Goal: Task Accomplishment & Management: Manage account settings

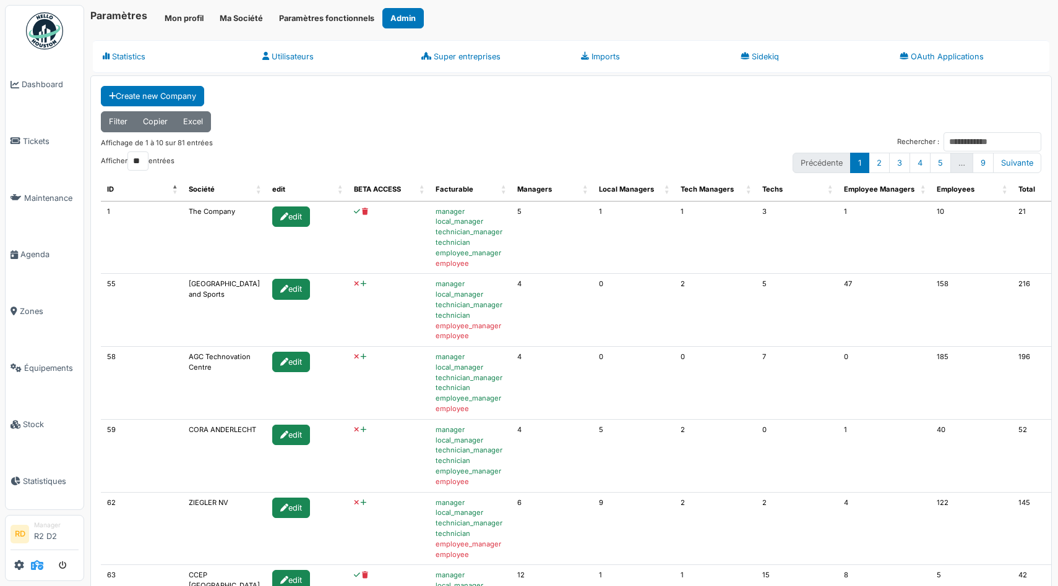
click at [38, 561] on icon at bounding box center [37, 565] width 12 height 10
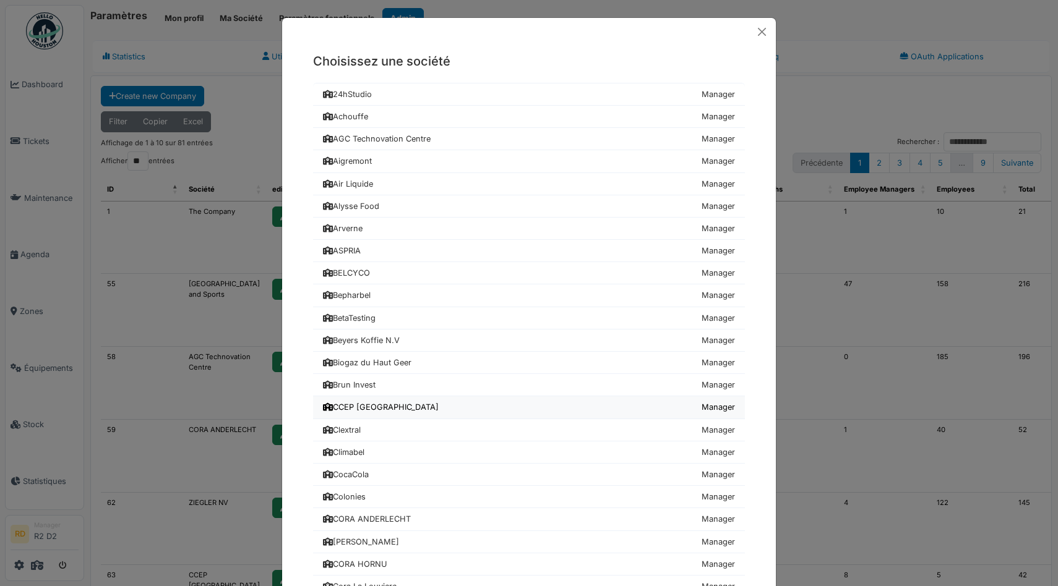
click at [351, 411] on div "CCEP [GEOGRAPHIC_DATA]" at bounding box center [381, 407] width 116 height 12
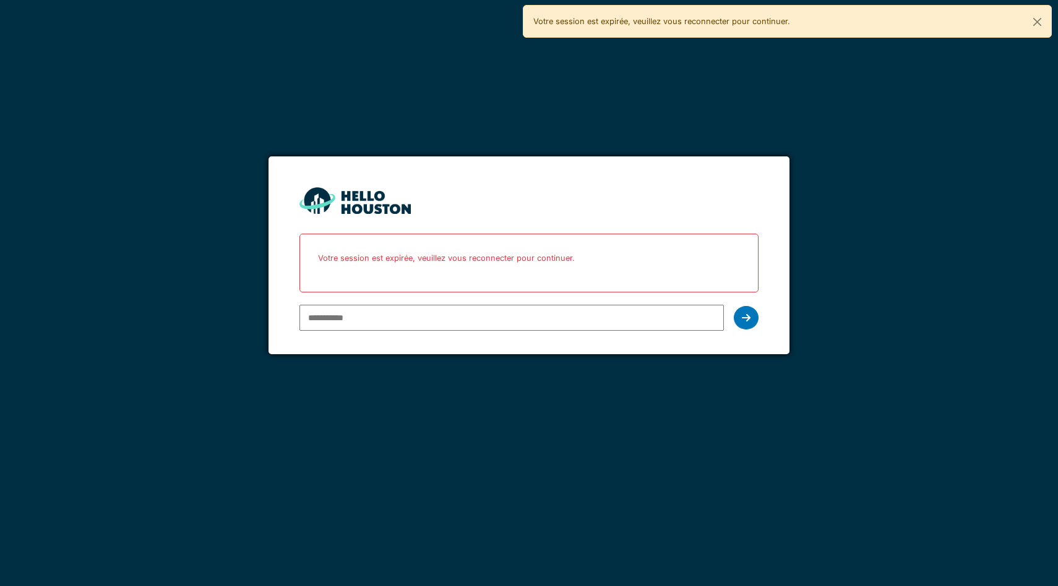
type input "**********"
click at [405, 305] on input "**********" at bounding box center [511, 318] width 424 height 26
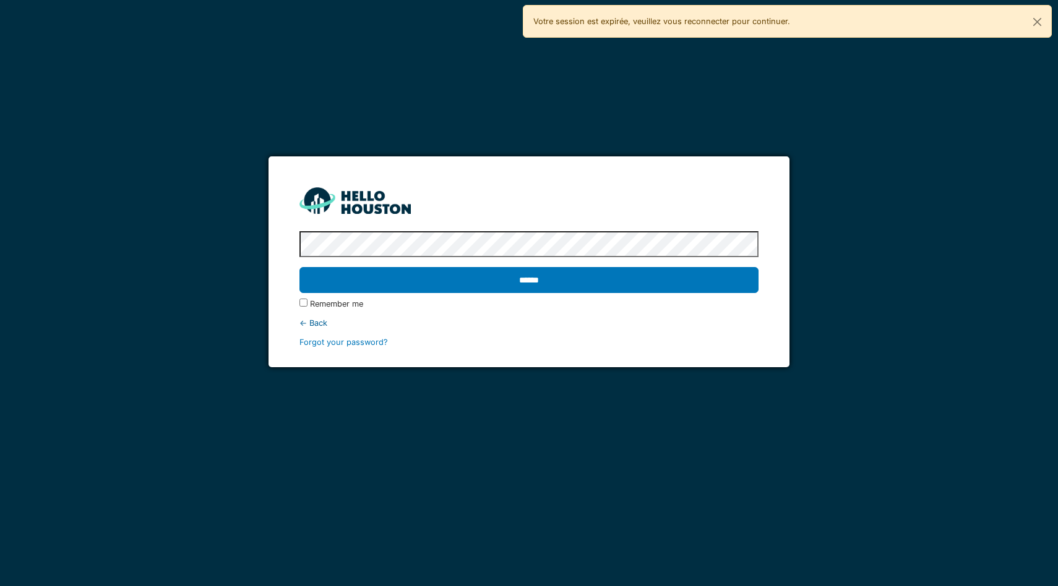
click at [299, 267] on input "******" at bounding box center [528, 280] width 459 height 26
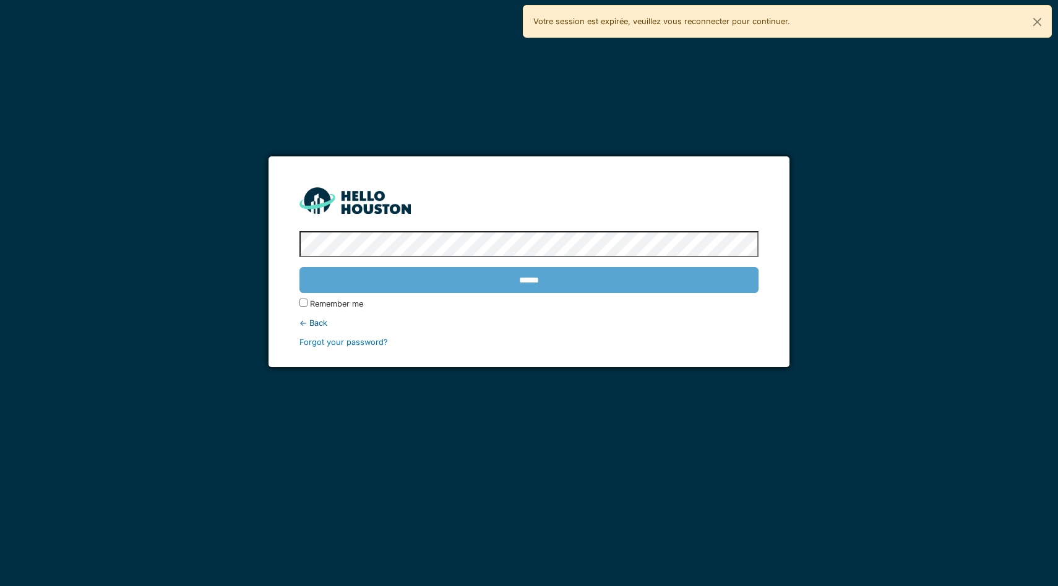
click at [547, 281] on div "******" at bounding box center [528, 280] width 459 height 36
click at [1034, 21] on button "Close" at bounding box center [1037, 22] width 28 height 33
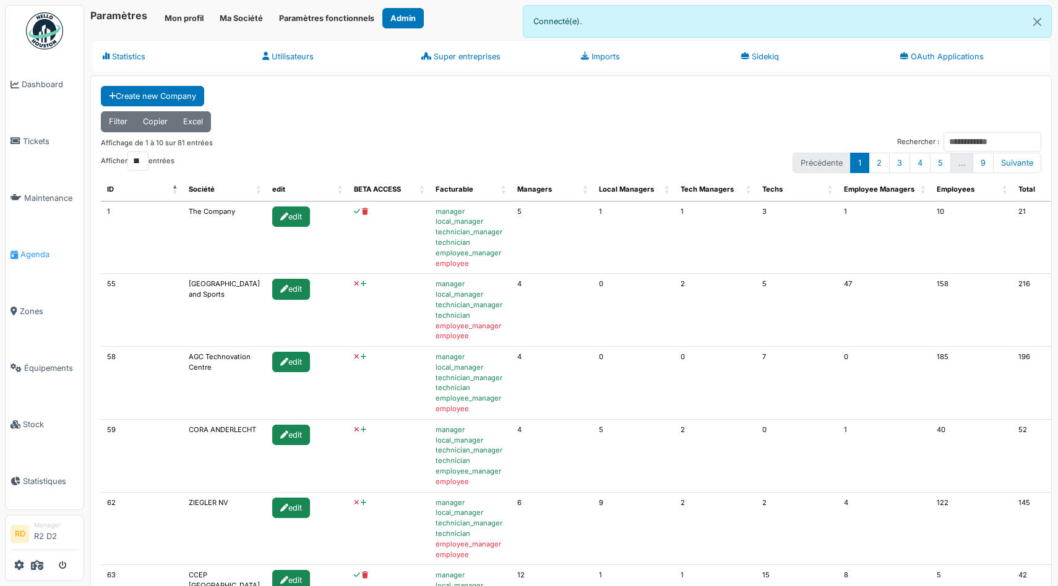
click at [35, 257] on span "Agenda" at bounding box center [49, 255] width 58 height 12
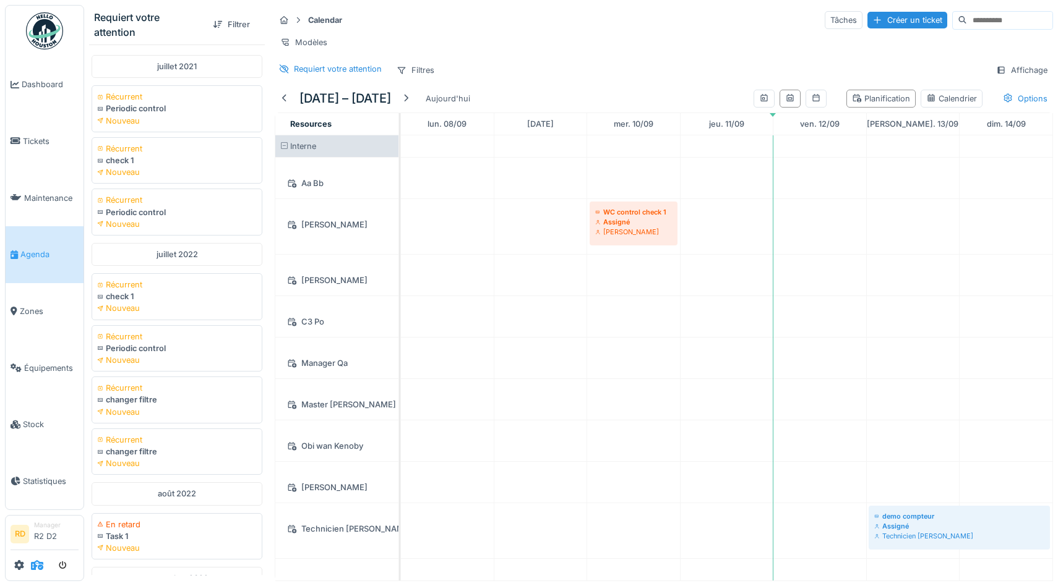
click at [35, 569] on icon at bounding box center [37, 565] width 12 height 10
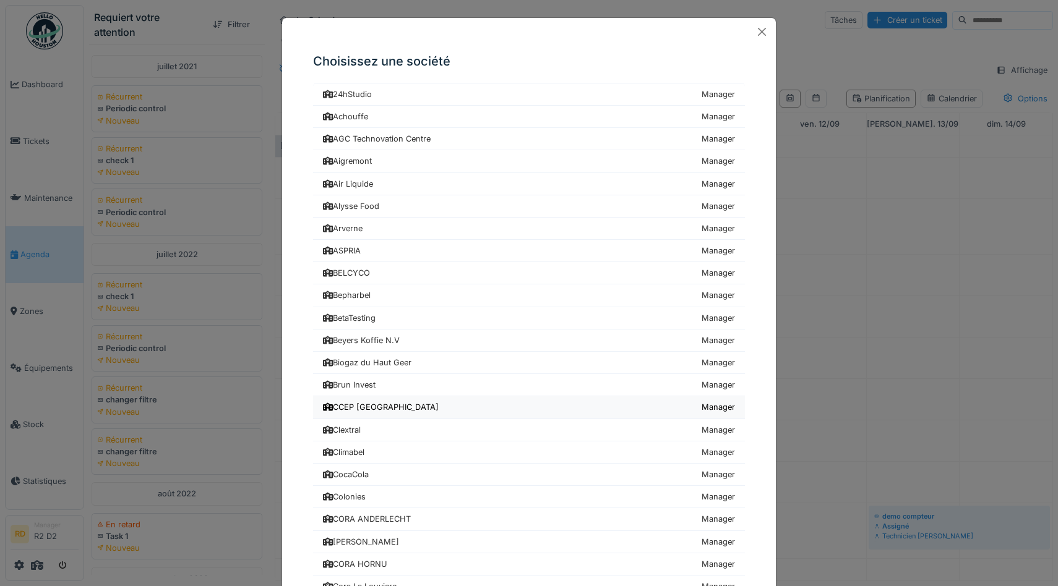
click at [354, 408] on div "CCEP [GEOGRAPHIC_DATA]" at bounding box center [381, 407] width 116 height 12
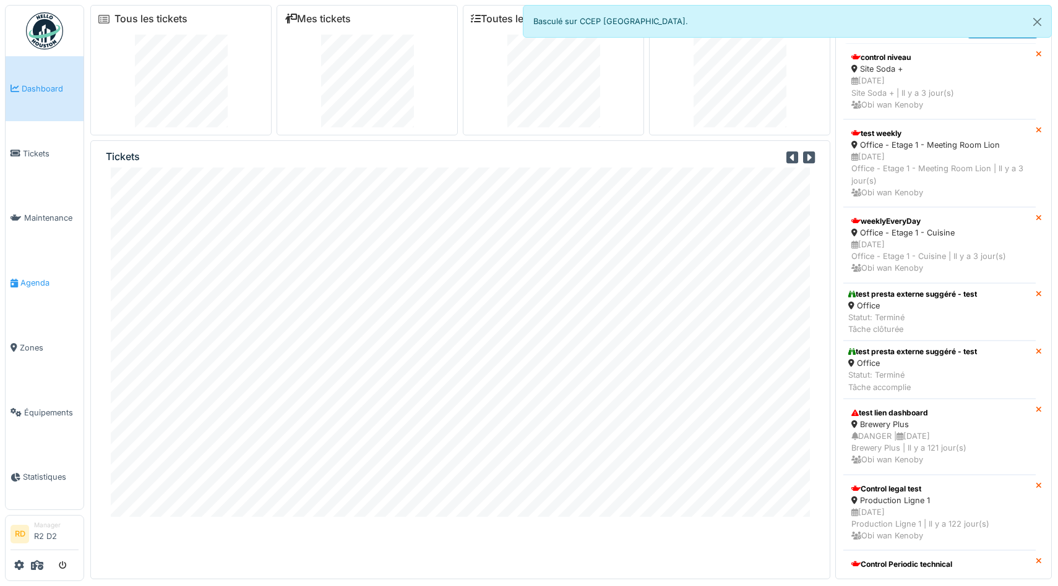
click at [38, 286] on span "Agenda" at bounding box center [49, 283] width 58 height 12
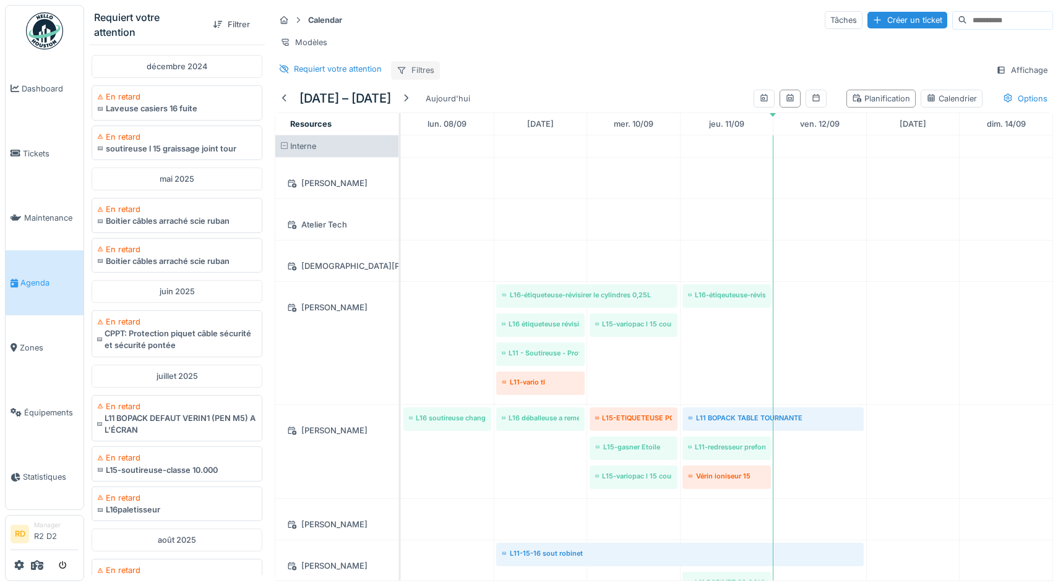
click at [398, 64] on div at bounding box center [402, 70] width 10 height 12
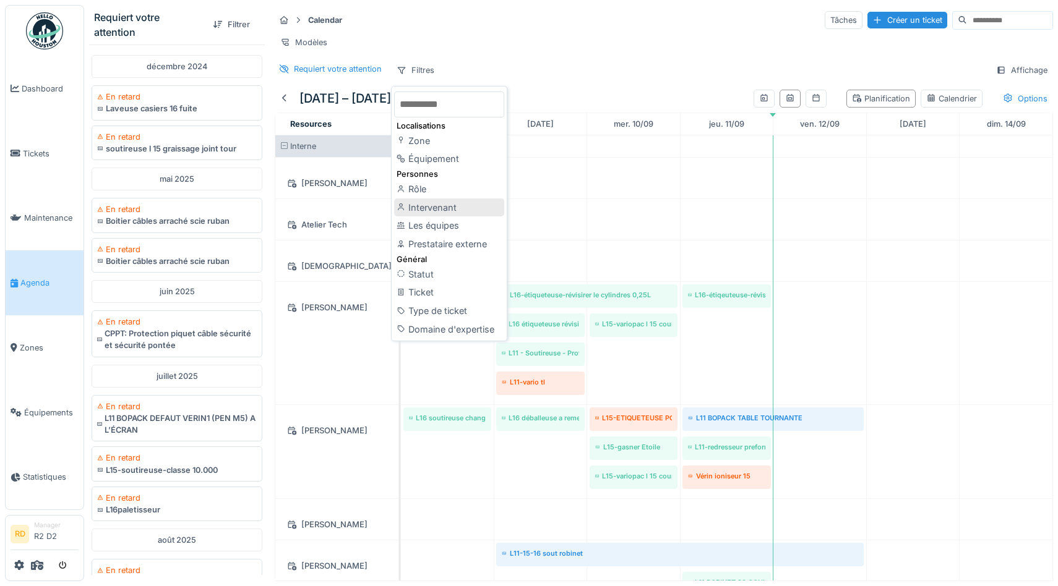
click at [430, 205] on div "Intervenant" at bounding box center [449, 208] width 110 height 19
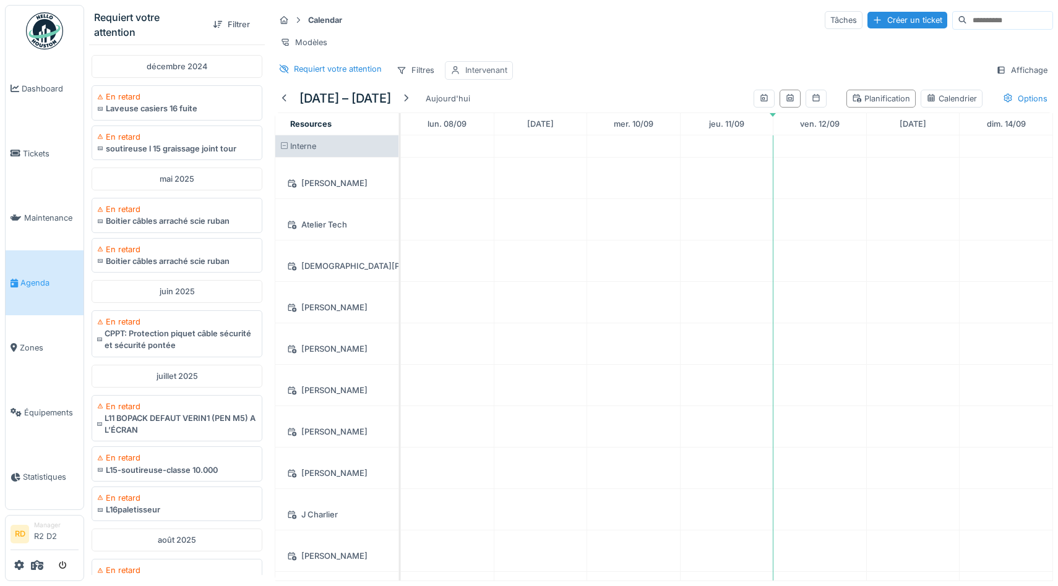
click at [491, 62] on div "Intervenant" at bounding box center [479, 70] width 68 height 18
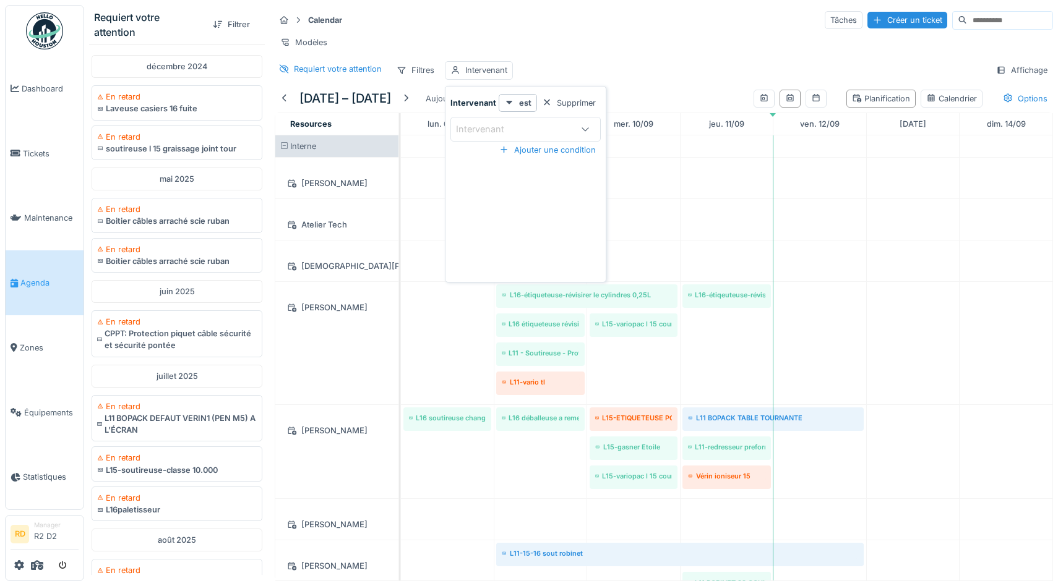
click at [481, 127] on div "Intervenant" at bounding box center [489, 129] width 66 height 14
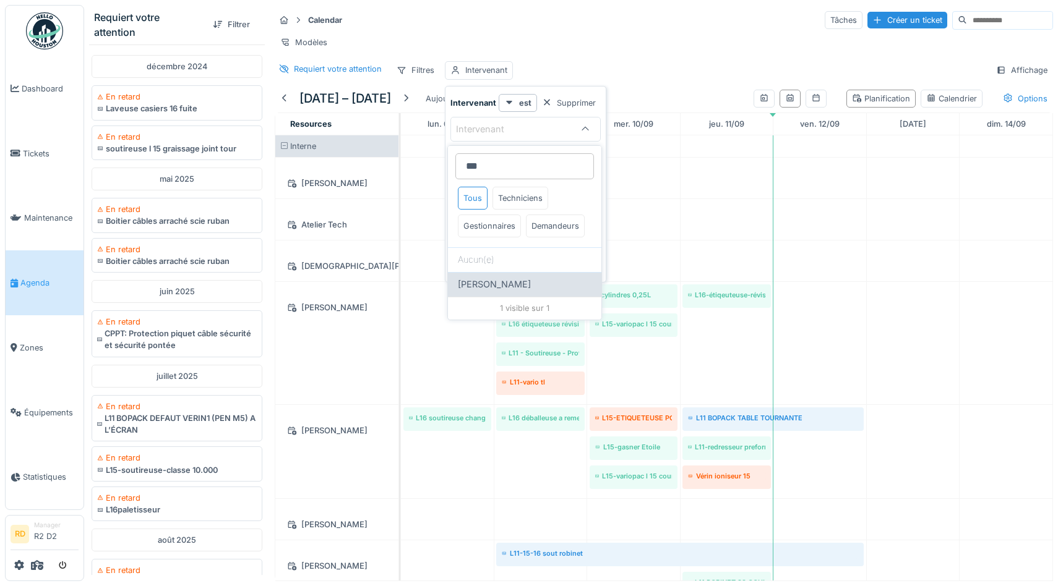
type input "***"
click at [507, 284] on span "[PERSON_NAME]" at bounding box center [494, 285] width 73 height 14
type input "****"
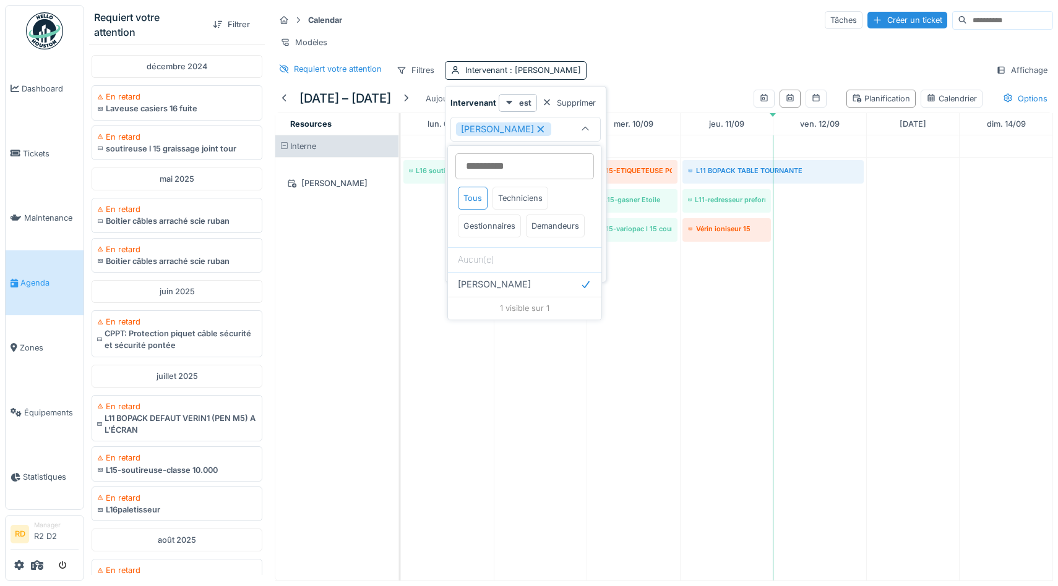
click at [702, 56] on div "Calendar Tâches Créer un ticket Modèles Requiert votre attention Filtres Interv…" at bounding box center [664, 45] width 788 height 80
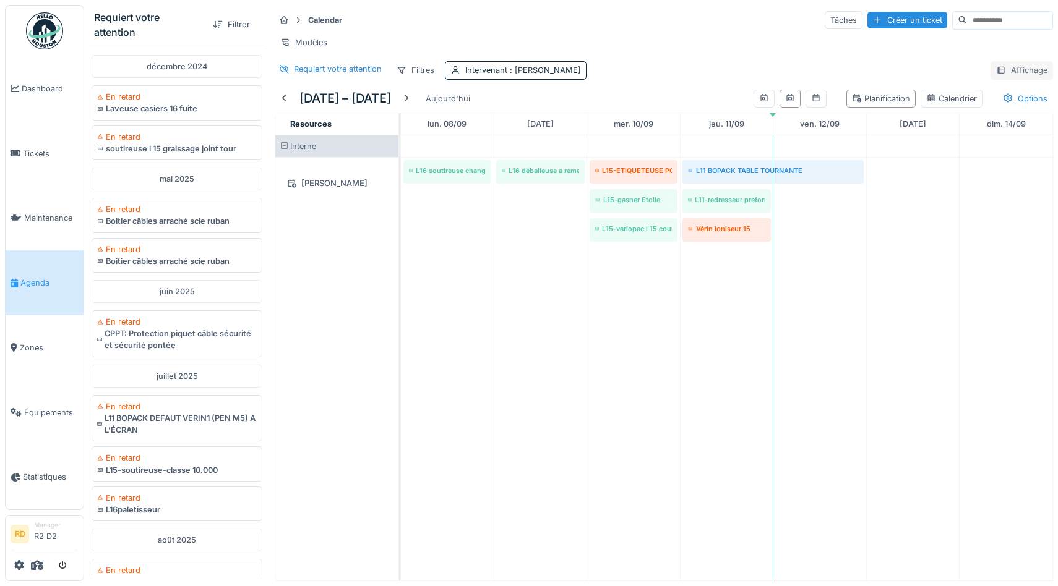
click at [1021, 74] on div "Affichage" at bounding box center [1021, 70] width 62 height 18
click at [1003, 56] on div "Calendar Tâches Créer un ticket Modèles Requiert votre attention Filtres Interv…" at bounding box center [664, 45] width 788 height 80
click at [1036, 93] on div "Options" at bounding box center [1025, 99] width 56 height 18
click at [984, 165] on div "Afficher les tickets récurrents" at bounding box center [977, 164] width 136 height 15
click at [744, 53] on div "Calendar Tâches Créer un ticket Modèles Requiert votre attention Filtres Interv…" at bounding box center [664, 45] width 788 height 80
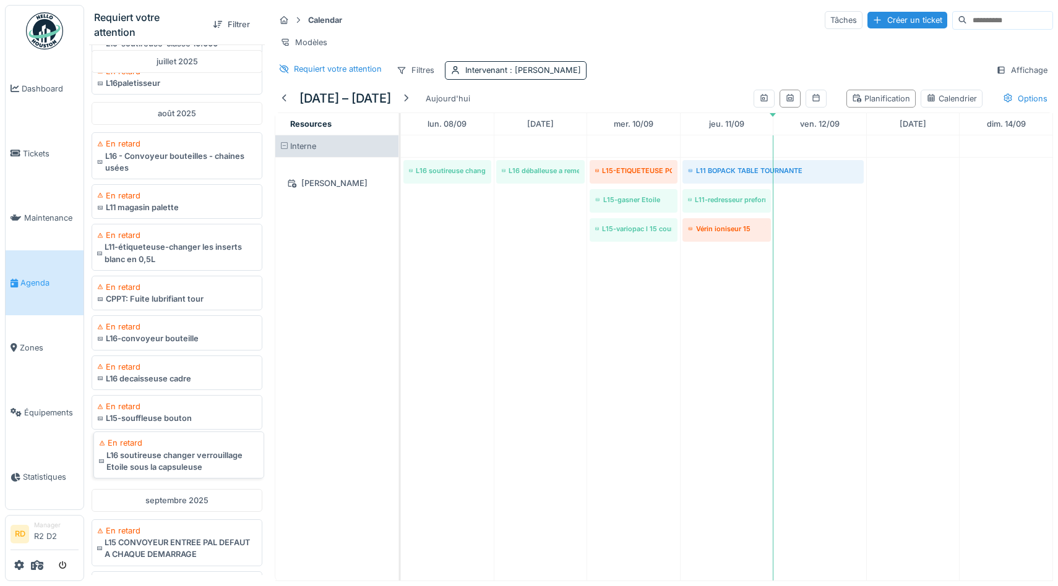
scroll to position [570, 0]
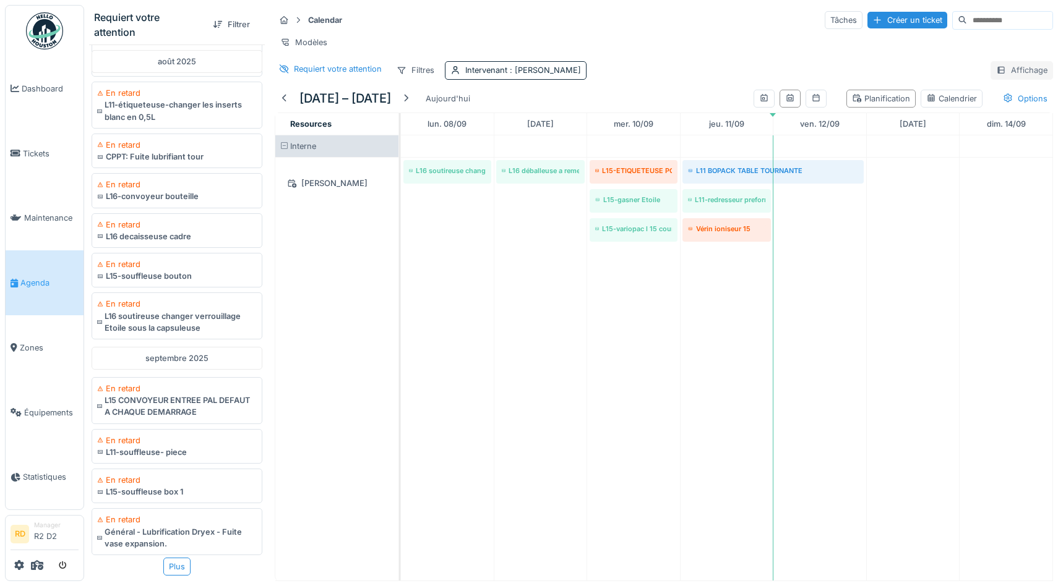
click at [1019, 74] on div "Affichage" at bounding box center [1021, 70] width 62 height 18
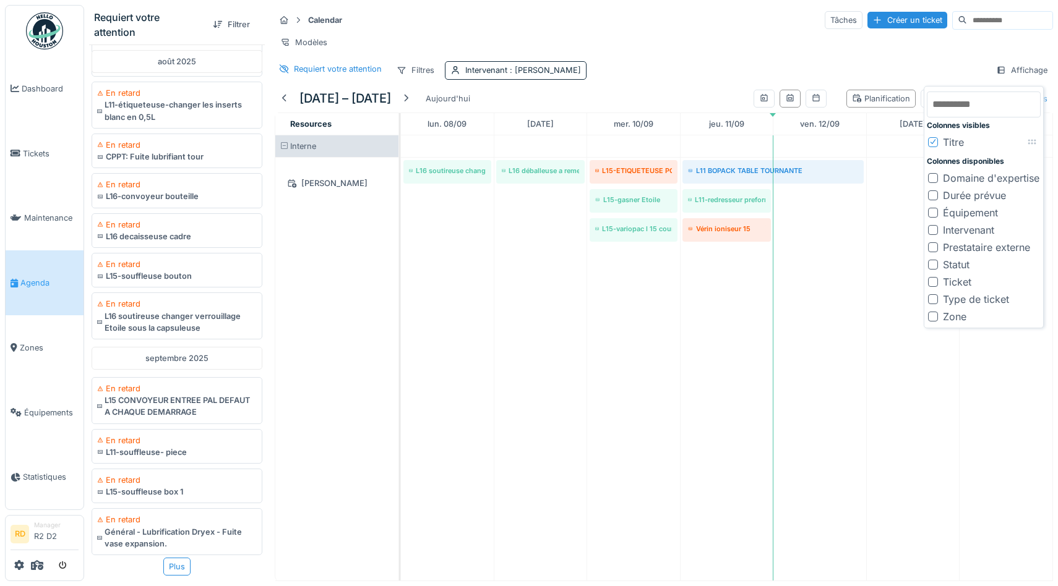
click at [955, 280] on div "Ticket" at bounding box center [957, 282] width 28 height 15
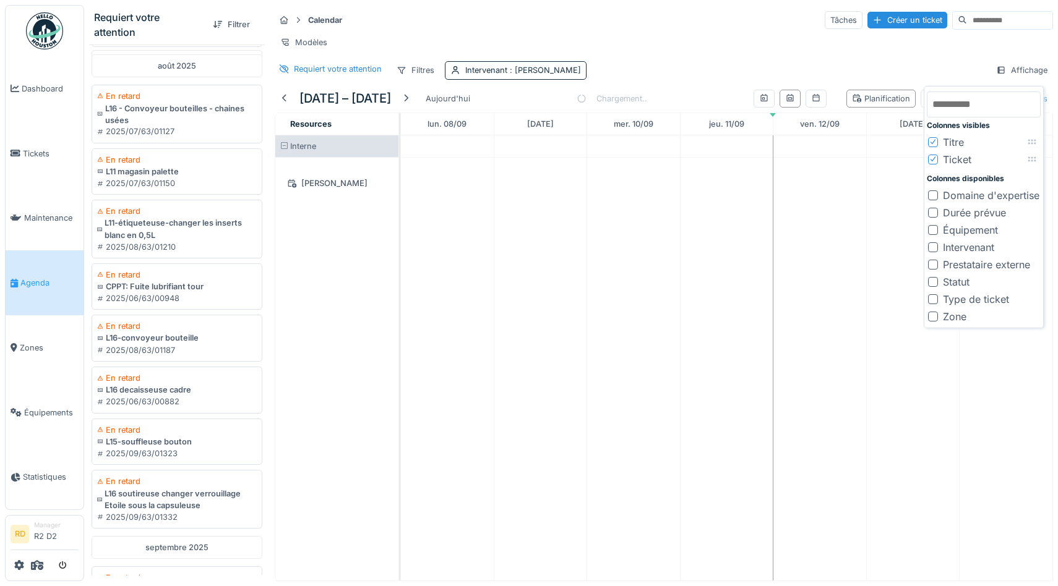
scroll to position [677, 0]
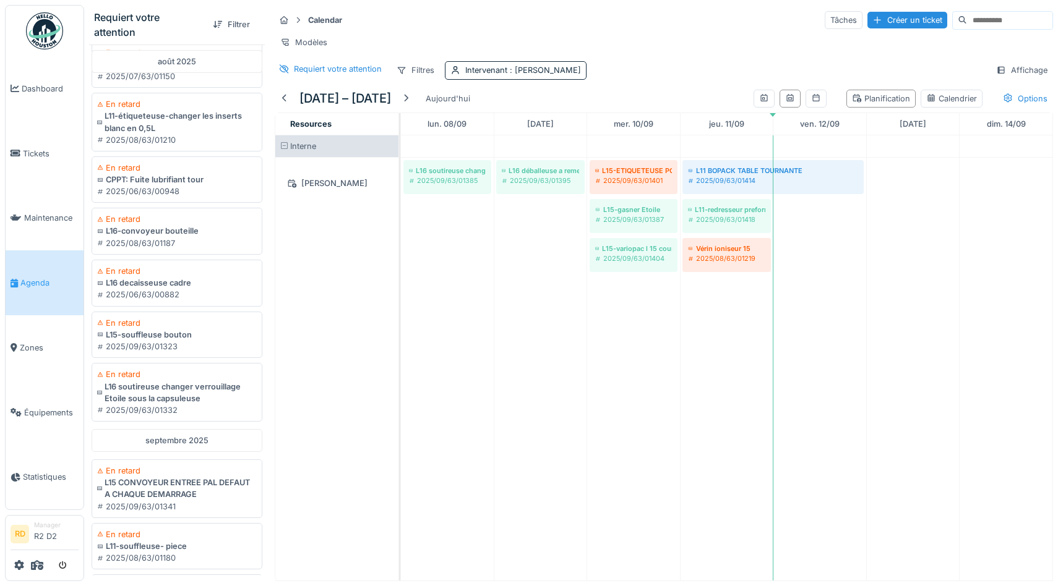
click at [735, 49] on div "Modèles" at bounding box center [664, 42] width 778 height 18
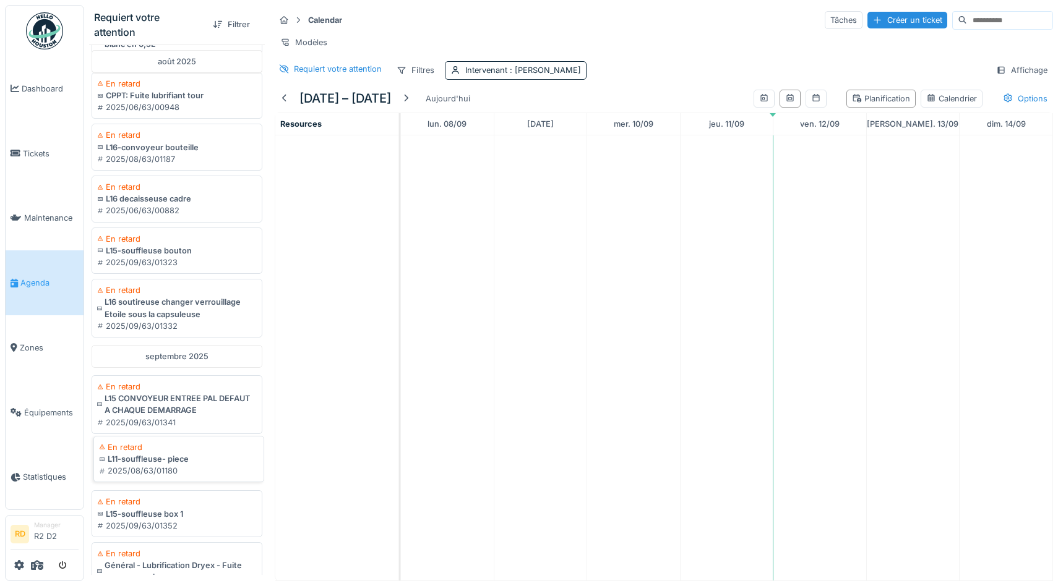
scroll to position [807, 0]
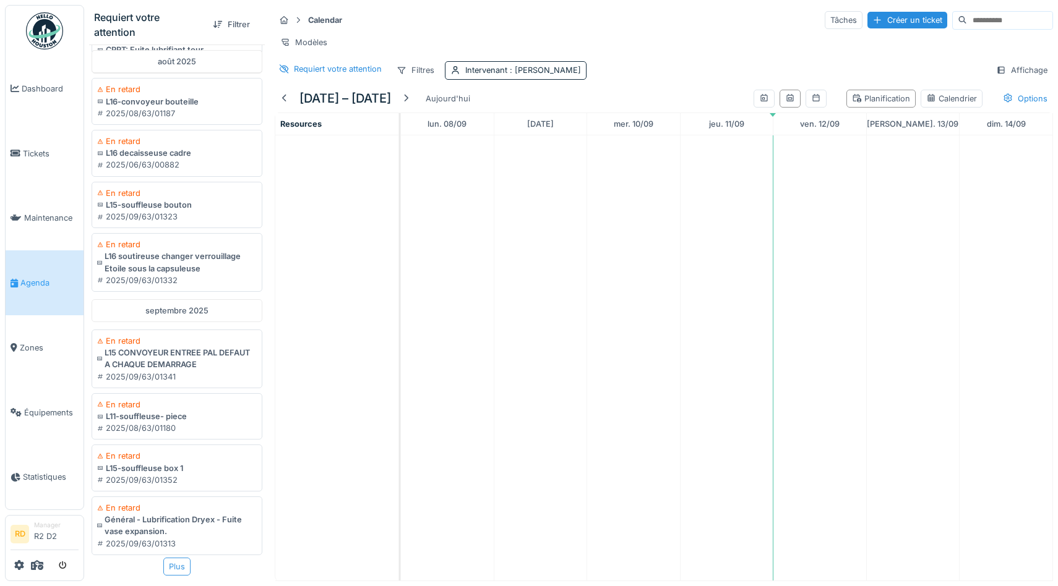
click at [176, 562] on div "Plus" at bounding box center [176, 567] width 27 height 18
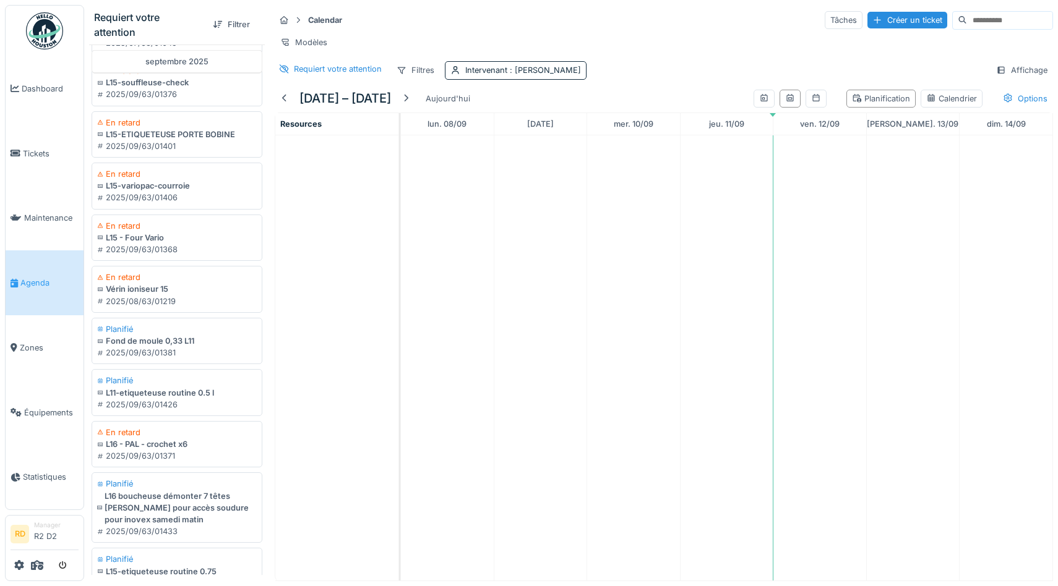
scroll to position [1889, 0]
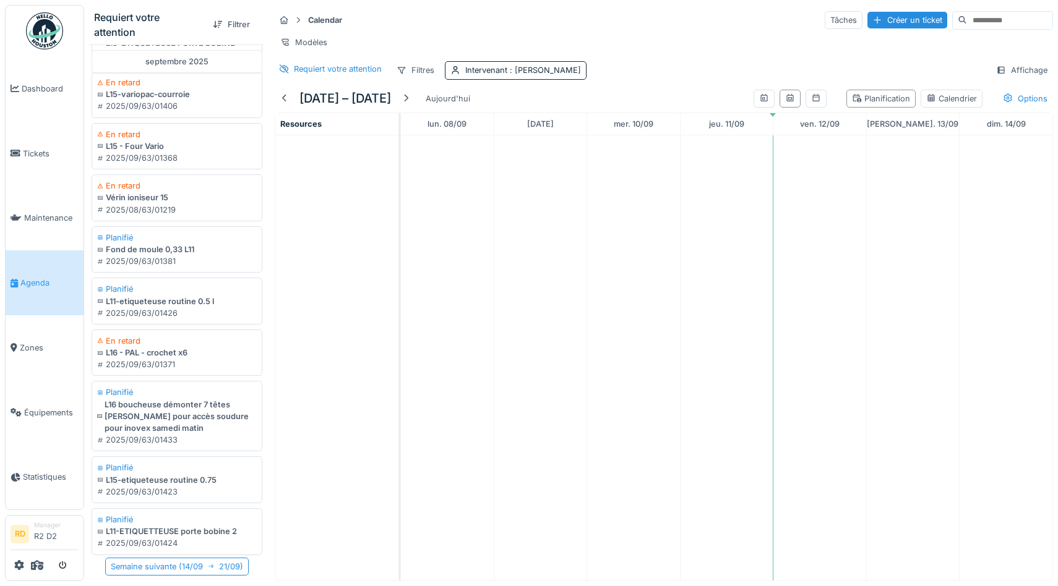
click at [643, 310] on td at bounding box center [633, 357] width 93 height 445
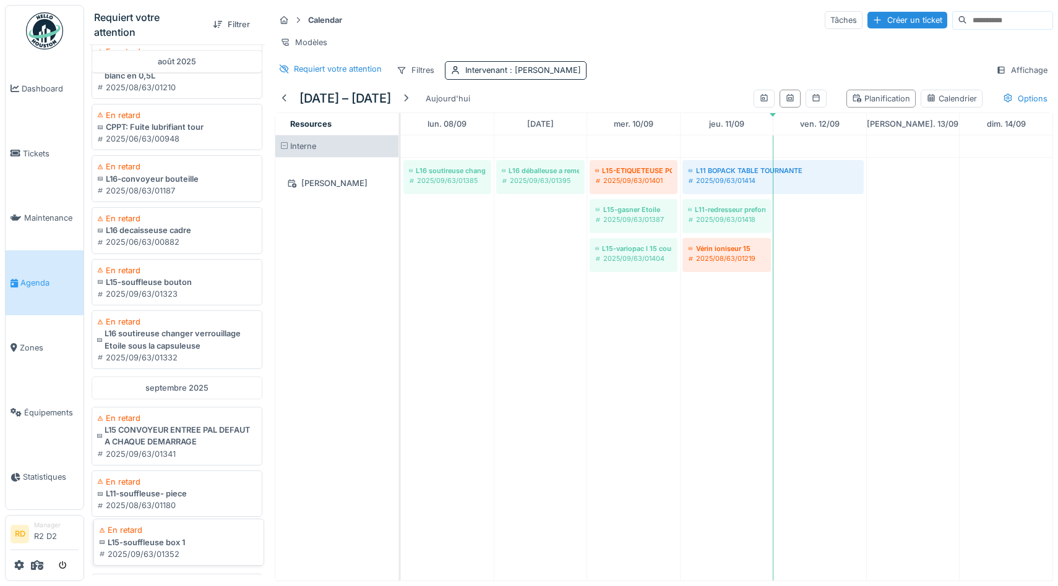
scroll to position [807, 0]
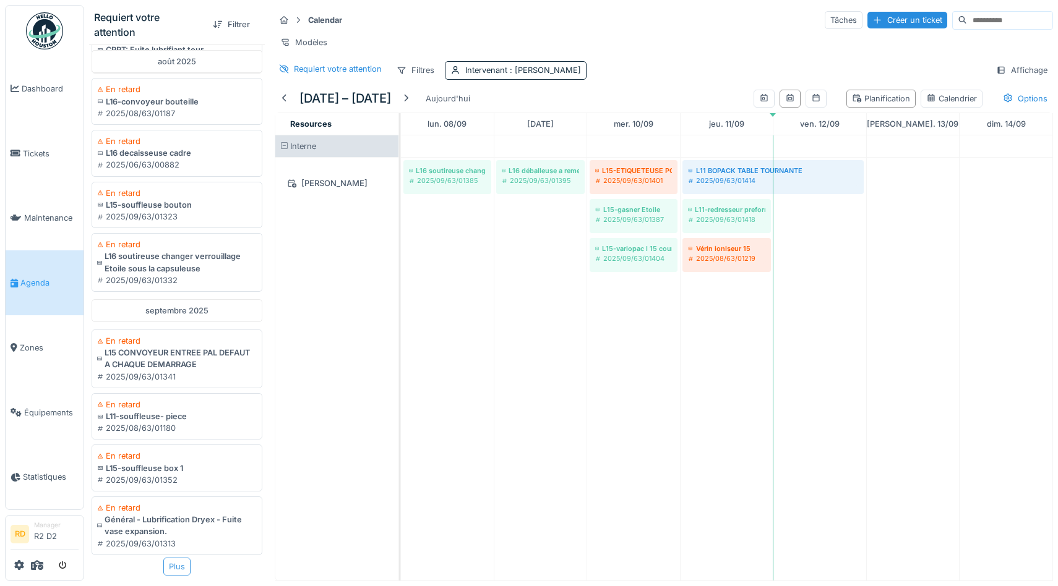
click at [178, 566] on div "Plus" at bounding box center [176, 567] width 27 height 18
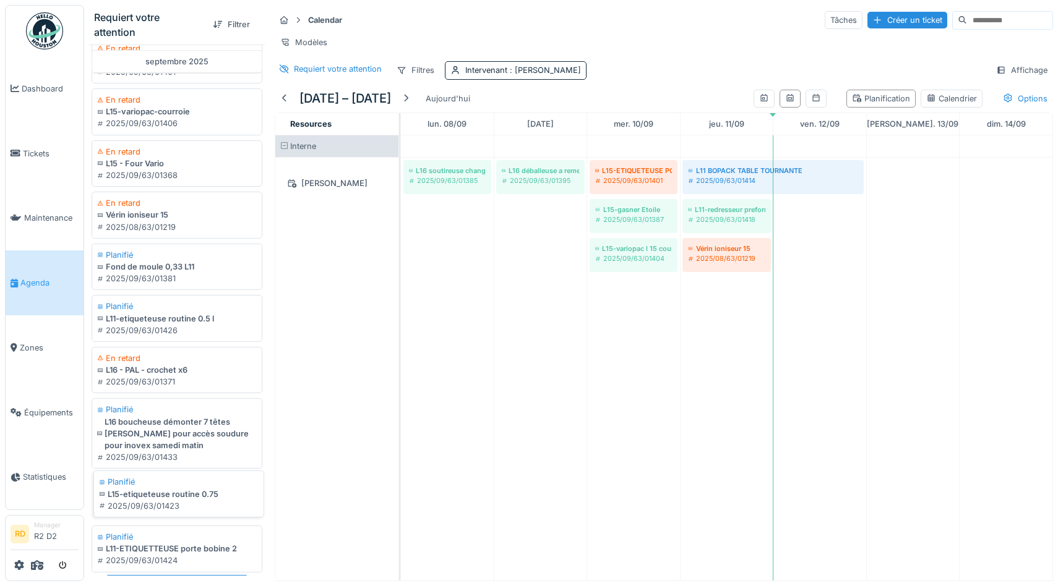
scroll to position [1889, 0]
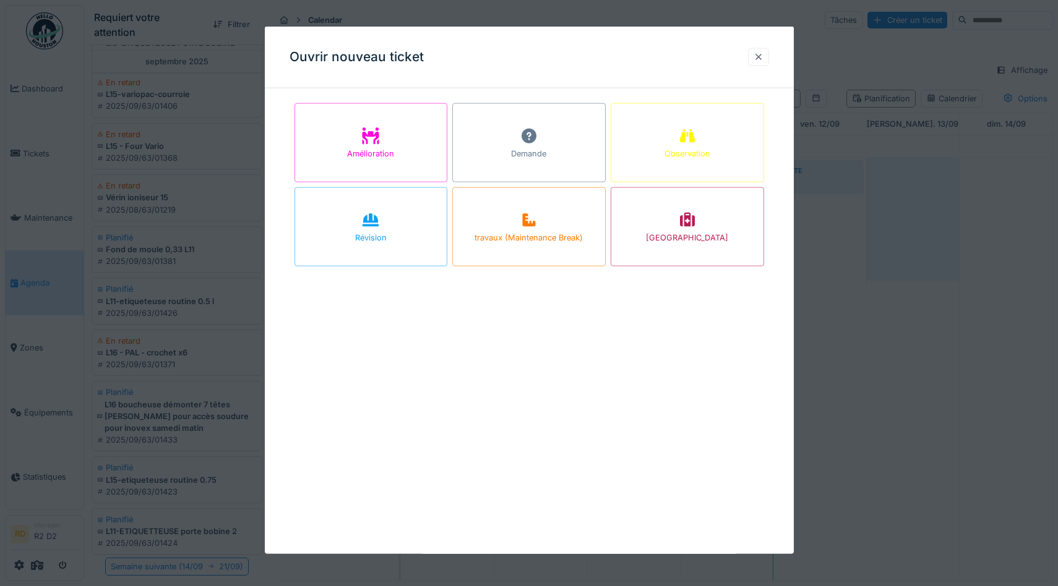
click at [758, 56] on div at bounding box center [758, 57] width 10 height 12
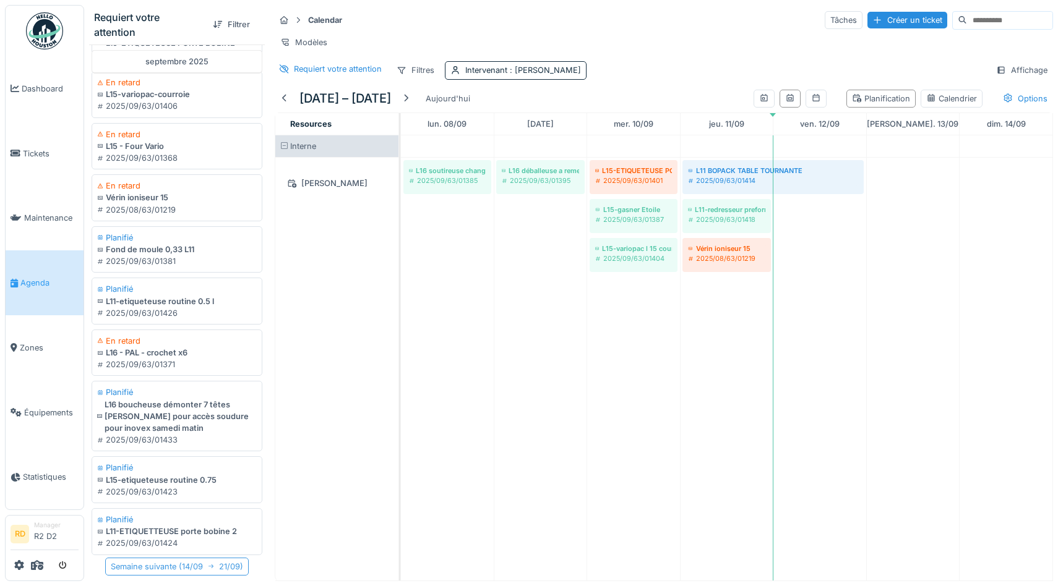
click at [177, 567] on div "Semaine suivante ( 14/09 21/09 )" at bounding box center [177, 567] width 144 height 18
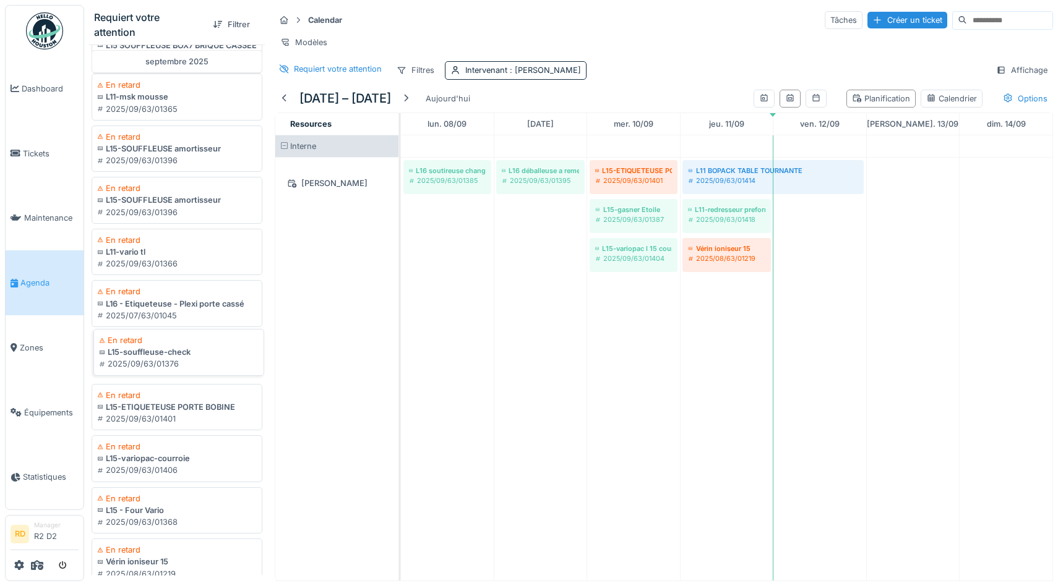
scroll to position [1449, 0]
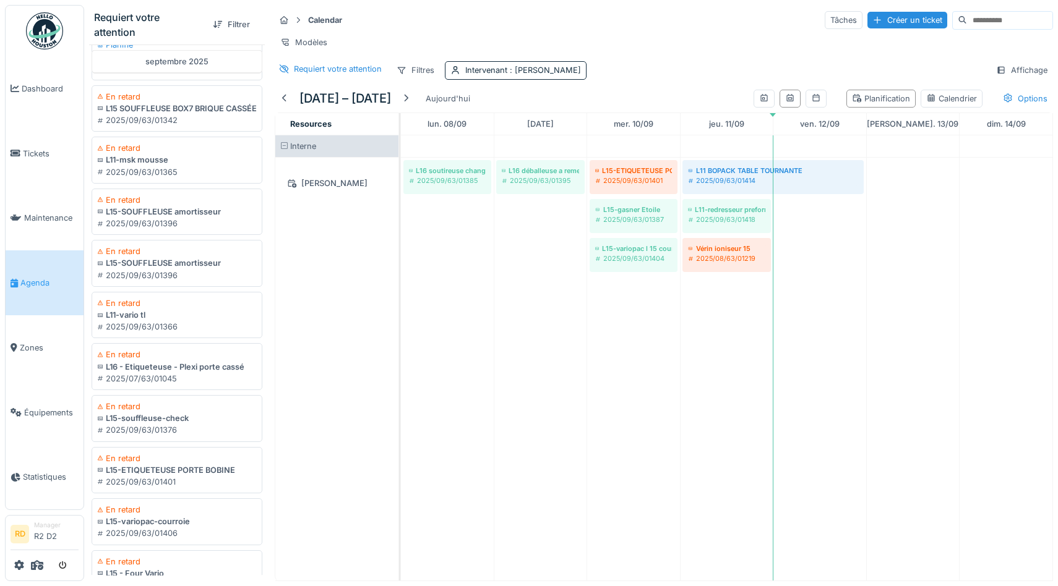
click at [622, 33] on div "Modèles" at bounding box center [664, 42] width 778 height 18
click at [632, 35] on div "Modèles" at bounding box center [664, 42] width 778 height 18
click at [635, 43] on div "Modèles" at bounding box center [664, 42] width 778 height 18
click at [477, 62] on div "Intervenant : [PERSON_NAME]" at bounding box center [516, 70] width 142 height 18
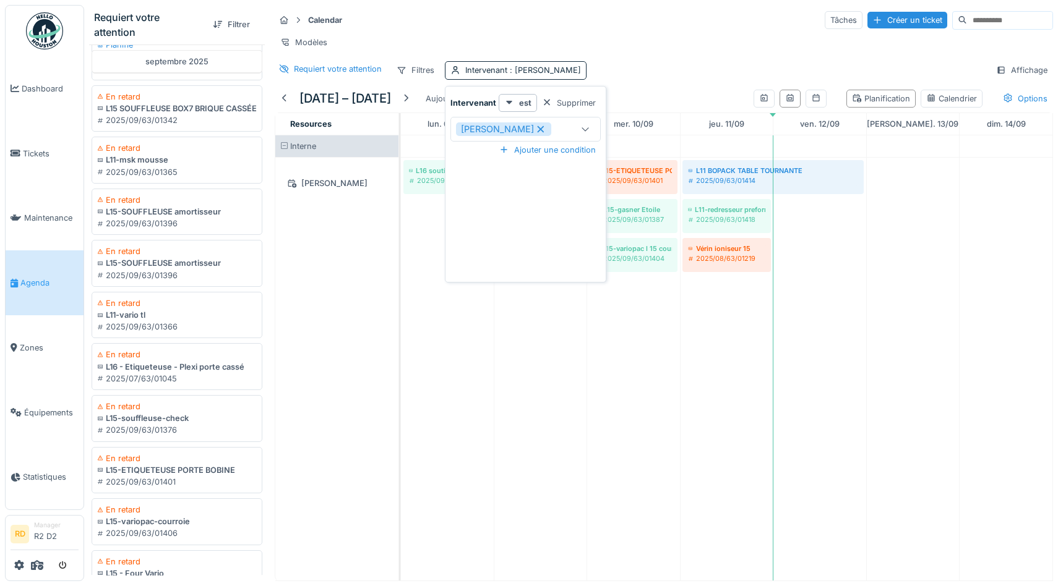
click at [535, 128] on icon at bounding box center [540, 129] width 11 height 9
click at [531, 129] on div "Intervenant" at bounding box center [514, 129] width 116 height 14
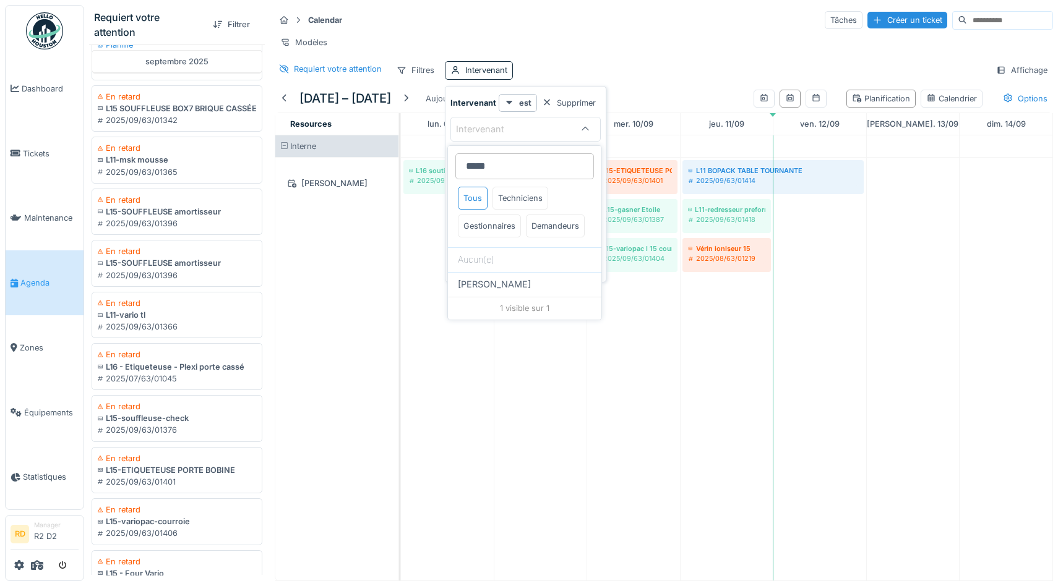
type input "*****"
click at [553, 25] on div "Calendar Tâches Créer un ticket" at bounding box center [664, 20] width 778 height 20
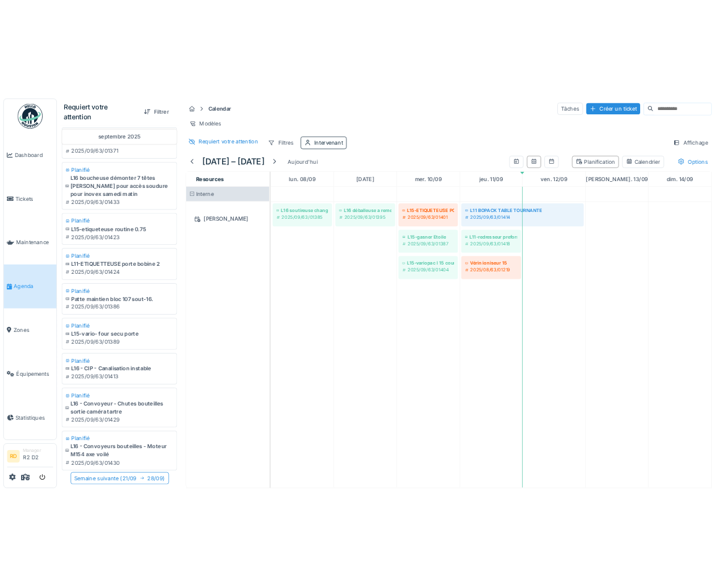
scroll to position [2164, 0]
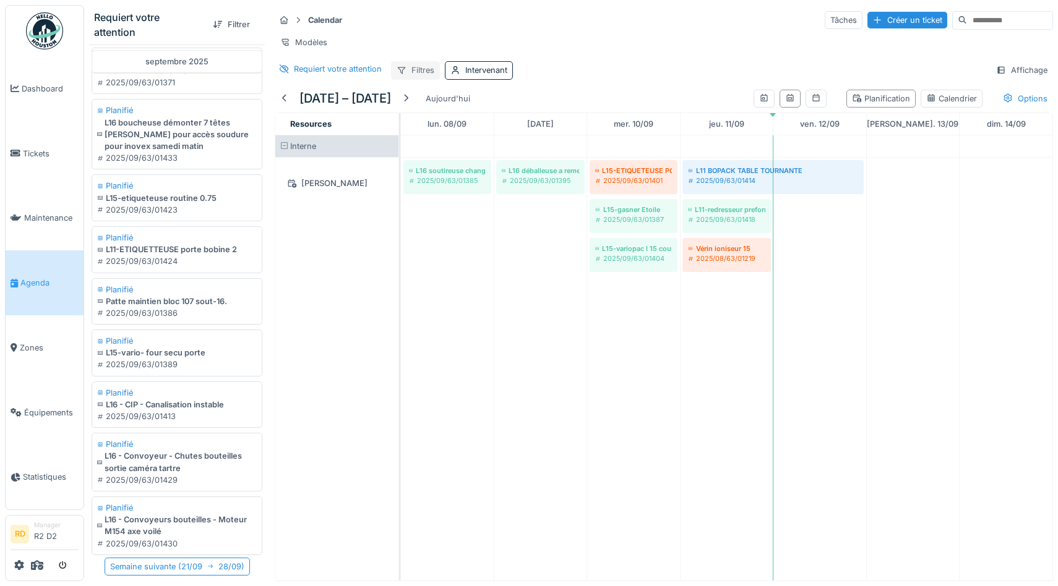
click at [423, 76] on div "Filtres" at bounding box center [415, 70] width 49 height 18
click at [483, 72] on div "Intervenant" at bounding box center [486, 70] width 42 height 12
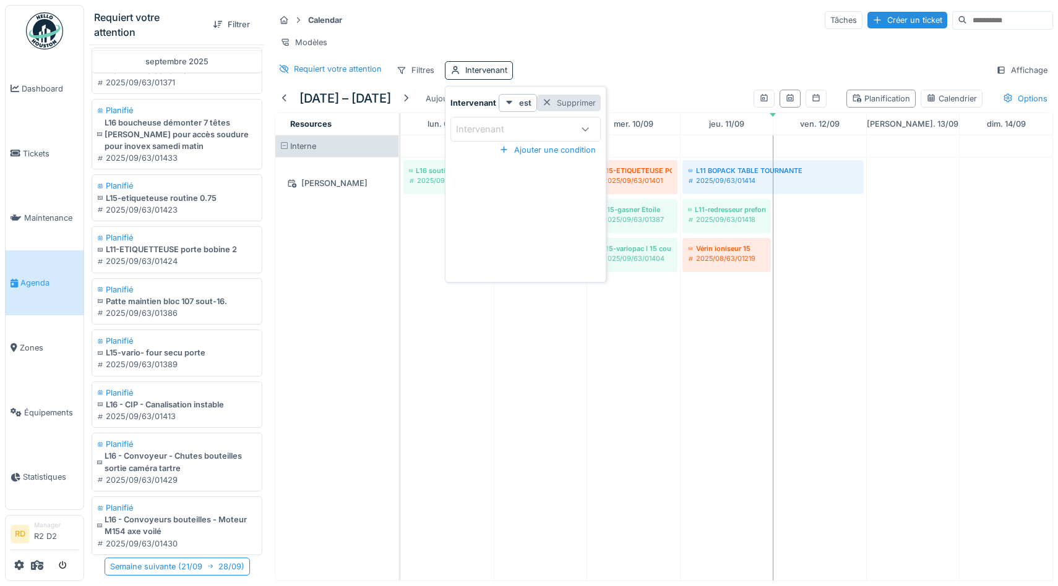
click at [559, 104] on div "Supprimer" at bounding box center [569, 103] width 64 height 17
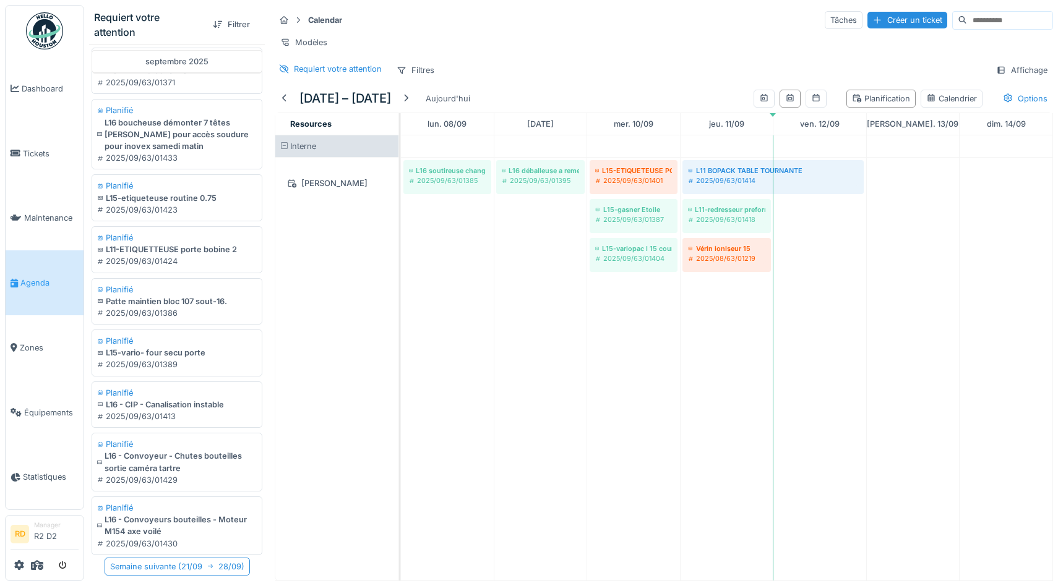
click at [585, 64] on div "Requiert votre attention Filtres Affichage" at bounding box center [664, 70] width 778 height 18
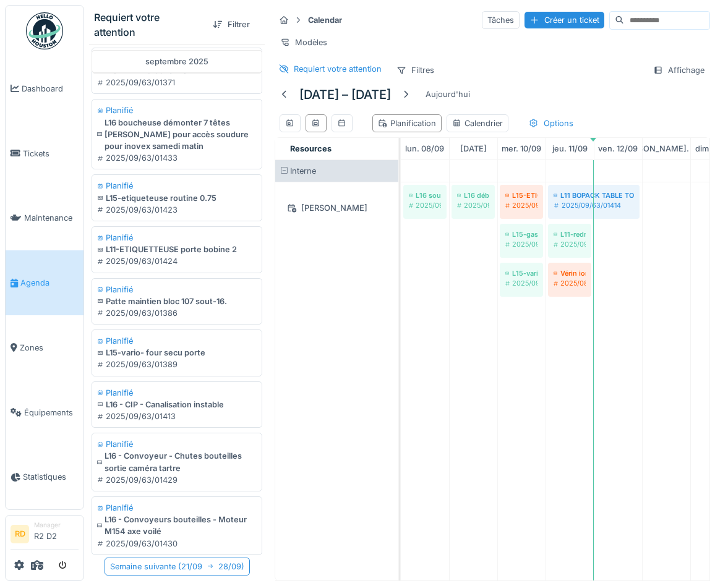
click at [529, 52] on div "Calendar Tâches Créer un ticket Modèles Requiert votre attention Filtres Affich…" at bounding box center [492, 45] width 445 height 80
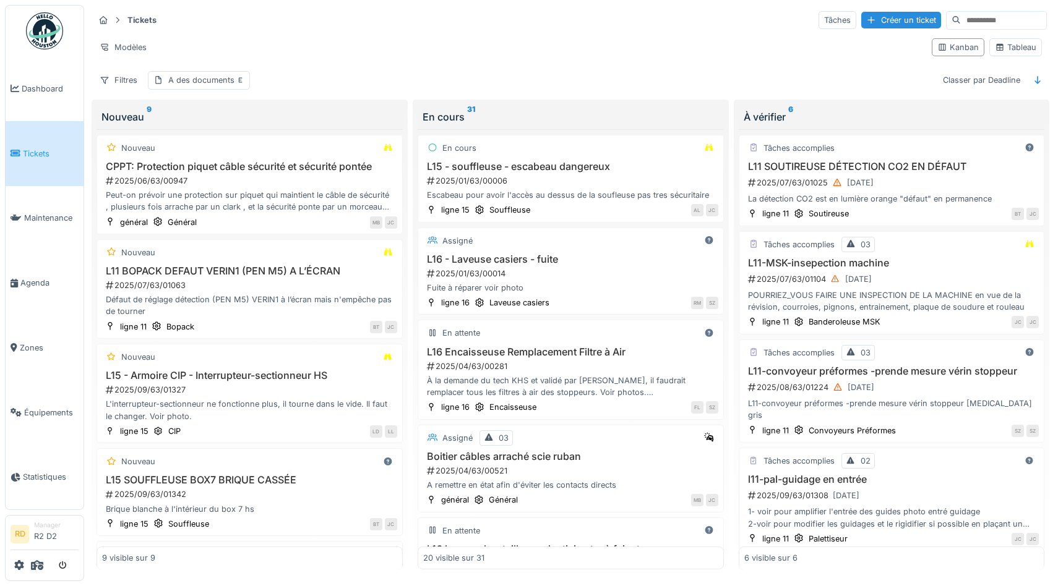
click at [974, 22] on input at bounding box center [1003, 20] width 85 height 17
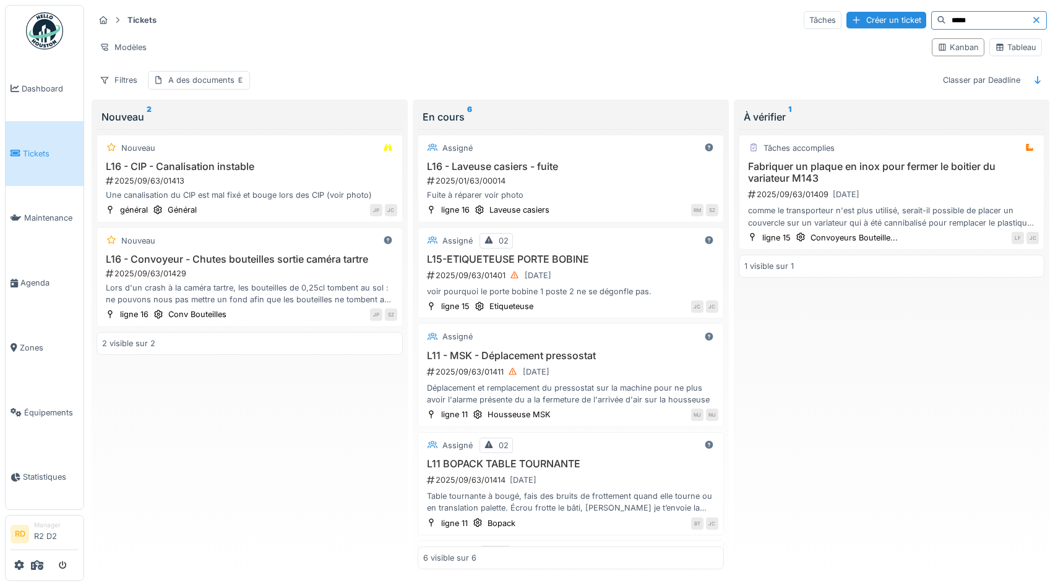
type input "*****"
click at [807, 20] on div "Tâches" at bounding box center [823, 20] width 38 height 18
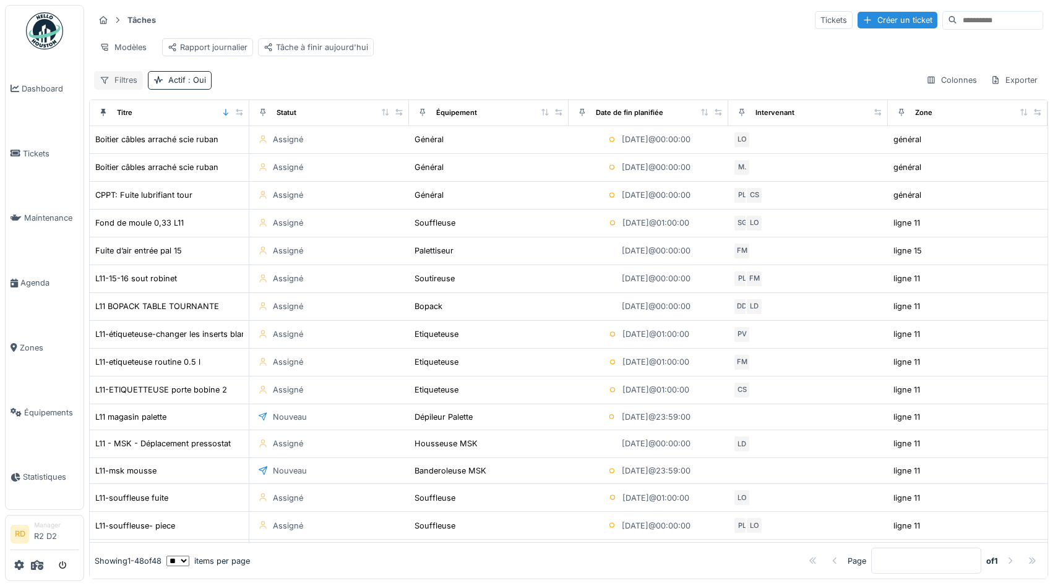
click at [127, 80] on div "Filtres" at bounding box center [118, 80] width 49 height 18
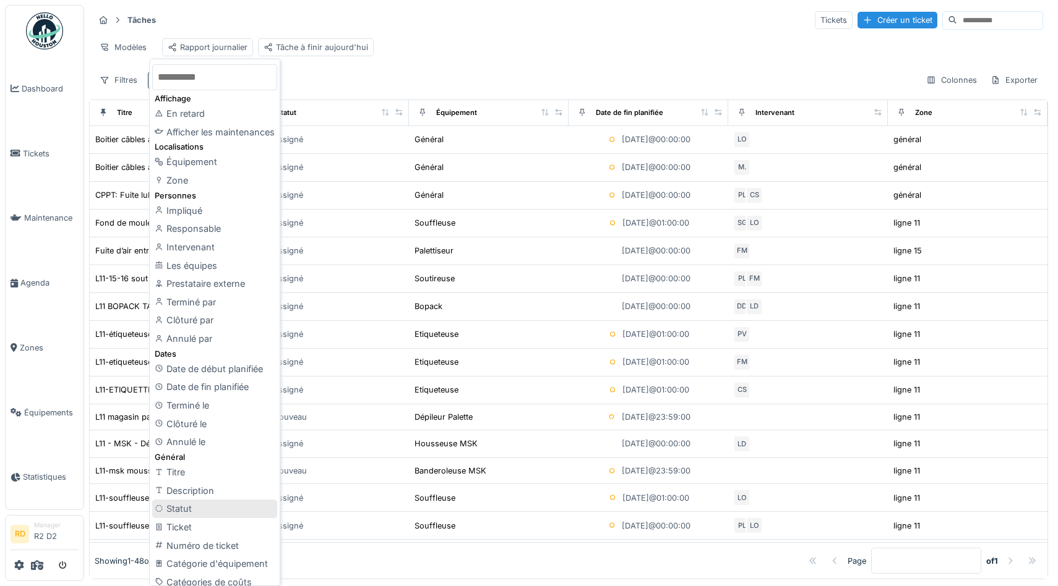
scroll to position [24, 0]
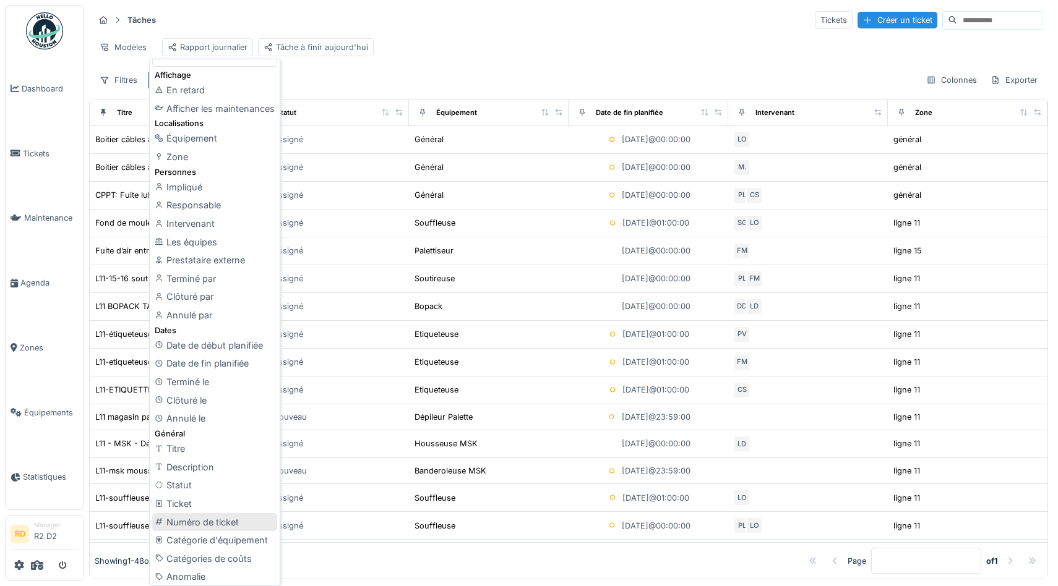
click at [227, 526] on div "Numéro de ticket" at bounding box center [214, 522] width 125 height 19
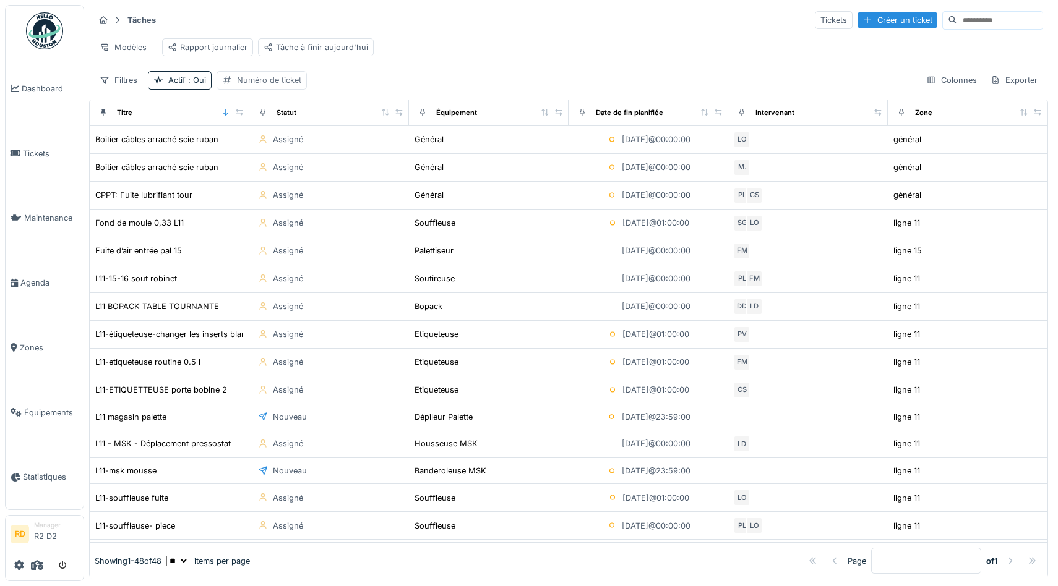
click at [252, 80] on div "Numéro de ticket" at bounding box center [269, 80] width 64 height 12
click at [255, 137] on label "Numéro de ticket" at bounding box center [268, 139] width 85 height 15
click at [255, 137] on ticket_gzNTM "Numéro de ticket" at bounding box center [307, 140] width 172 height 26
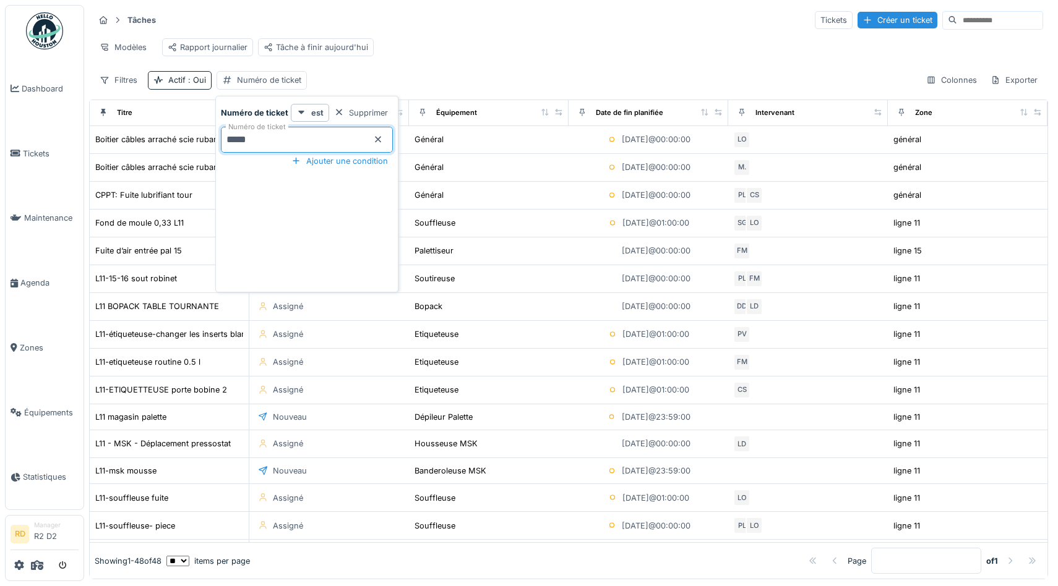
type ticket_gzNTM "*****"
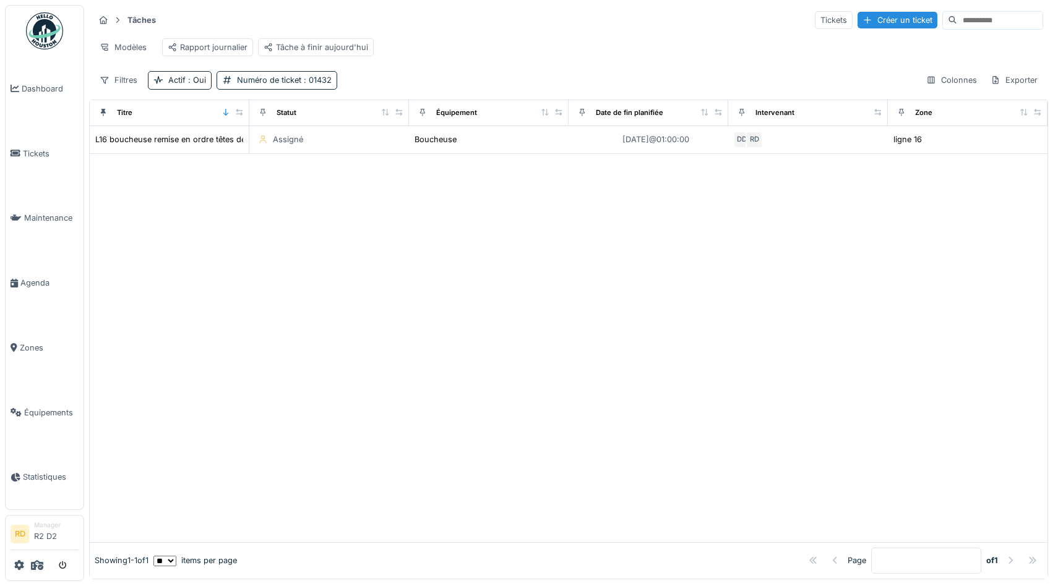
click at [521, 69] on div "Tâches Tickets Créer un ticket Modèles Rapport journalier Tâche à finir aujourd…" at bounding box center [568, 50] width 959 height 90
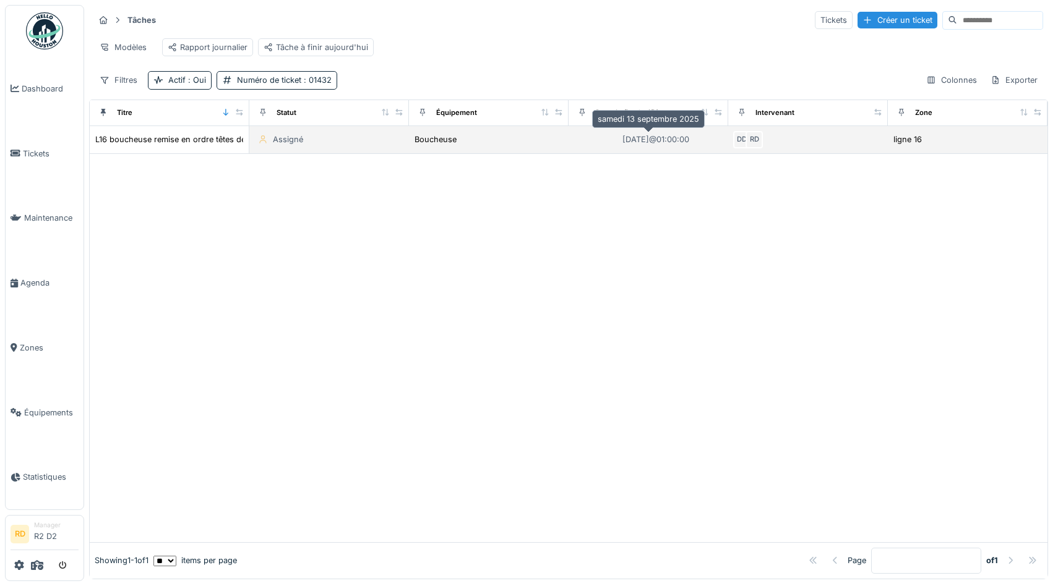
click at [632, 143] on div "13/09/2025 @ 01:00:00" at bounding box center [655, 140] width 67 height 12
click at [523, 144] on div "Boucheuse" at bounding box center [489, 139] width 150 height 13
click at [202, 136] on div "L16 boucheuse remise en ordre têtes de vissage plus remontage capotages après t…" at bounding box center [306, 140] width 423 height 12
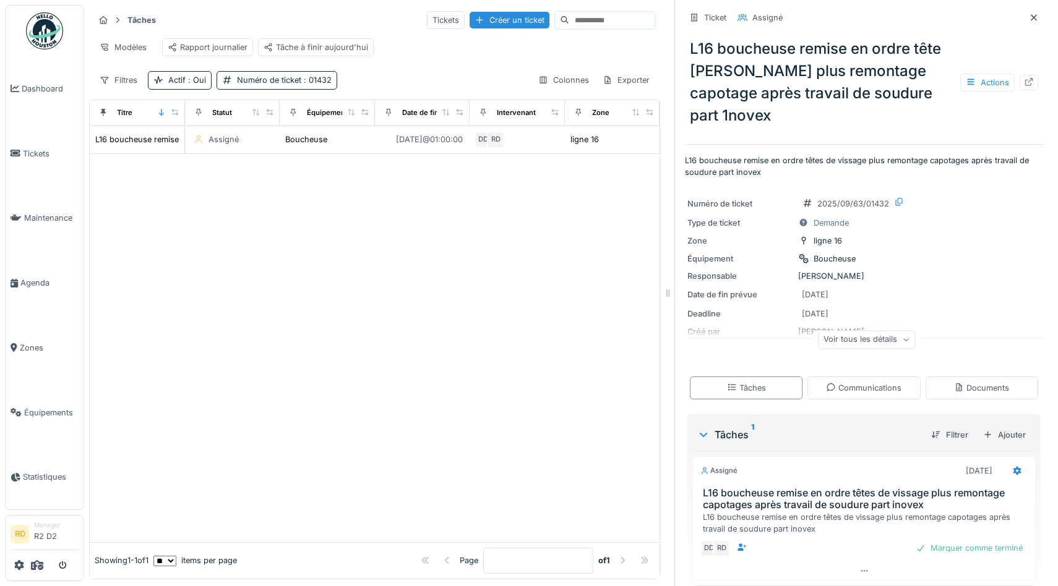
scroll to position [16, 0]
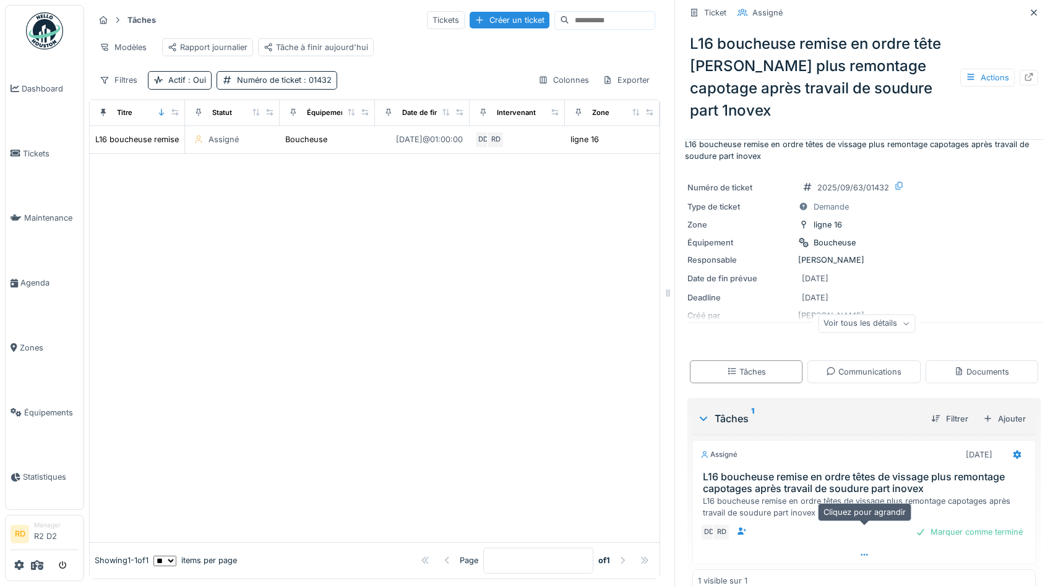
click at [861, 554] on icon at bounding box center [864, 555] width 7 height 2
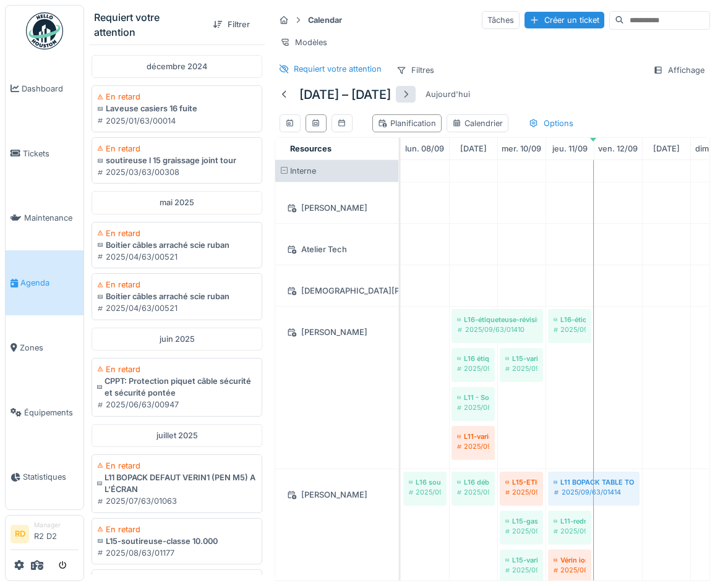
click at [411, 94] on div at bounding box center [406, 94] width 10 height 12
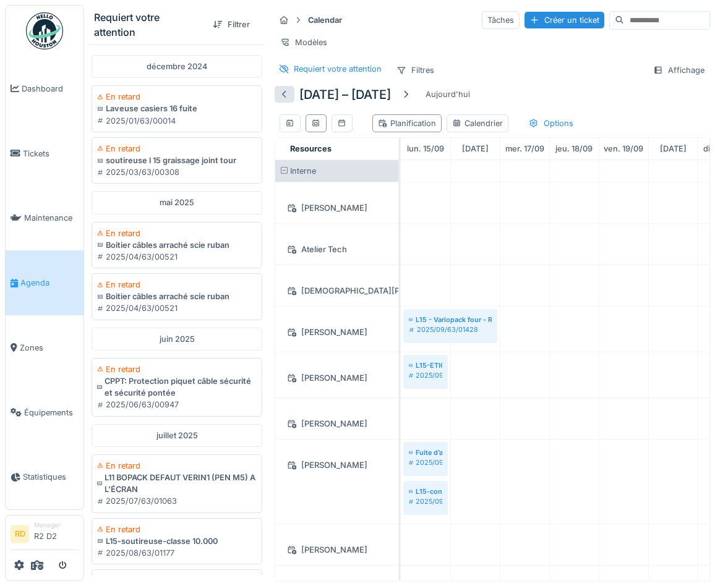
click at [290, 93] on div at bounding box center [285, 94] width 20 height 17
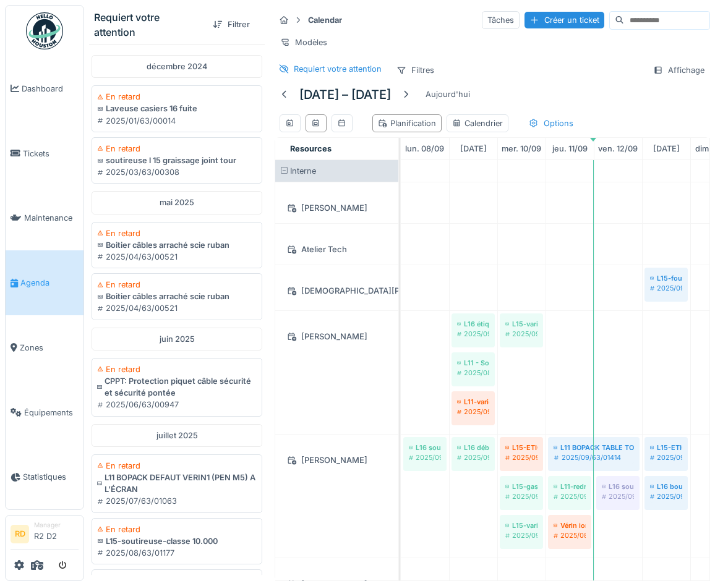
click at [531, 49] on div "Modèles" at bounding box center [493, 42] width 436 height 18
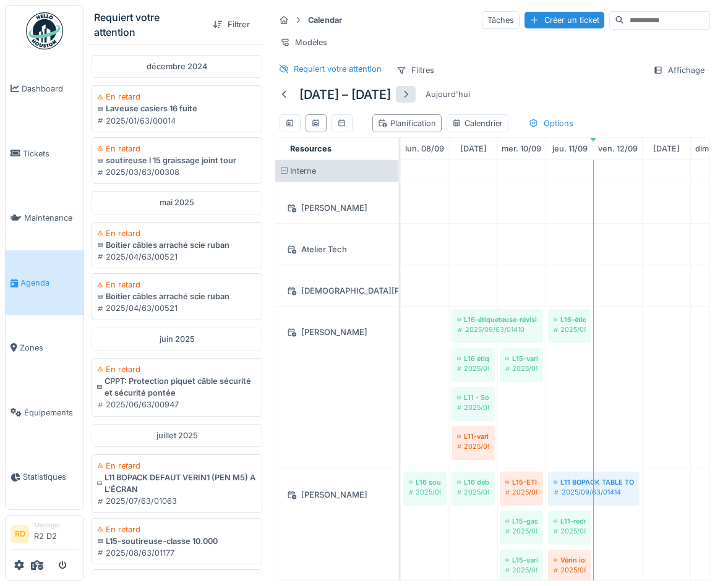
click at [411, 96] on div at bounding box center [406, 94] width 10 height 12
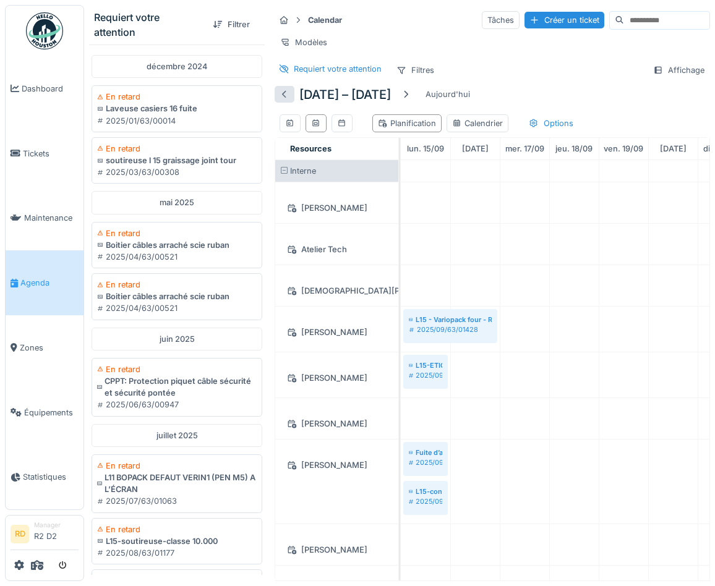
click at [281, 93] on div at bounding box center [285, 94] width 10 height 12
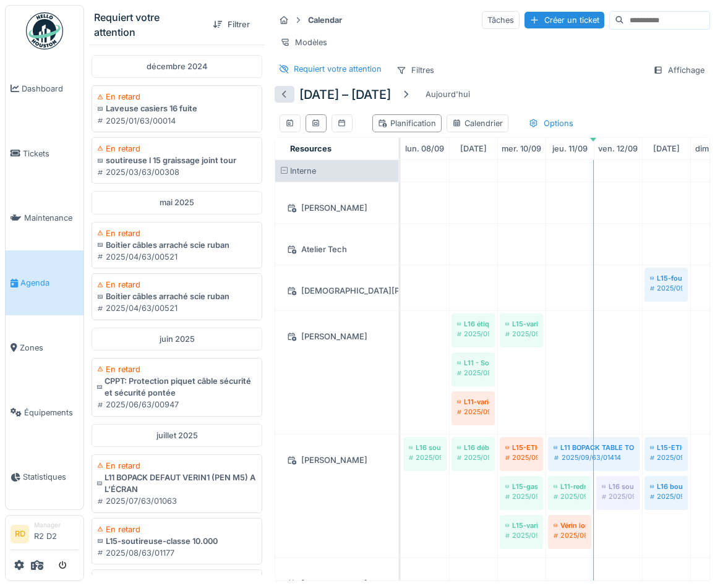
click at [285, 94] on div at bounding box center [285, 94] width 10 height 12
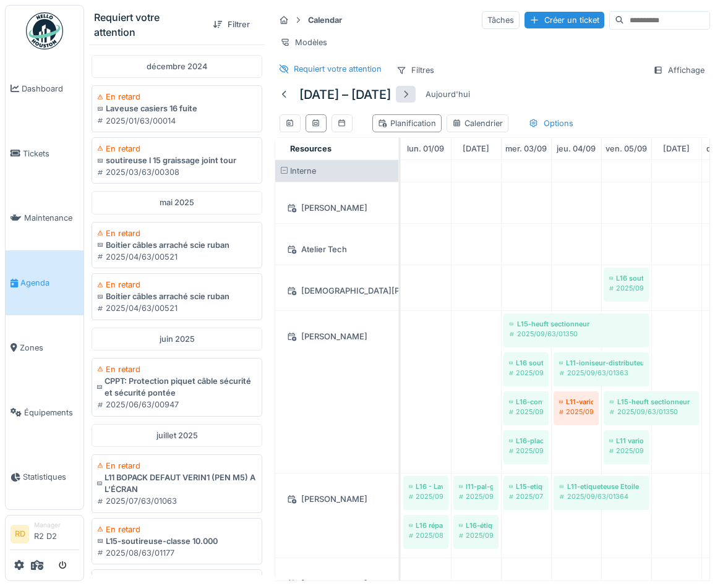
click at [407, 94] on div at bounding box center [406, 94] width 10 height 12
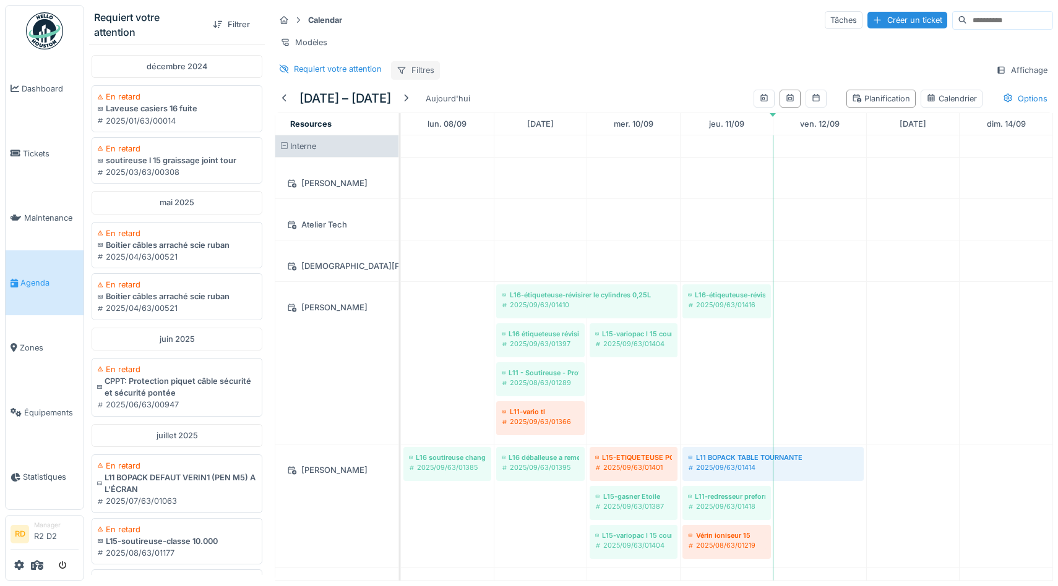
click at [424, 67] on div "Filtres" at bounding box center [415, 70] width 49 height 18
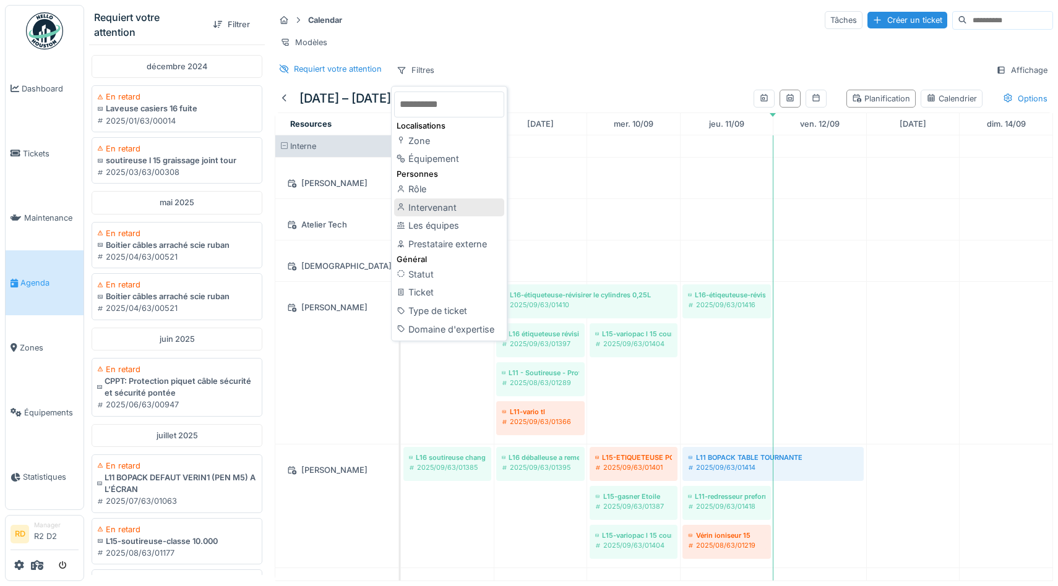
click at [439, 204] on div "Intervenant" at bounding box center [449, 208] width 110 height 19
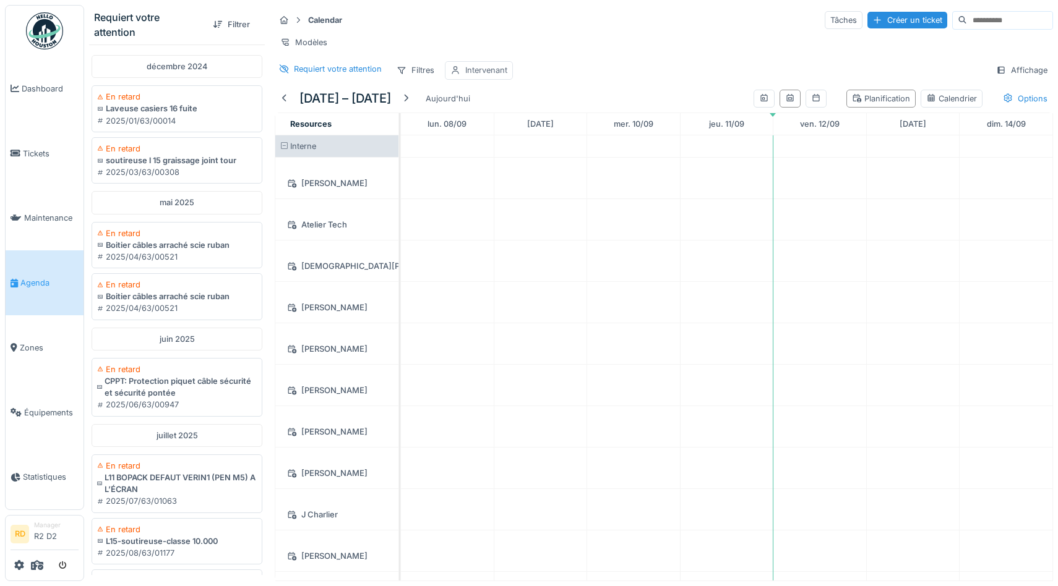
click at [481, 71] on div "Intervenant" at bounding box center [486, 70] width 42 height 12
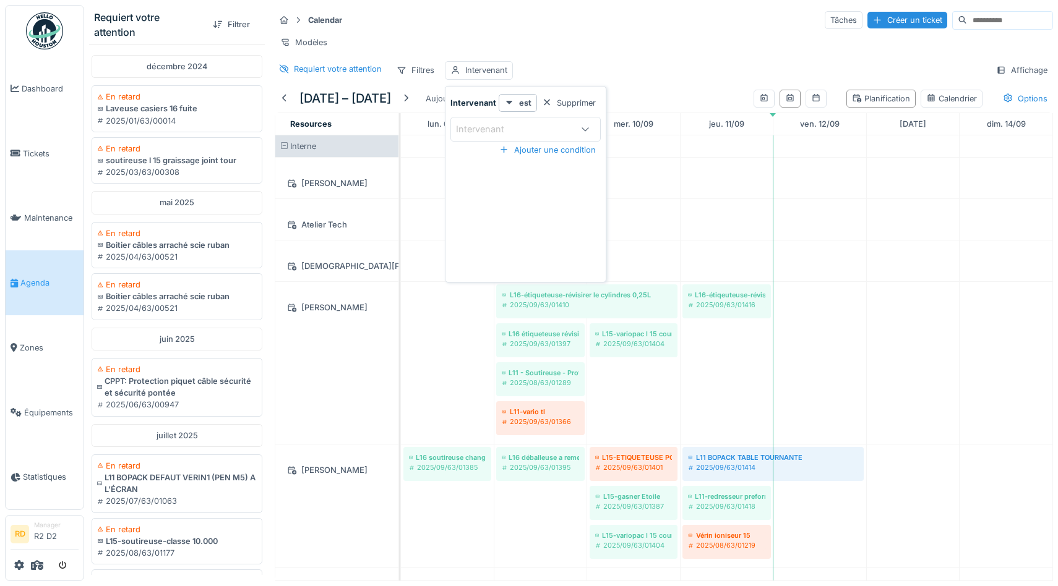
click at [492, 131] on div "Intervenant" at bounding box center [489, 129] width 66 height 14
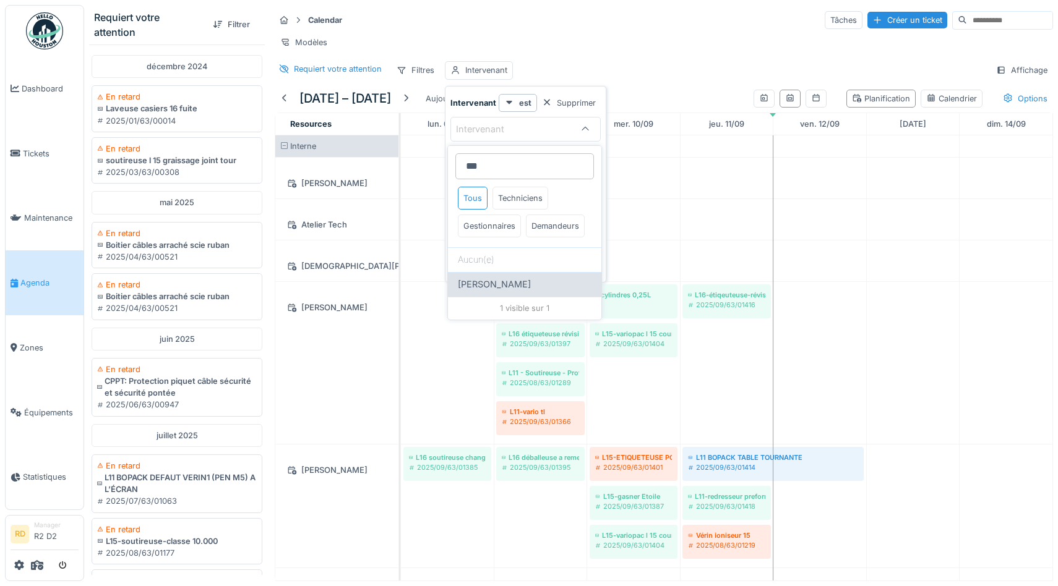
type input "***"
click at [518, 283] on div "Davy Donnay" at bounding box center [525, 285] width 134 height 14
type input "****"
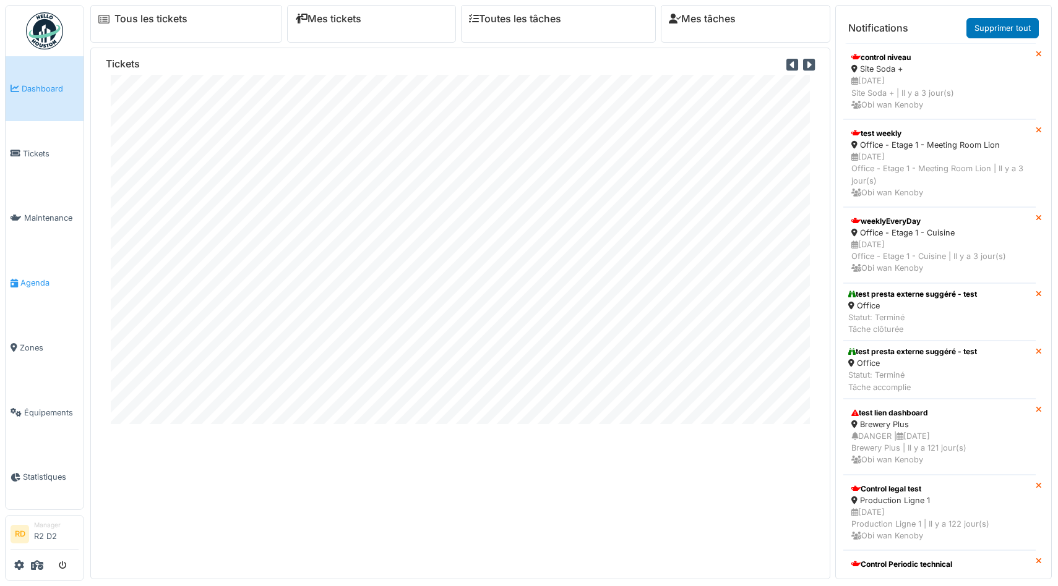
click at [37, 290] on link "Agenda" at bounding box center [45, 283] width 78 height 65
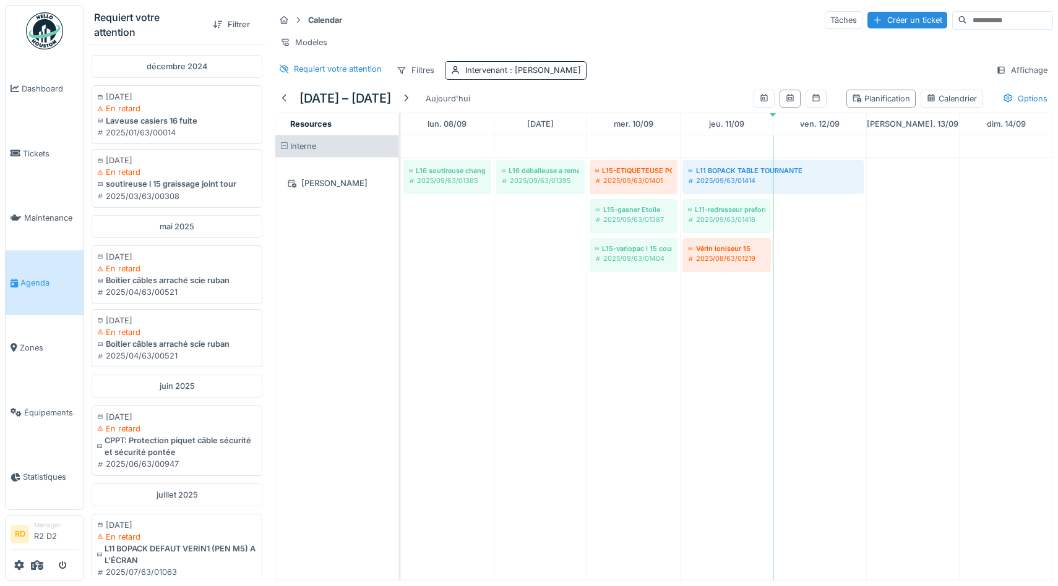
click at [679, 43] on div "Modèles" at bounding box center [664, 42] width 778 height 18
click at [411, 96] on div at bounding box center [406, 99] width 10 height 12
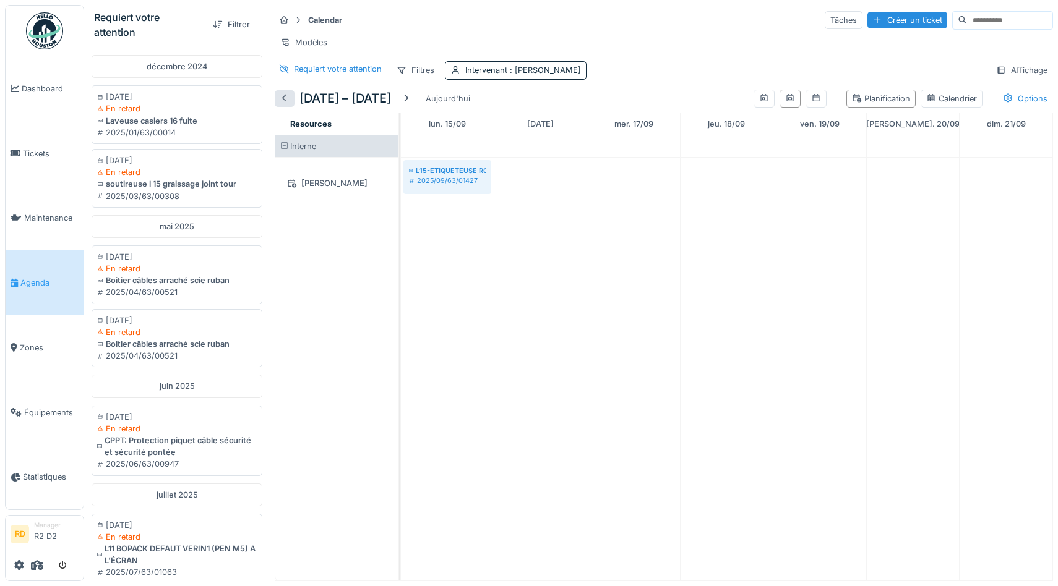
click at [284, 98] on div at bounding box center [285, 99] width 10 height 12
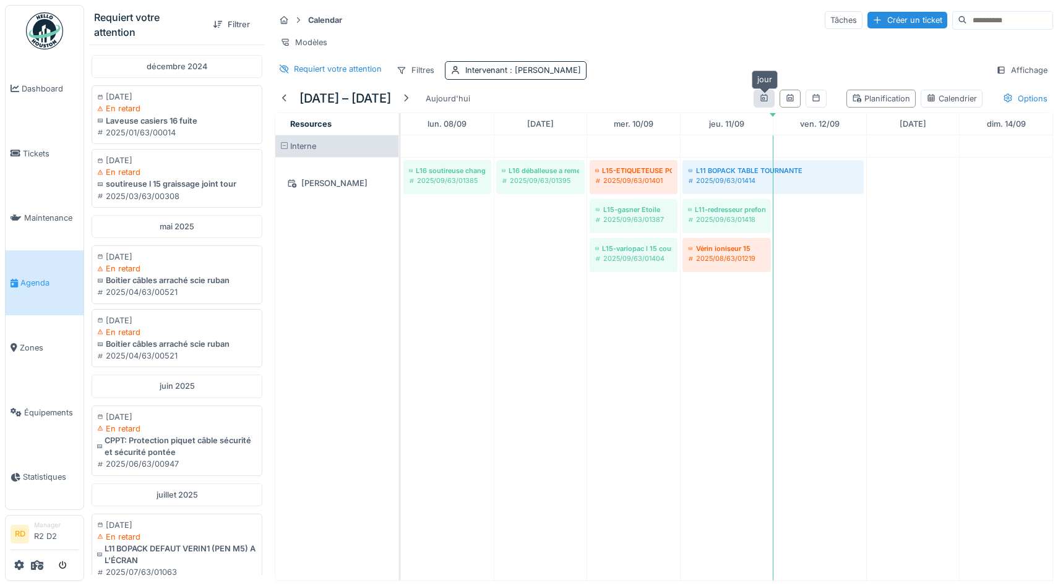
click at [767, 93] on div at bounding box center [764, 99] width 10 height 12
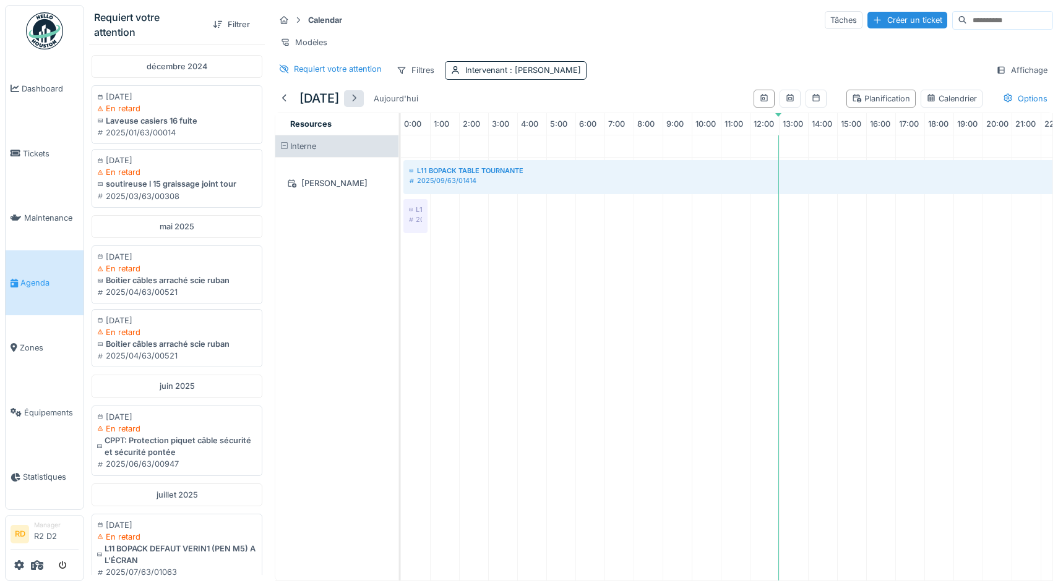
click at [364, 103] on div at bounding box center [354, 98] width 20 height 17
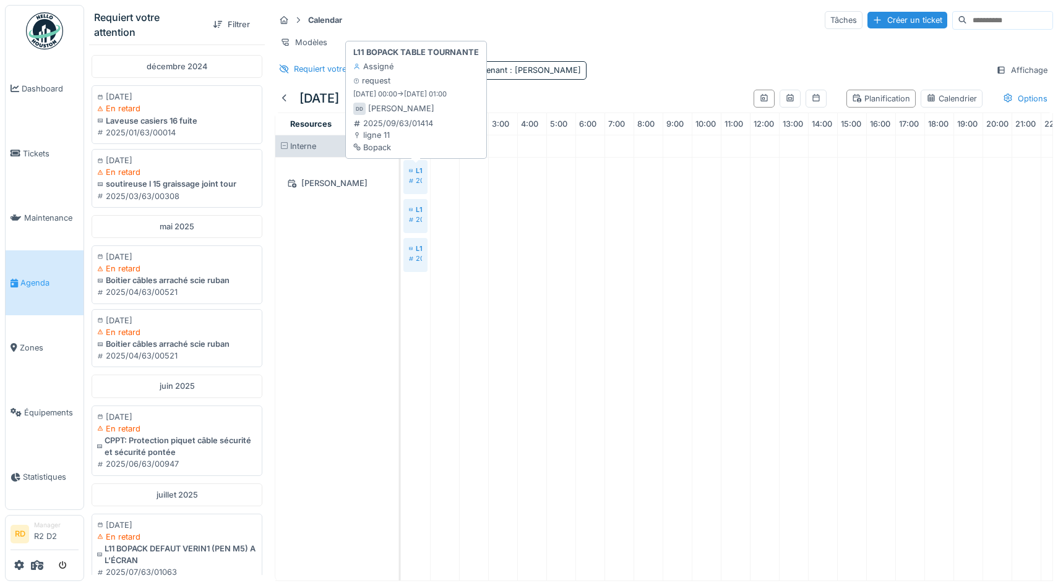
click at [414, 181] on div "2025/09/63/01414" at bounding box center [415, 181] width 13 height 10
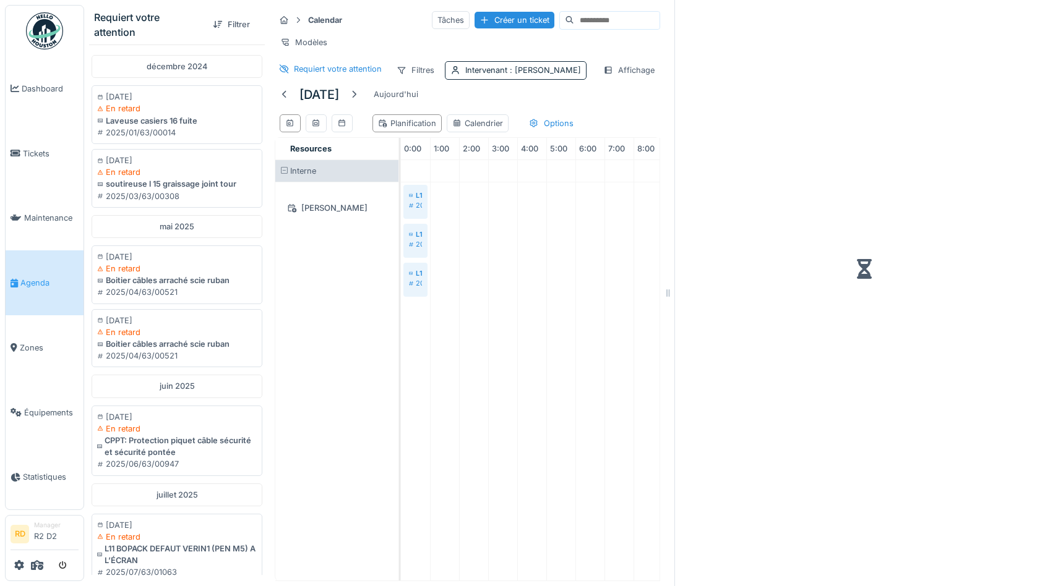
scroll to position [0, 175]
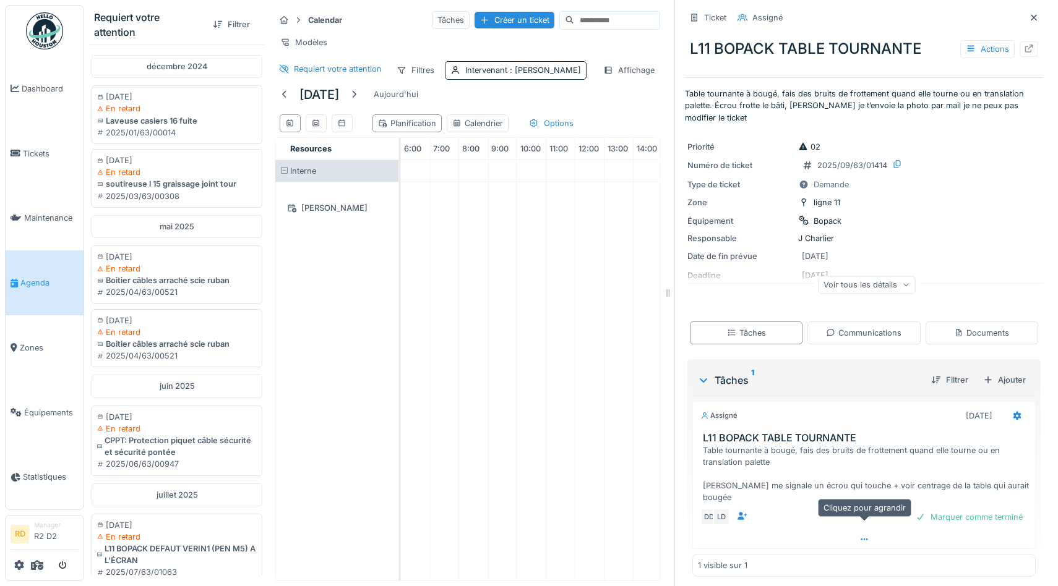
click at [863, 536] on icon at bounding box center [864, 540] width 10 height 8
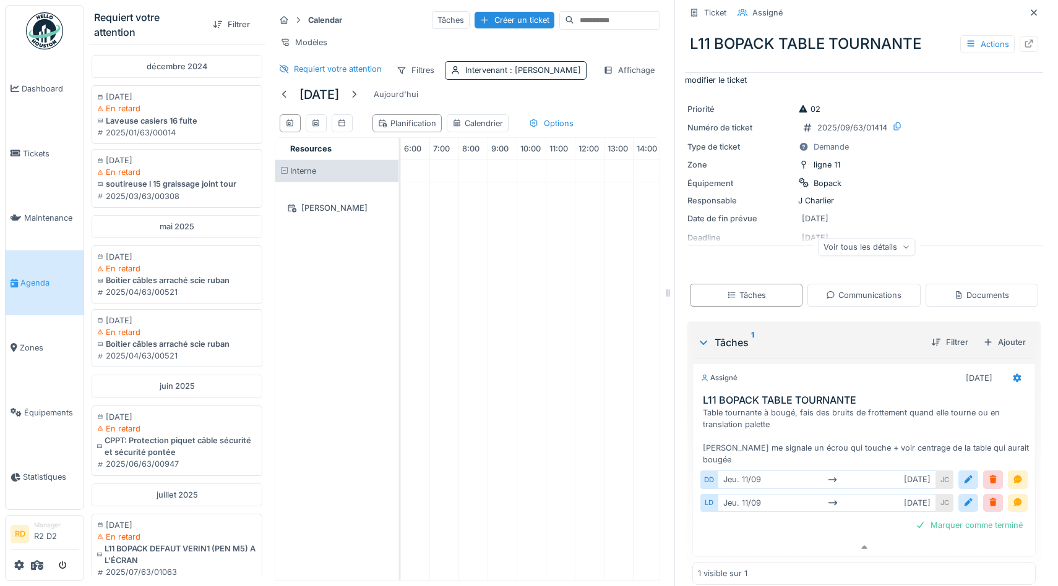
scroll to position [41, 0]
click at [878, 254] on div "Voir tous les détails" at bounding box center [866, 246] width 358 height 40
click at [874, 249] on div "Voir tous les détails" at bounding box center [866, 244] width 97 height 18
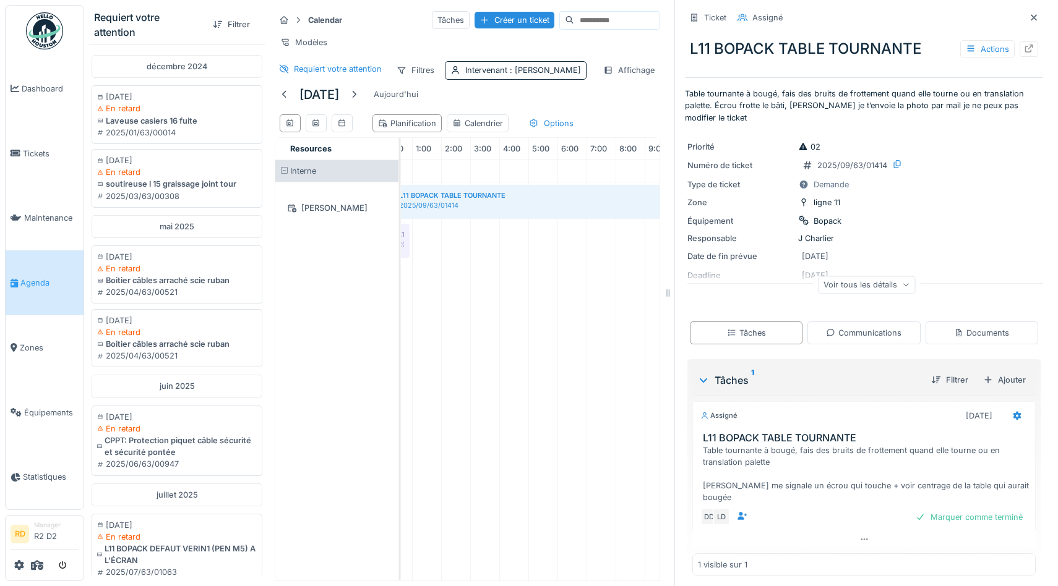
scroll to position [0, 6]
click at [359, 89] on div at bounding box center [354, 94] width 10 height 12
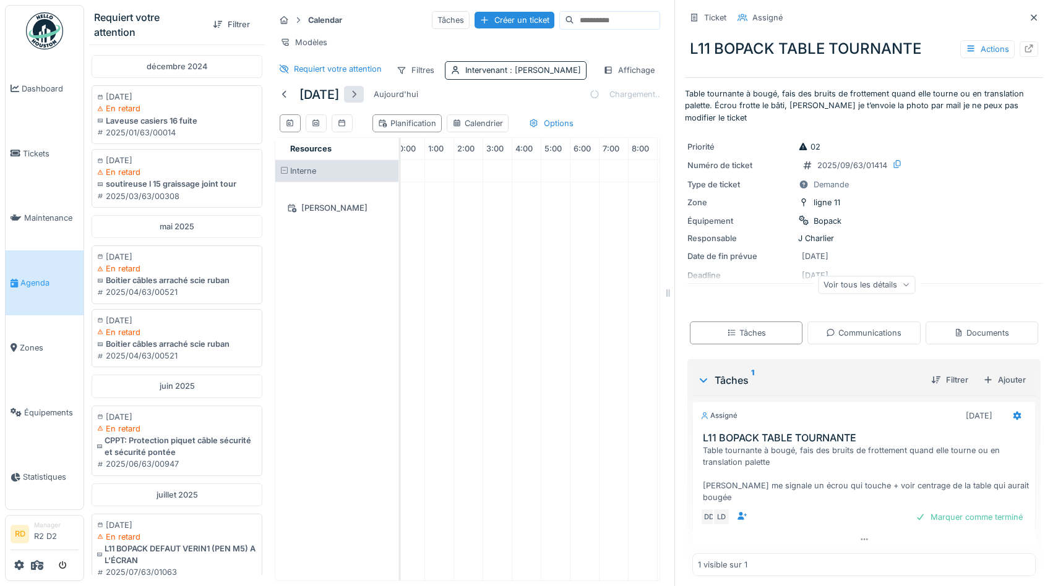
scroll to position [0, 175]
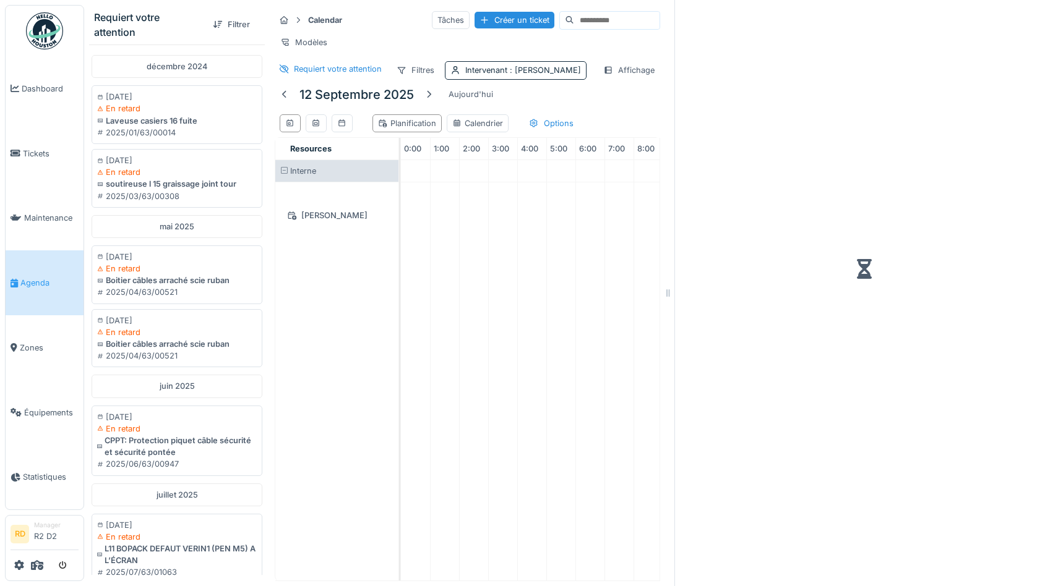
scroll to position [0, 175]
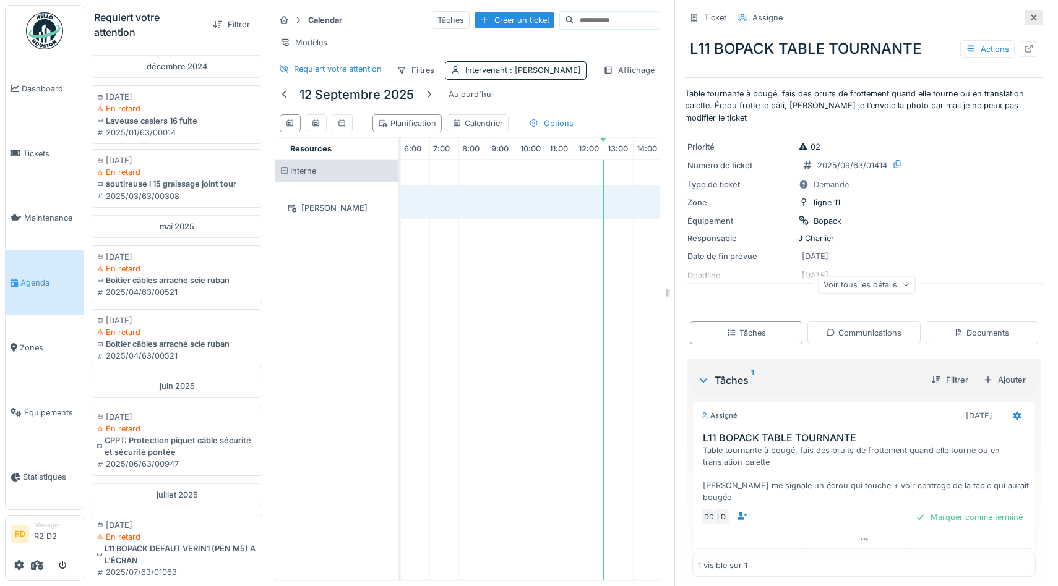
click at [1037, 20] on icon at bounding box center [1034, 18] width 10 height 8
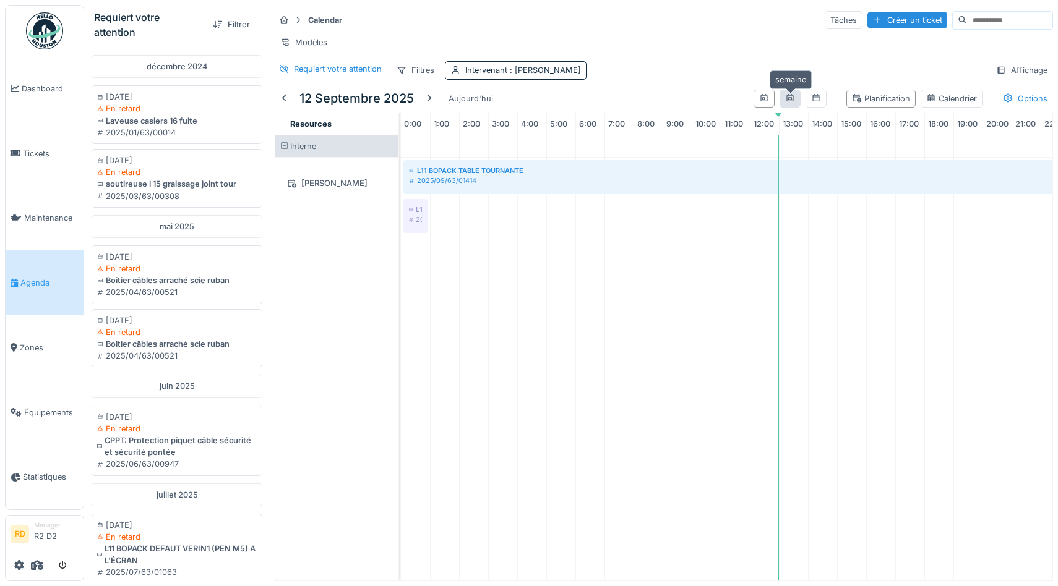
click at [792, 100] on icon at bounding box center [790, 98] width 10 height 8
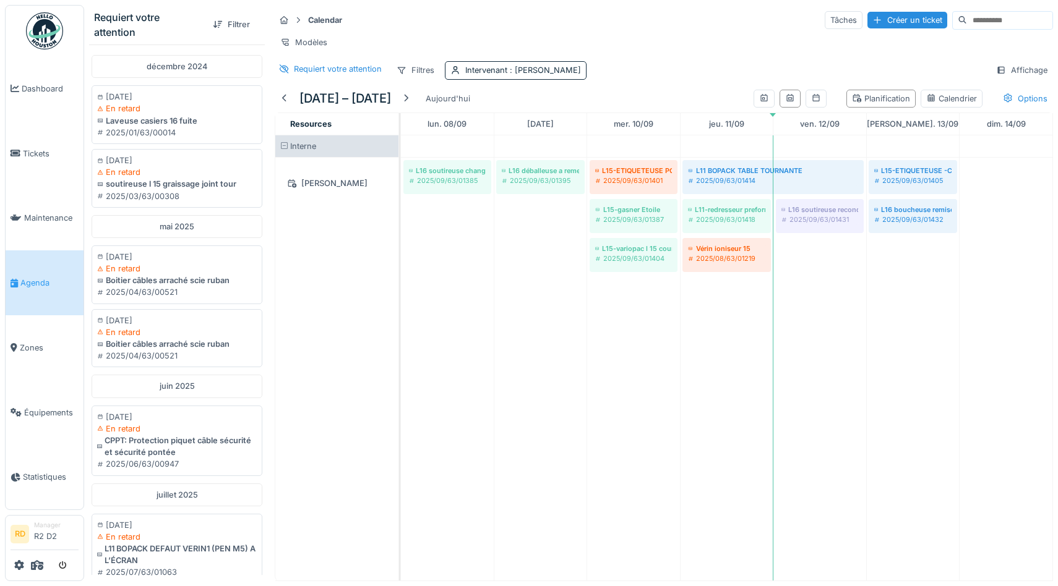
click at [520, 59] on div "Calendar Tâches Créer un ticket Modèles Requiert votre attention Filtres Interv…" at bounding box center [664, 45] width 788 height 80
click at [526, 67] on span ": Davy Donnay" at bounding box center [544, 70] width 74 height 9
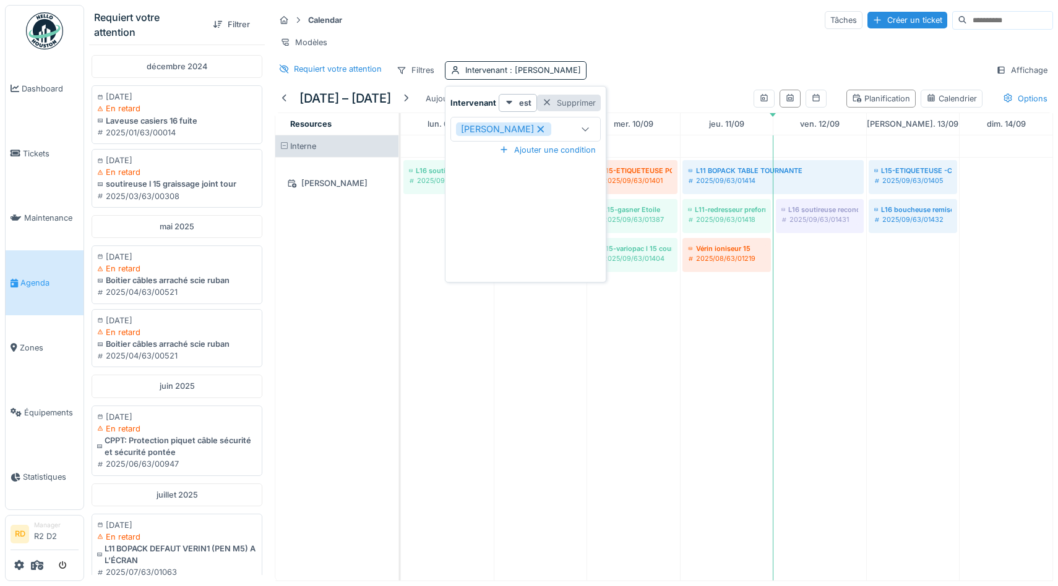
click at [562, 106] on div "Supprimer" at bounding box center [569, 103] width 64 height 17
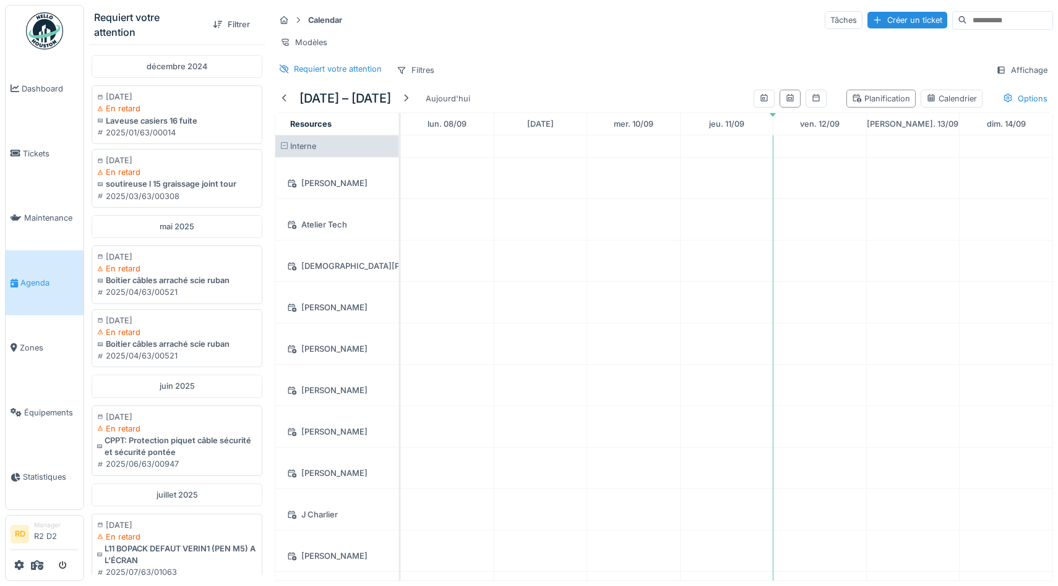
click at [530, 40] on div "Modèles" at bounding box center [664, 42] width 778 height 18
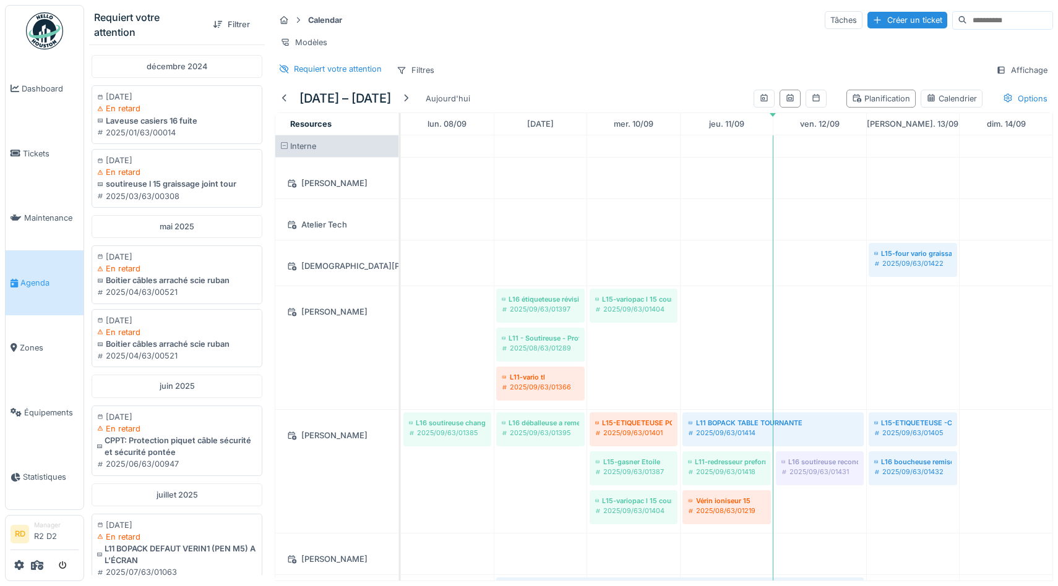
click at [629, 32] on div "Calendar Tâches Créer un ticket Modèles Requiert votre attention Filtres Affich…" at bounding box center [664, 45] width 788 height 80
click at [590, 36] on div "Modèles" at bounding box center [664, 42] width 778 height 18
click at [731, 24] on div "Calendar Tâches Créer un ticket" at bounding box center [664, 20] width 778 height 20
click at [586, 33] on div "Calendar Tâches Créer un ticket Modèles Requiert votre attention Filtres Affich…" at bounding box center [664, 45] width 788 height 80
click at [405, 71] on icon at bounding box center [402, 70] width 10 height 8
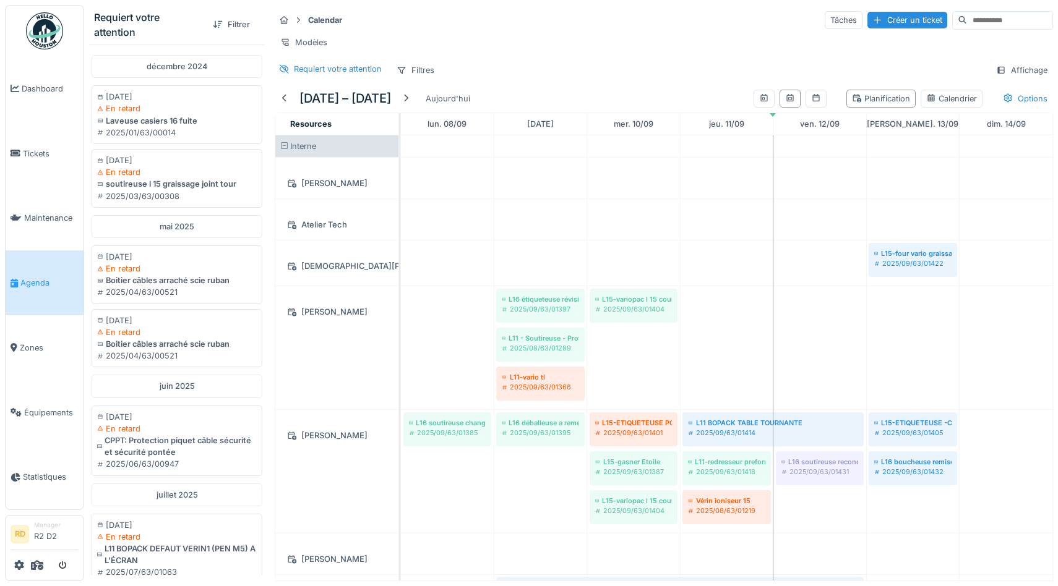
click at [583, 43] on div "Modèles" at bounding box center [664, 42] width 778 height 18
click at [217, 25] on div at bounding box center [218, 25] width 10 height 12
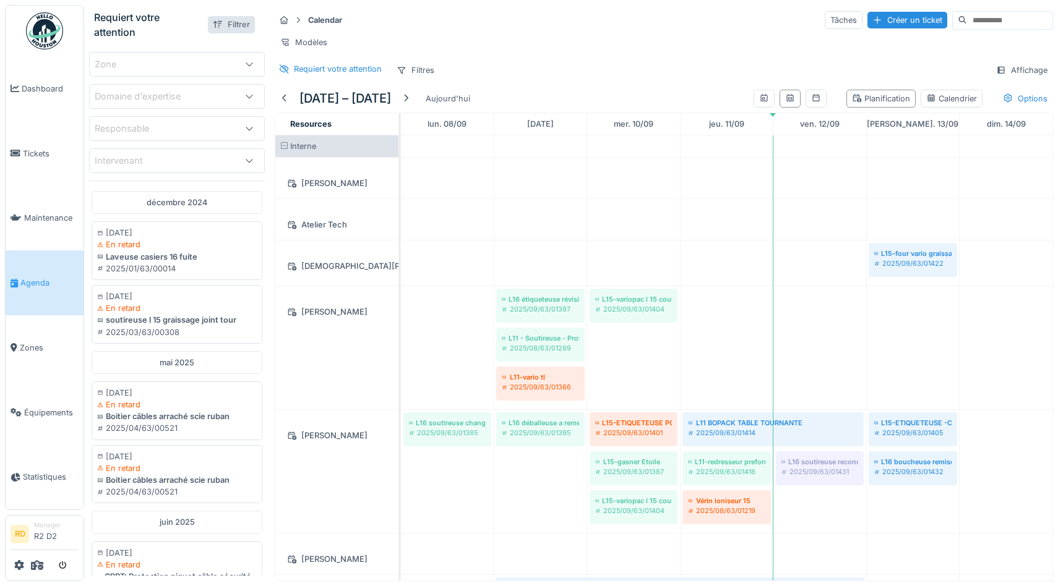
click at [217, 25] on div at bounding box center [218, 25] width 10 height 12
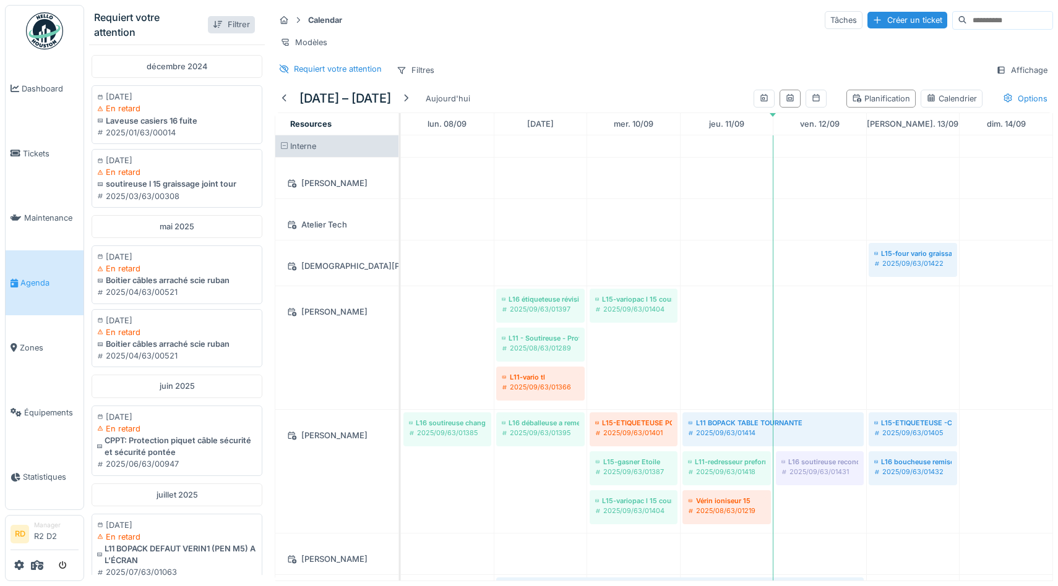
click at [217, 25] on div at bounding box center [218, 25] width 10 height 12
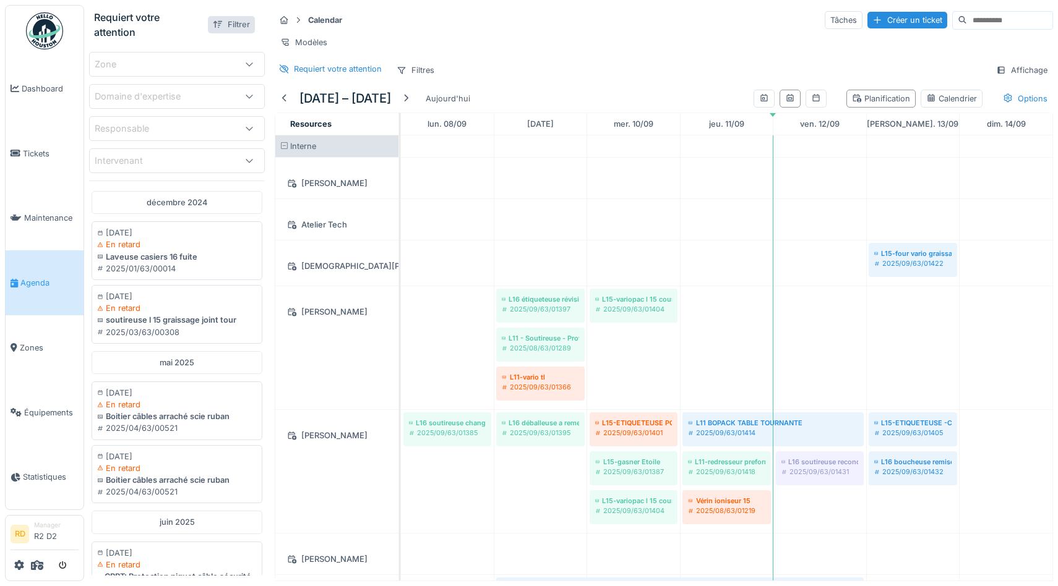
click at [217, 25] on div at bounding box center [218, 25] width 10 height 12
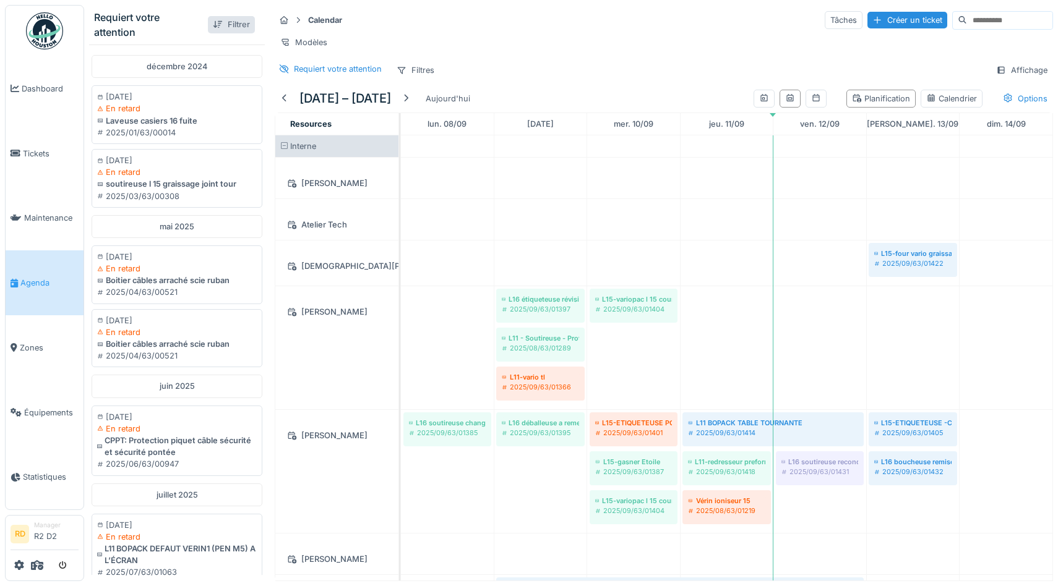
click at [217, 25] on div at bounding box center [218, 25] width 10 height 12
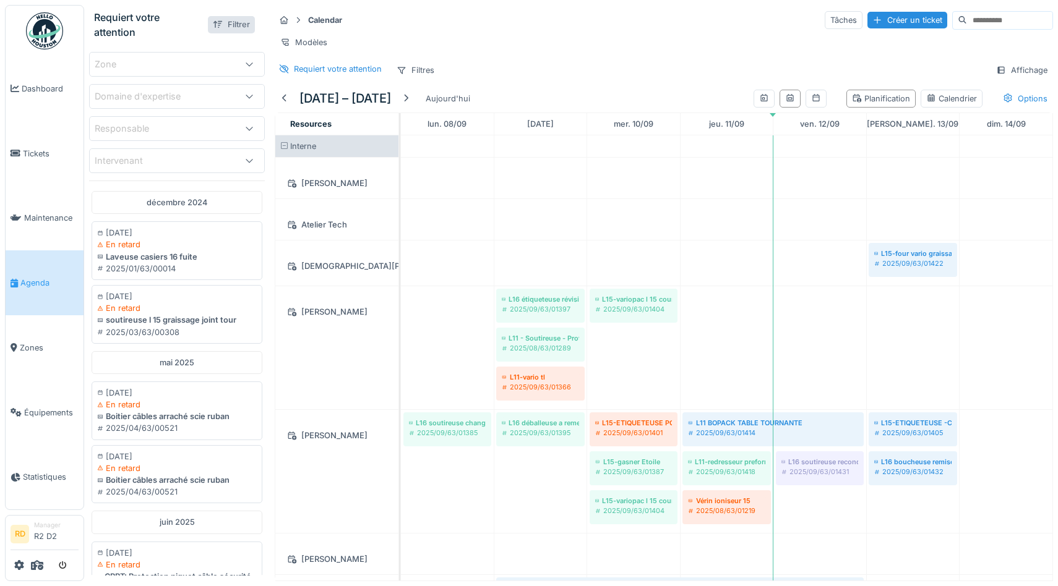
click at [217, 25] on div at bounding box center [218, 25] width 10 height 12
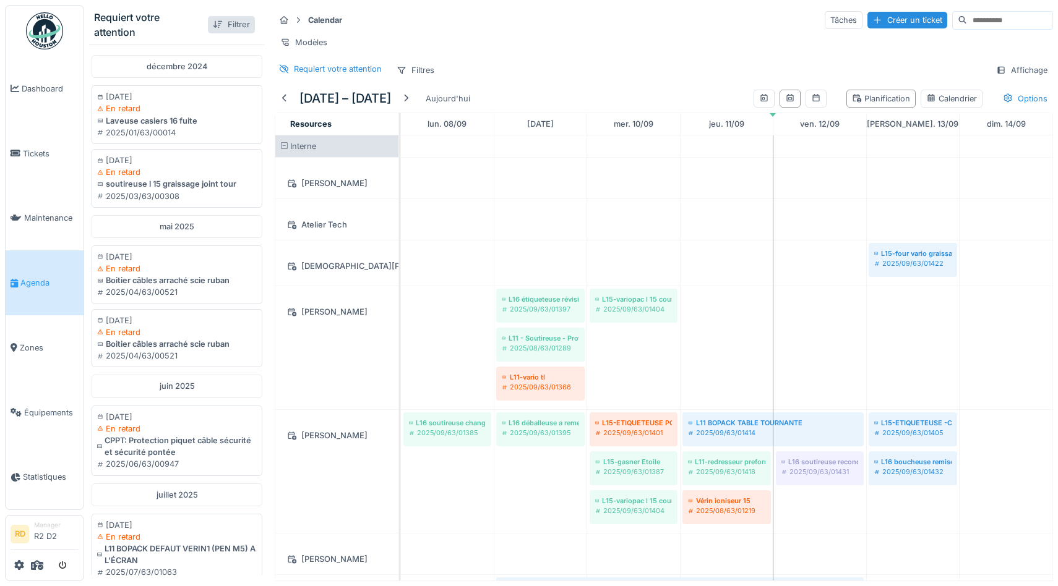
click at [217, 25] on div at bounding box center [218, 25] width 10 height 12
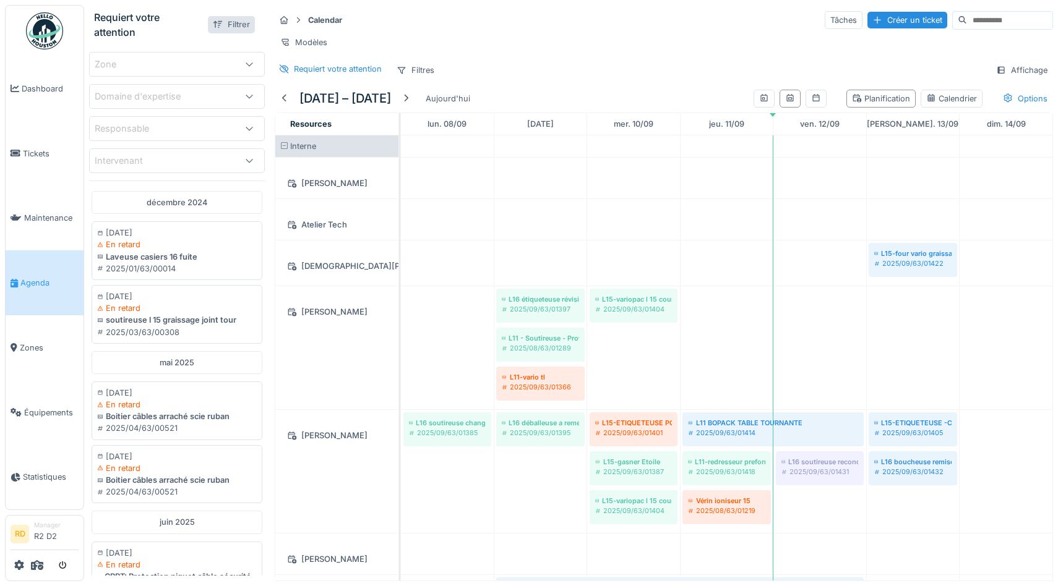
click at [217, 25] on div at bounding box center [218, 25] width 10 height 12
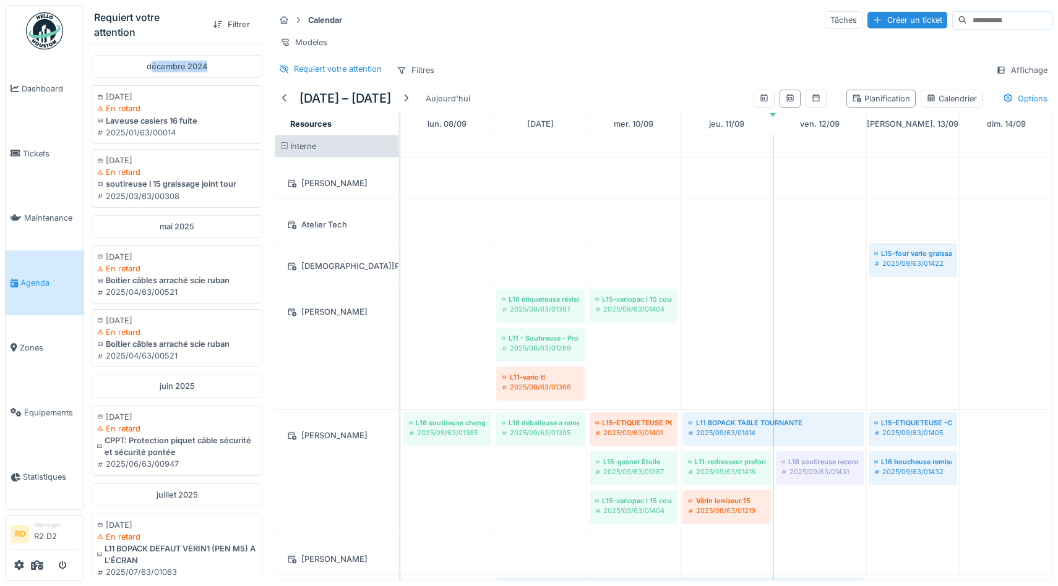
drag, startPoint x: 149, startPoint y: 66, endPoint x: 205, endPoint y: 66, distance: 56.3
click at [205, 66] on div "décembre 2024" at bounding box center [177, 66] width 171 height 23
click at [207, 66] on div "décembre 2024" at bounding box center [177, 66] width 171 height 23
drag, startPoint x: 147, startPoint y: 64, endPoint x: 210, endPoint y: 64, distance: 63.1
click at [210, 64] on div "décembre 2024" at bounding box center [177, 66] width 171 height 23
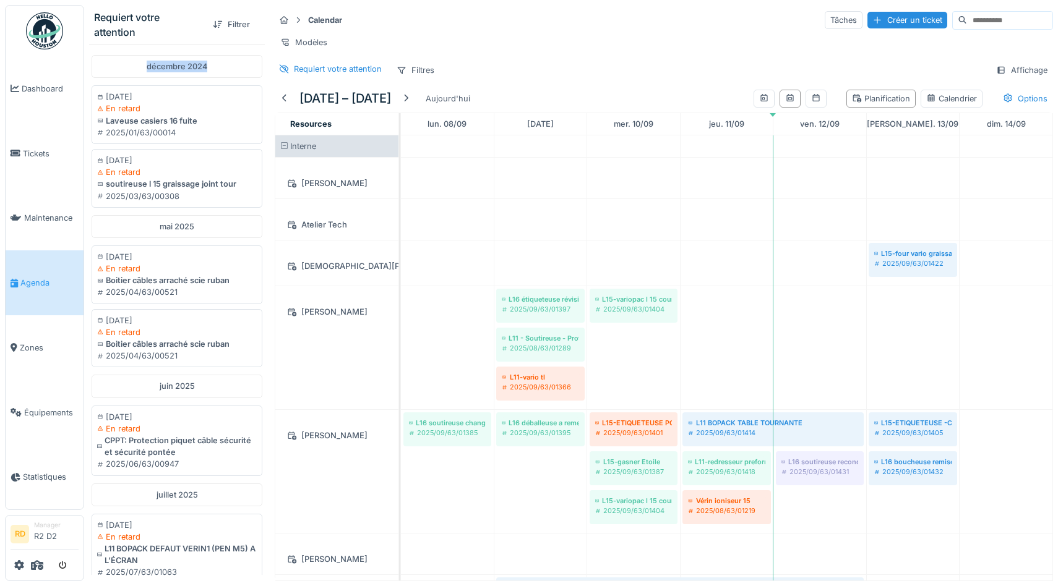
click at [213, 65] on div "décembre 2024" at bounding box center [177, 66] width 171 height 23
click at [416, 71] on div "Filtres" at bounding box center [415, 70] width 49 height 18
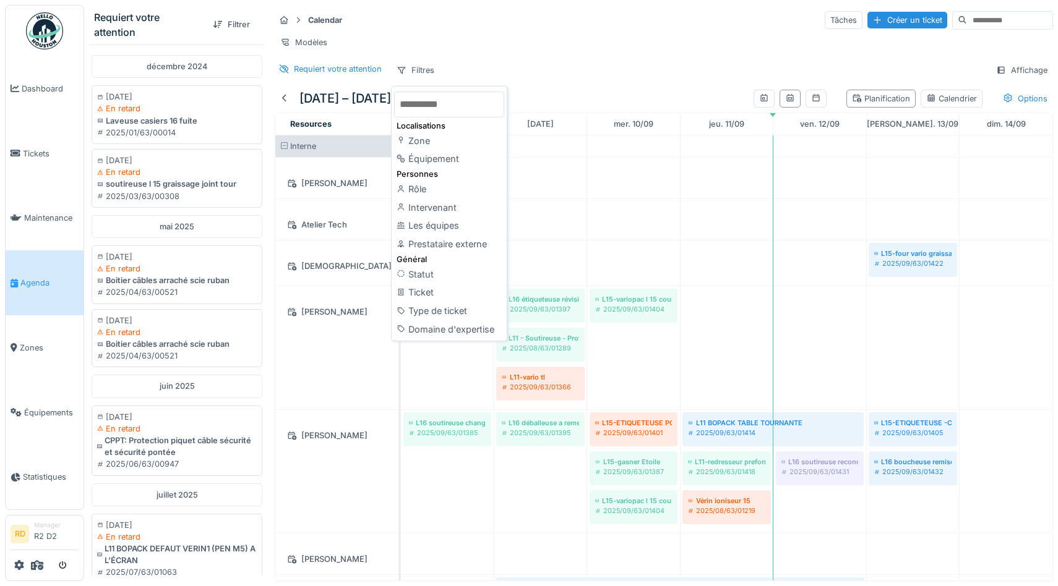
click at [525, 54] on div "Calendar Tâches Créer un ticket Modèles Requiert votre attention Filtres Affich…" at bounding box center [664, 45] width 788 height 80
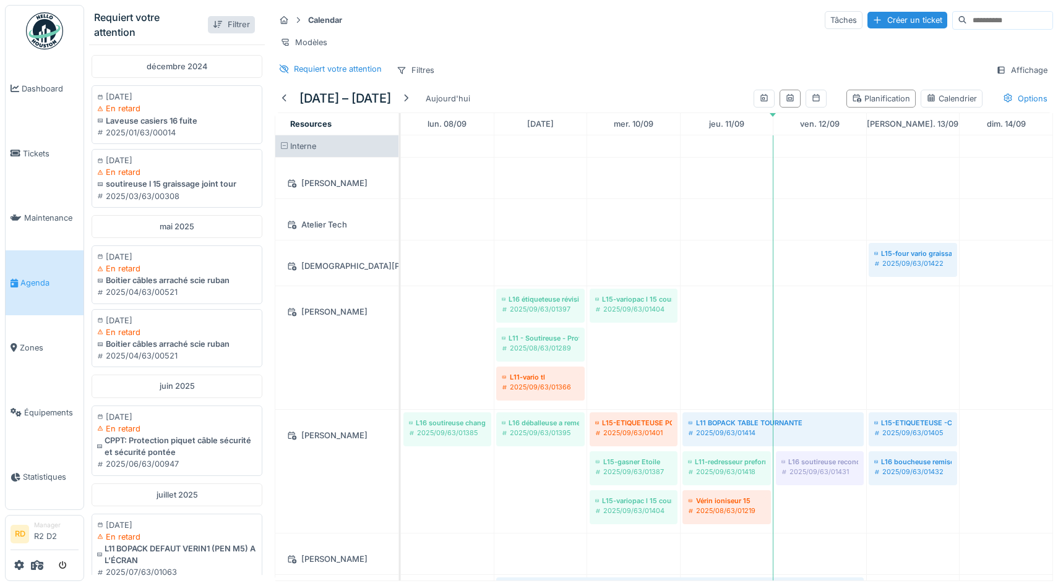
click at [233, 21] on div "Filtrer" at bounding box center [231, 24] width 47 height 17
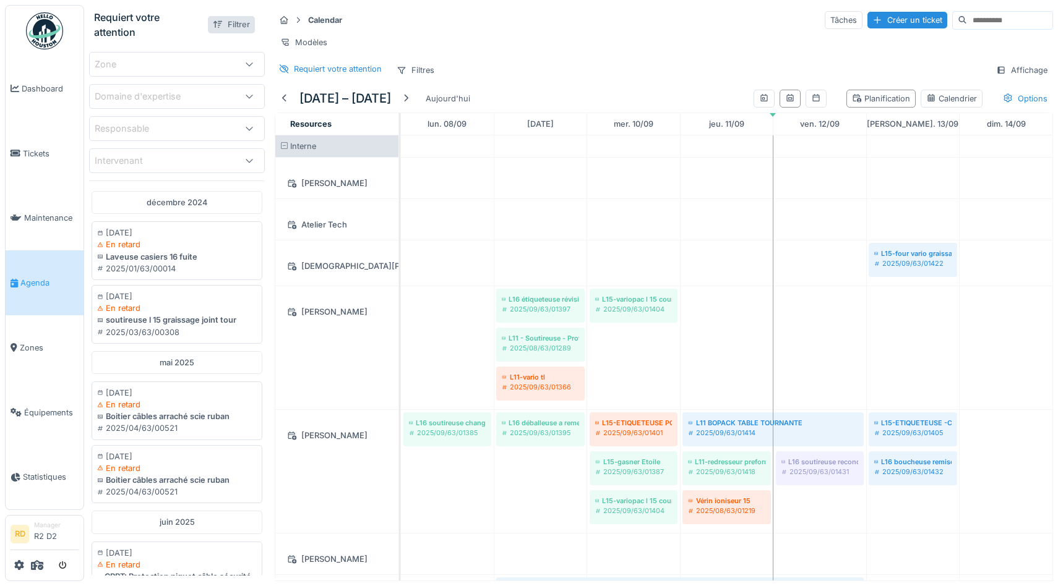
click at [233, 21] on div "Filtrer" at bounding box center [231, 24] width 47 height 17
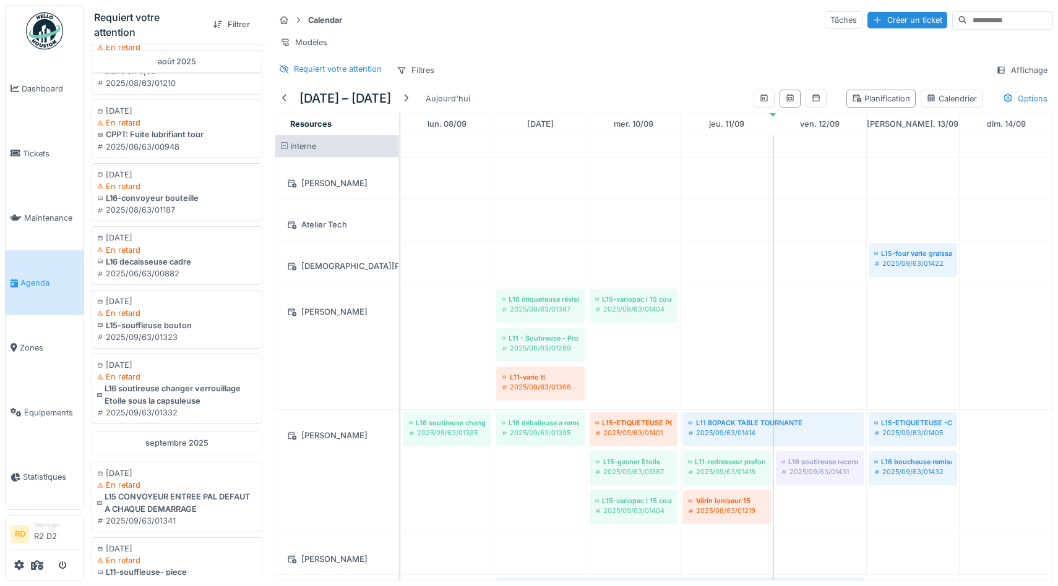
scroll to position [1045, 0]
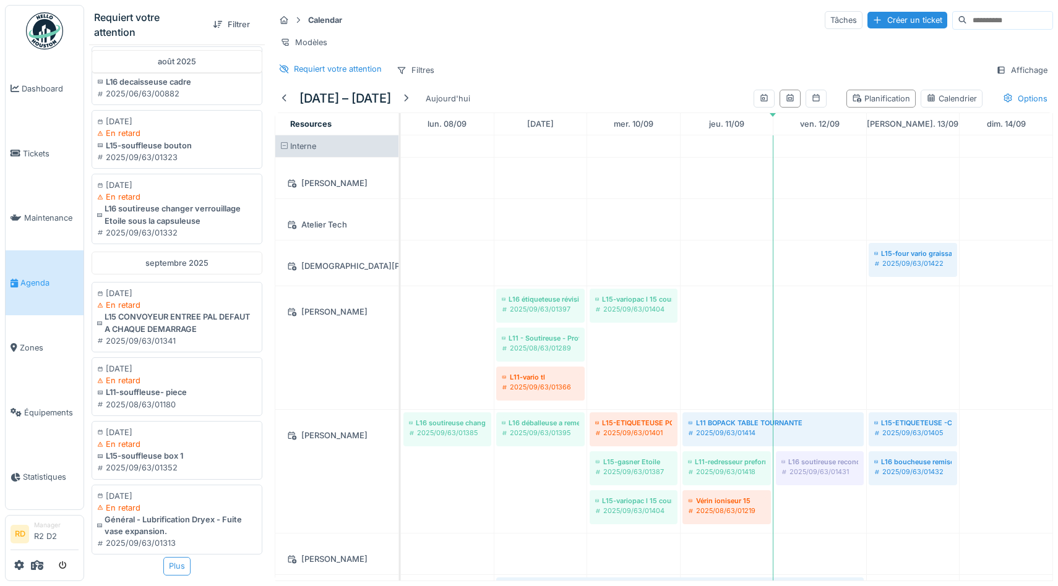
click at [176, 567] on div "Plus" at bounding box center [176, 566] width 27 height 18
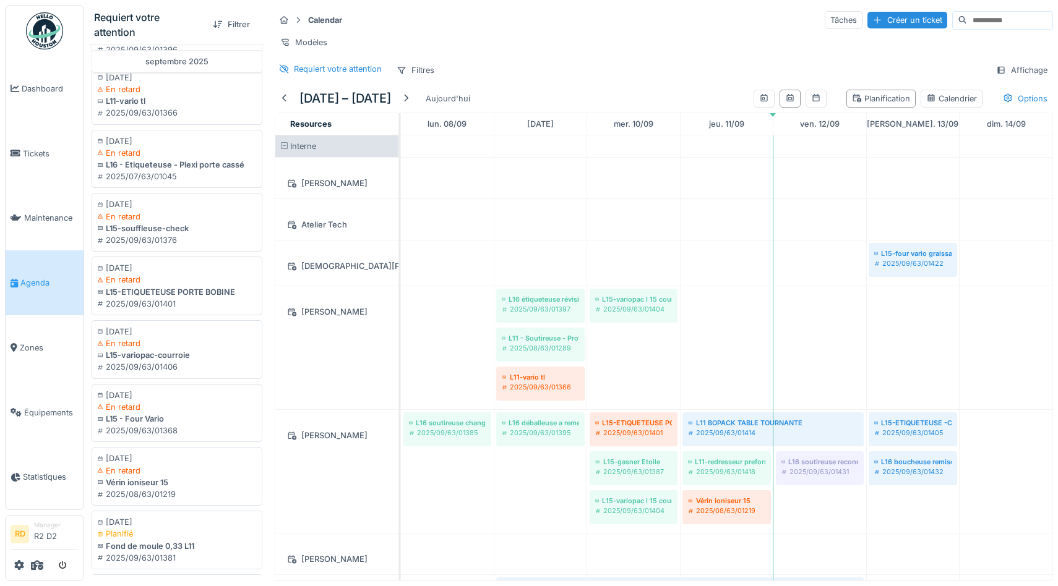
scroll to position [2300, 0]
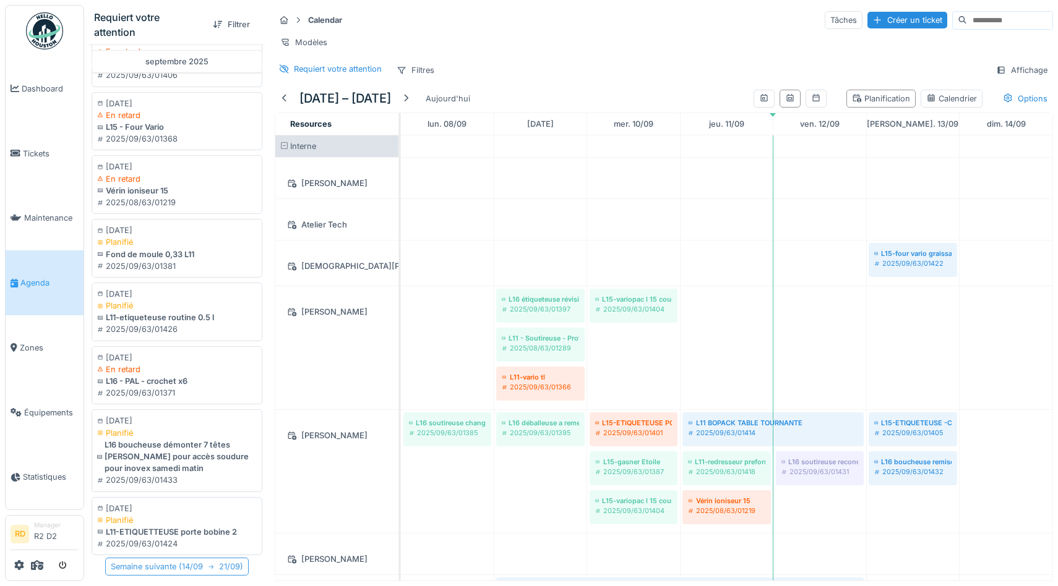
click at [184, 567] on div "Semaine suivante ( 14/09 21/09 )" at bounding box center [177, 567] width 144 height 18
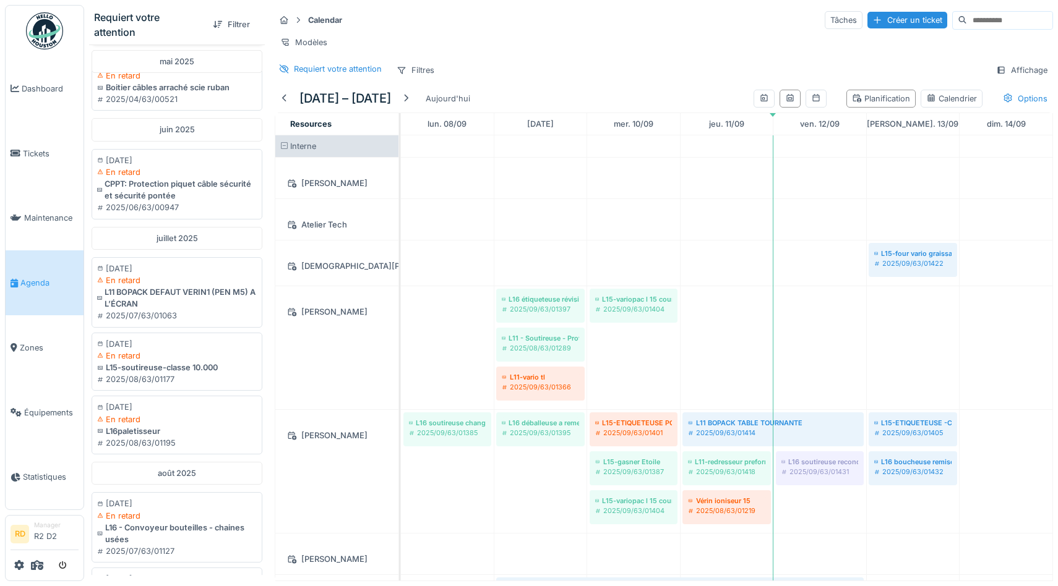
scroll to position [0, 0]
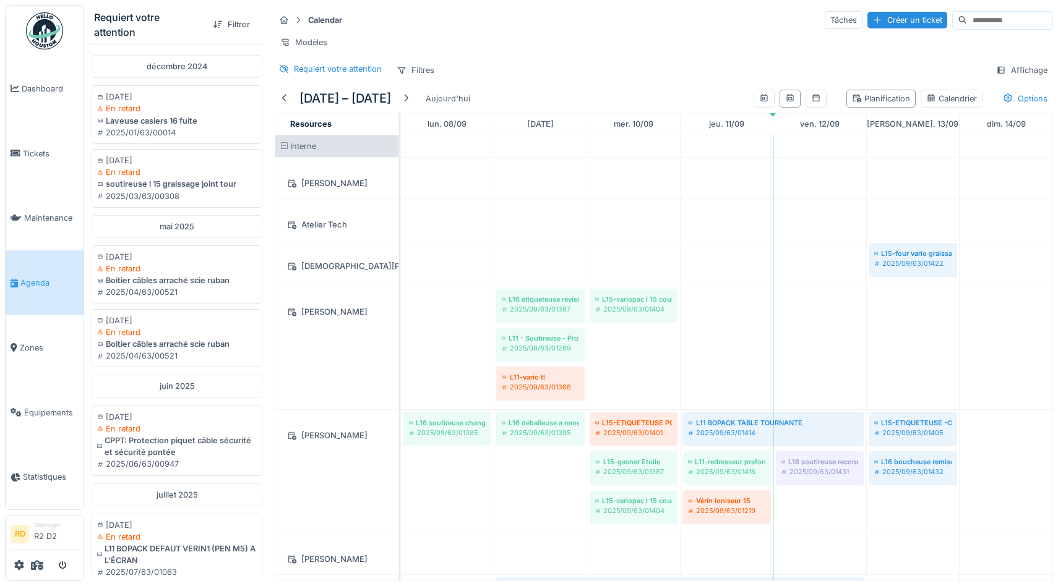
click at [937, 69] on div "Requiert votre attention Filtres Affichage" at bounding box center [664, 70] width 778 height 18
click at [1017, 69] on div "Affichage" at bounding box center [1021, 70] width 62 height 18
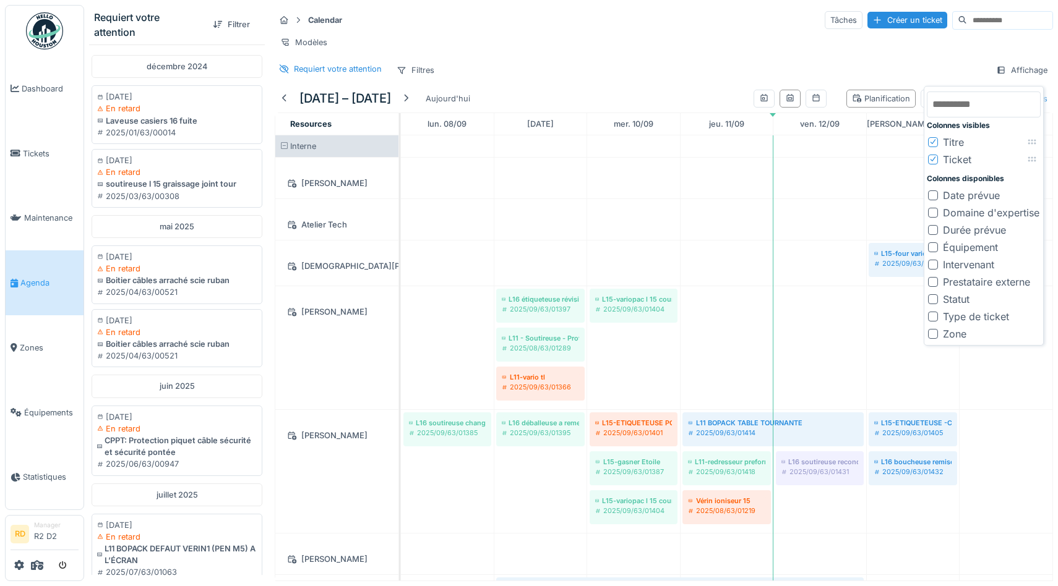
click at [924, 65] on div "Requiert votre attention Filtres Affichage" at bounding box center [664, 70] width 778 height 18
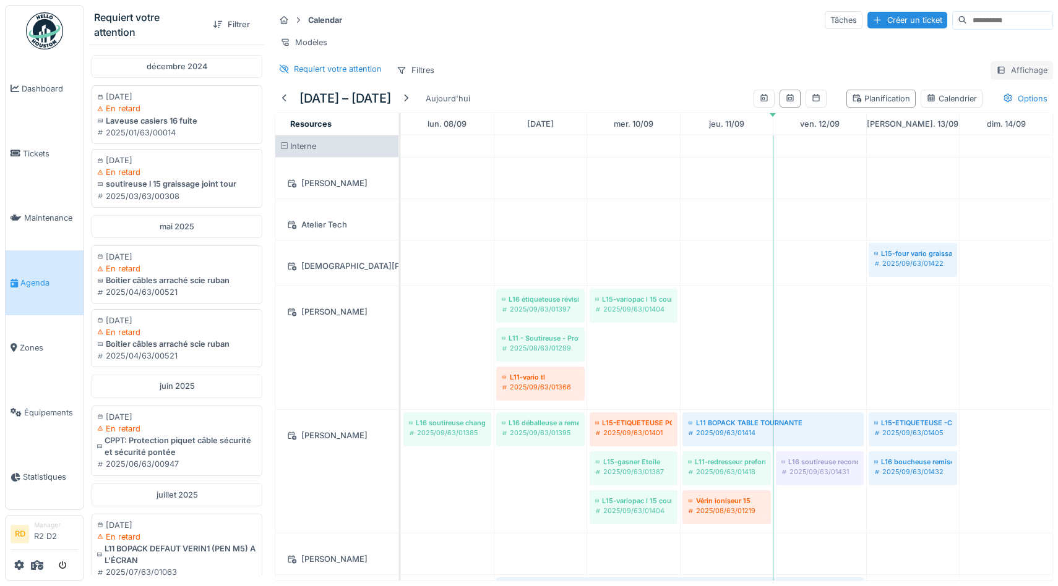
click at [1030, 69] on div "Affichage" at bounding box center [1021, 70] width 62 height 18
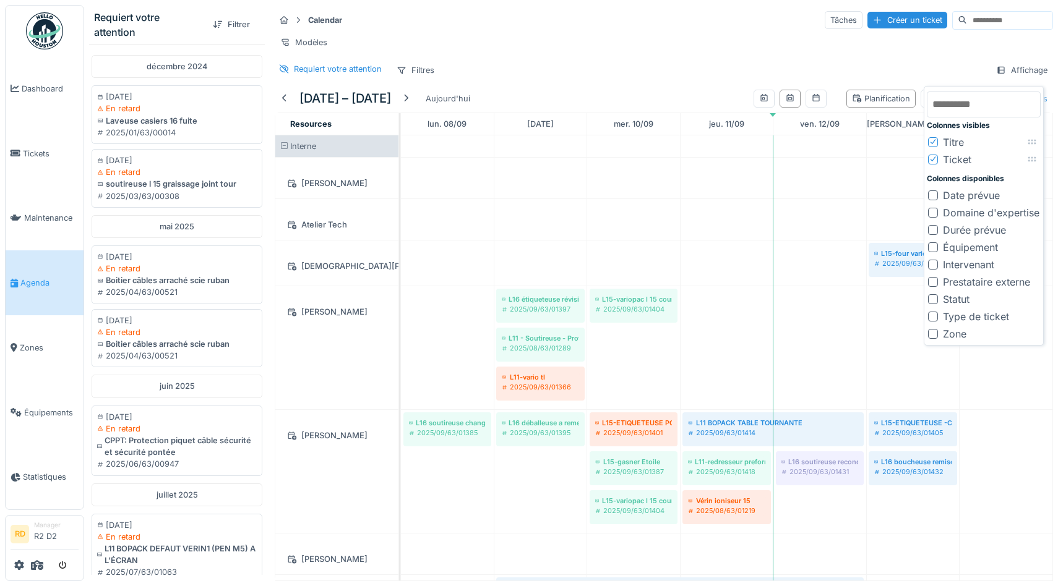
click at [593, 32] on div "Calendar Tâches Créer un ticket Modèles Requiert votre attention Filtres Affich…" at bounding box center [664, 45] width 788 height 80
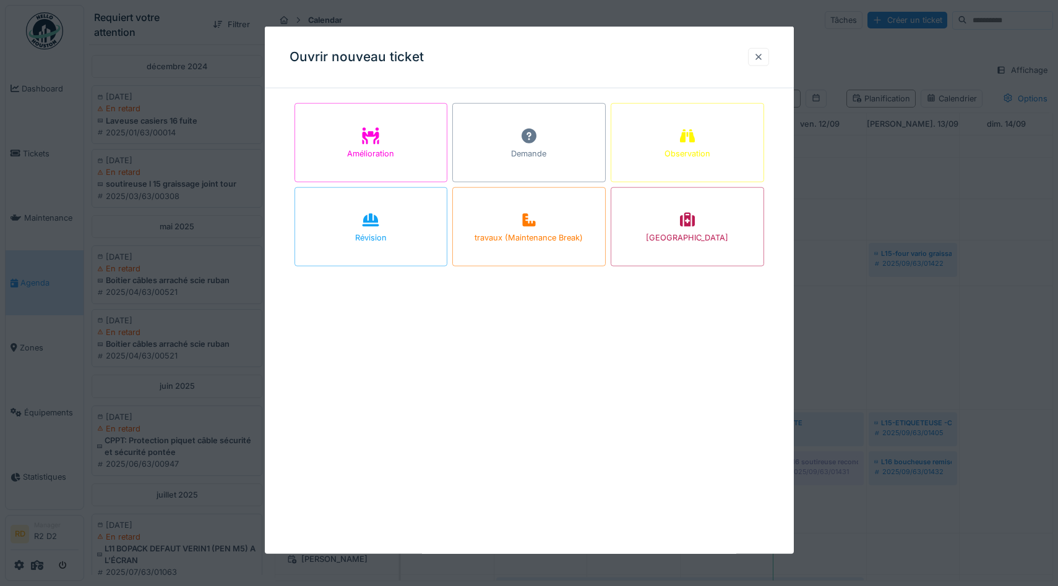
click at [760, 57] on div at bounding box center [758, 57] width 10 height 12
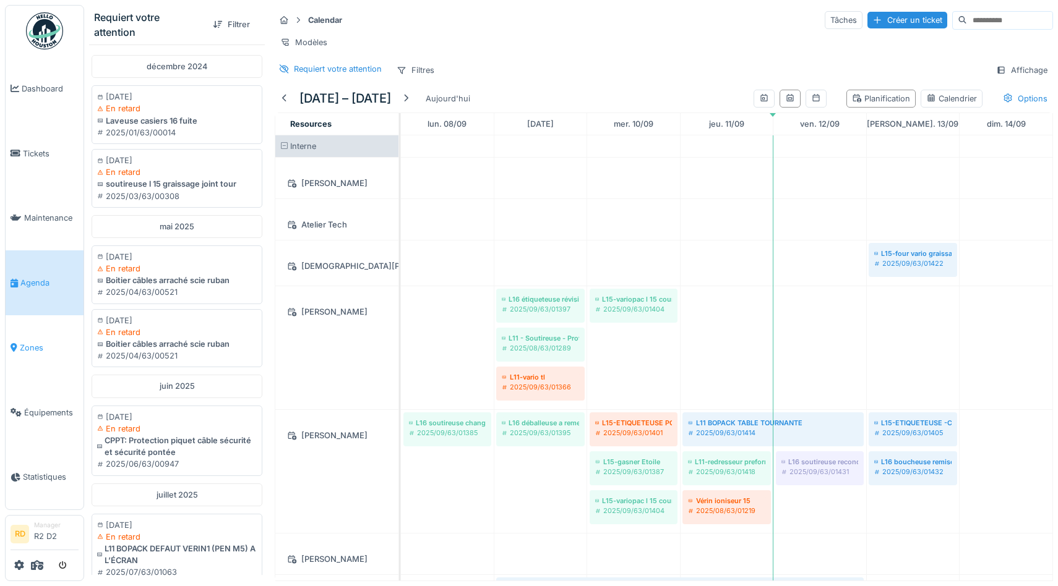
click at [38, 351] on span "Zones" at bounding box center [49, 348] width 59 height 12
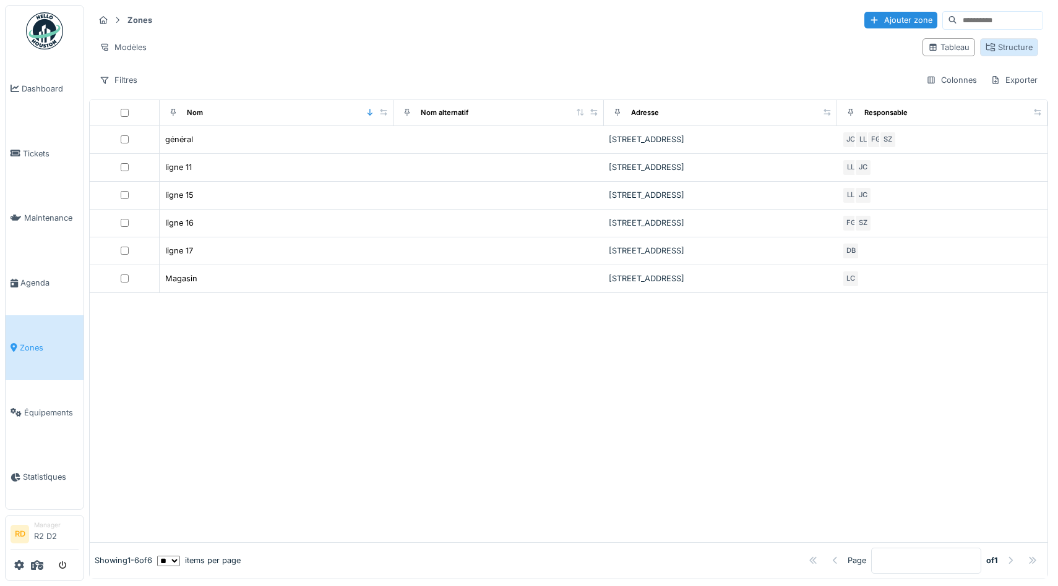
click at [1005, 50] on div "Structure" at bounding box center [1008, 47] width 47 height 12
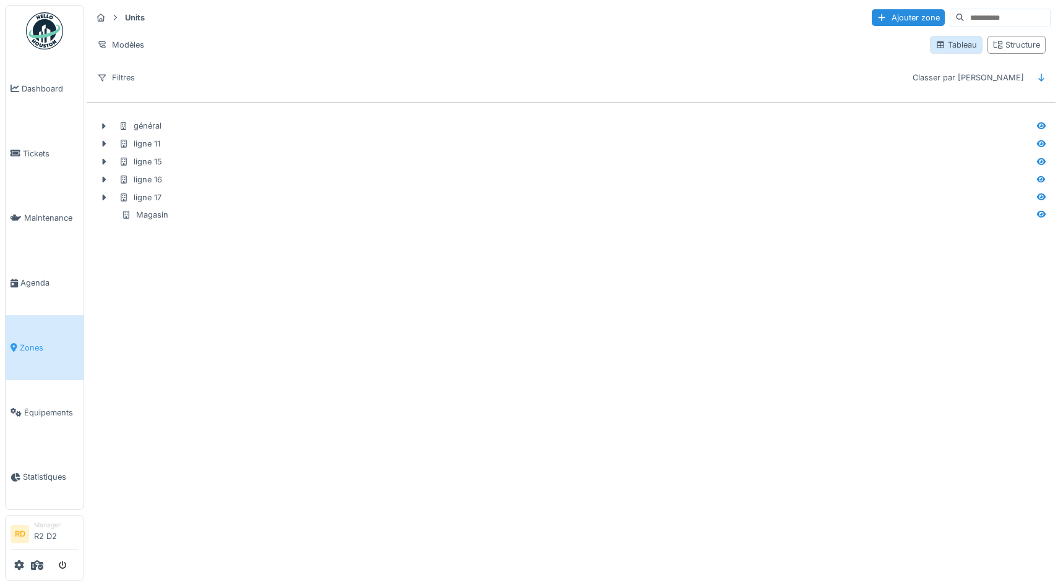
click at [956, 46] on div "Tableau" at bounding box center [955, 45] width 41 height 12
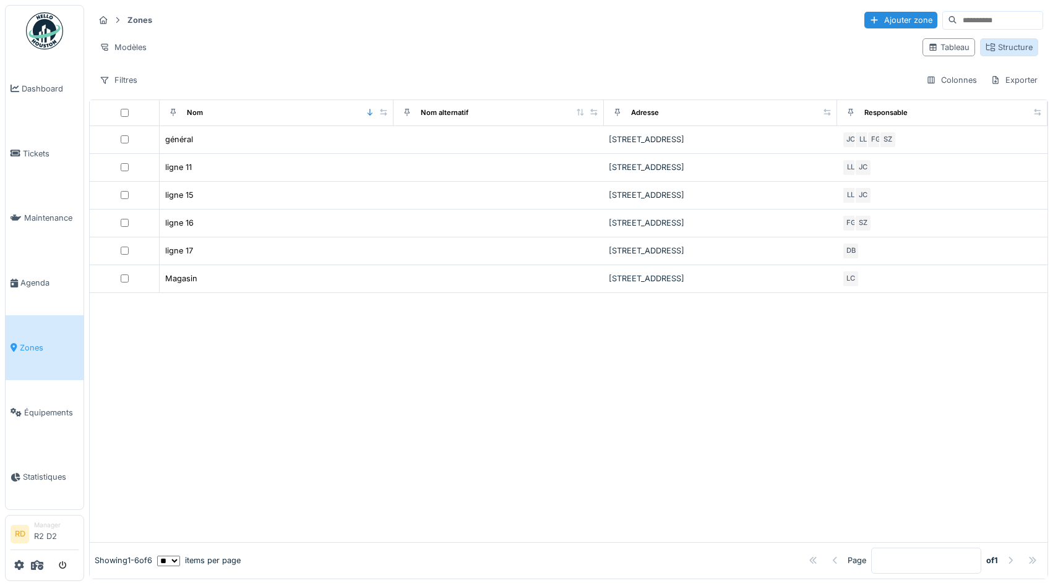
click at [1010, 48] on div "Structure" at bounding box center [1008, 47] width 47 height 12
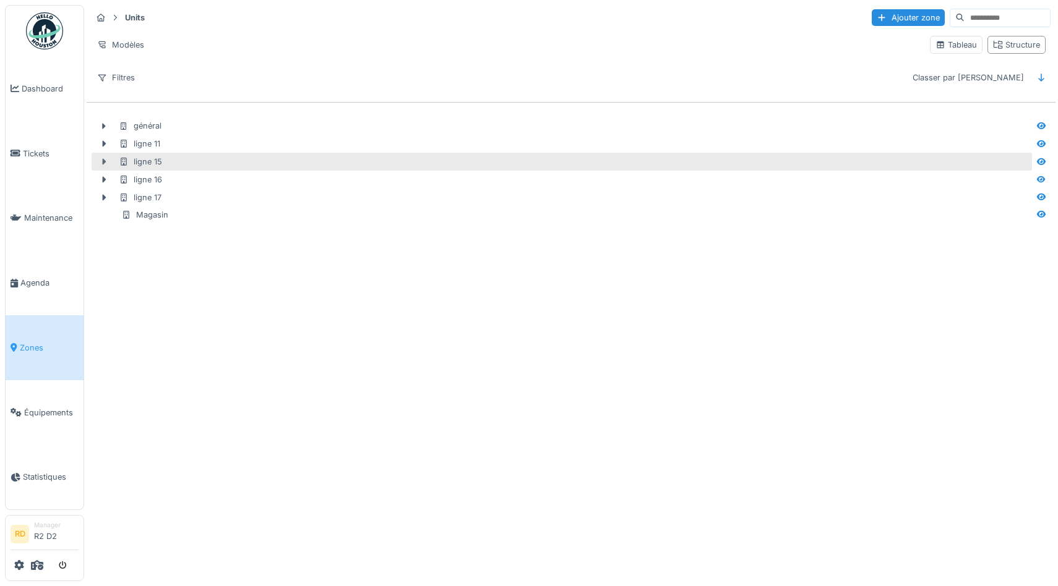
click at [105, 161] on icon at bounding box center [105, 162] width 4 height 6
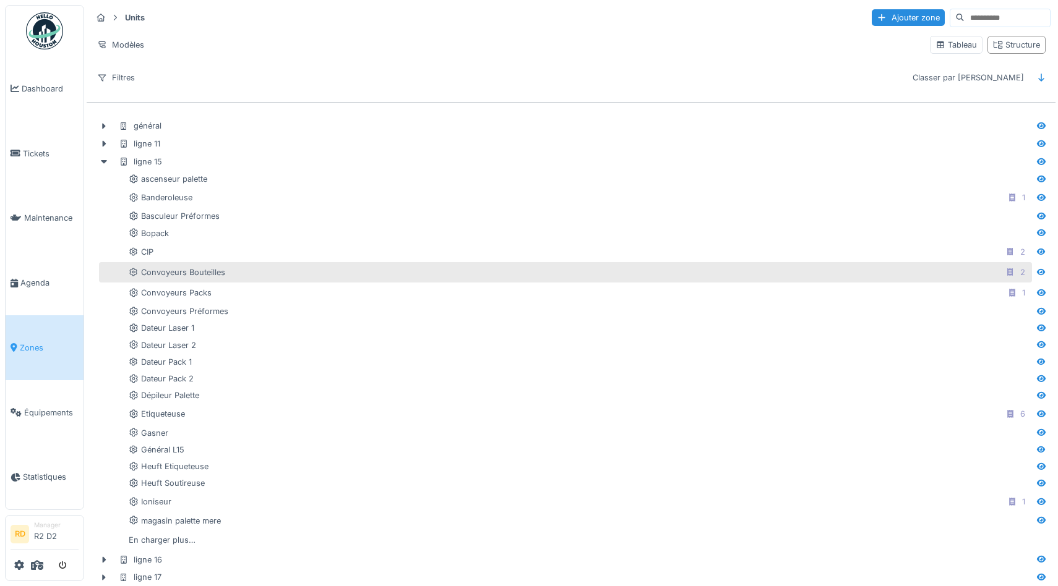
scroll to position [25, 0]
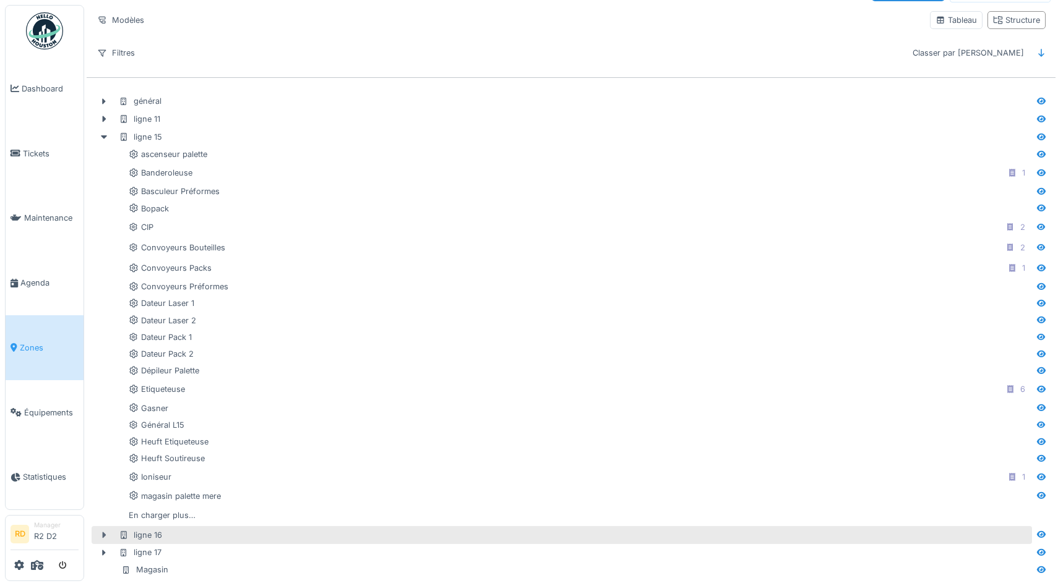
click at [104, 537] on icon at bounding box center [104, 535] width 10 height 8
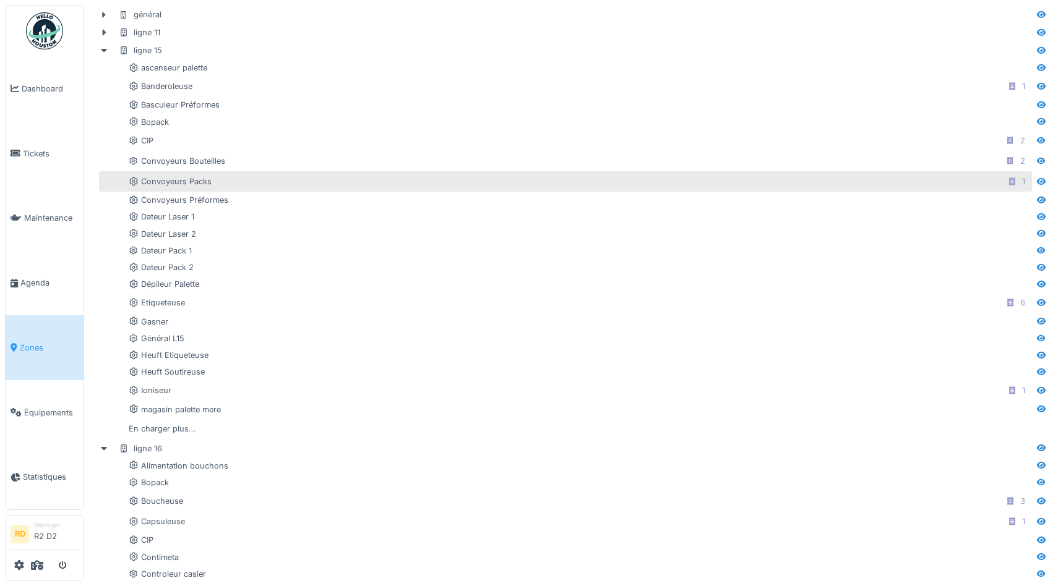
scroll to position [0, 0]
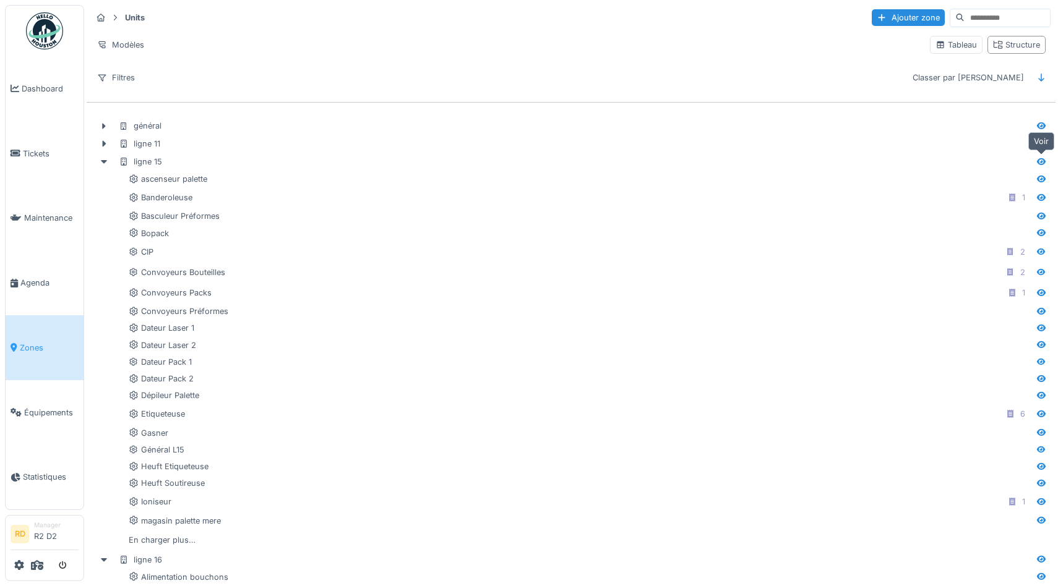
click at [1042, 162] on icon at bounding box center [1041, 162] width 10 height 8
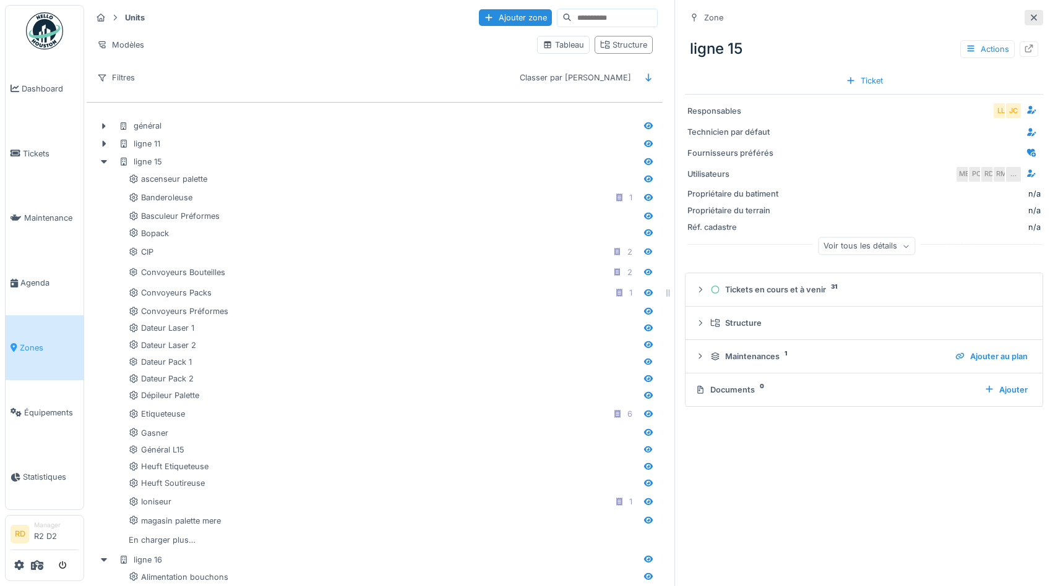
click at [1031, 19] on icon at bounding box center [1034, 18] width 10 height 8
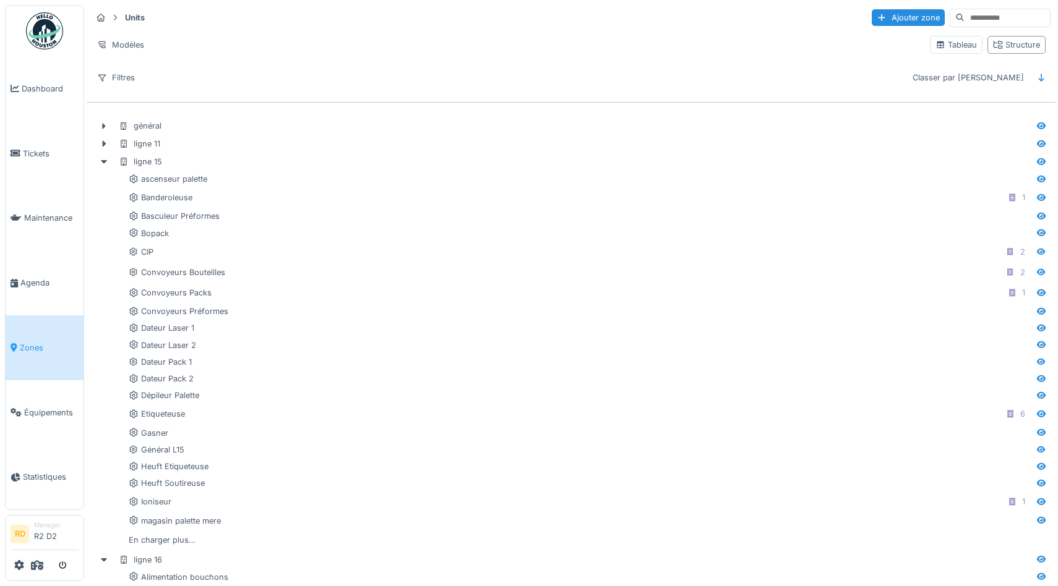
click at [327, 61] on div "Units Ajouter zone Modèles Tableau Structure Filtres Classer par Nom" at bounding box center [571, 47] width 969 height 90
click at [35, 562] on icon at bounding box center [37, 565] width 12 height 10
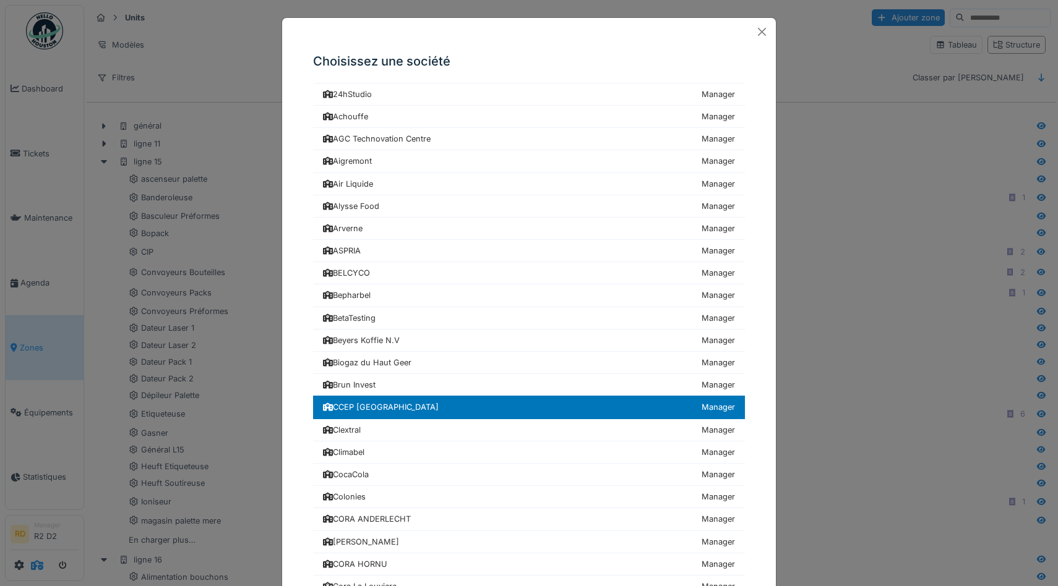
click at [35, 562] on div "Choisissez une société 24hStudio Manager Achouffe Manager [GEOGRAPHIC_DATA] Man…" at bounding box center [529, 293] width 1058 height 586
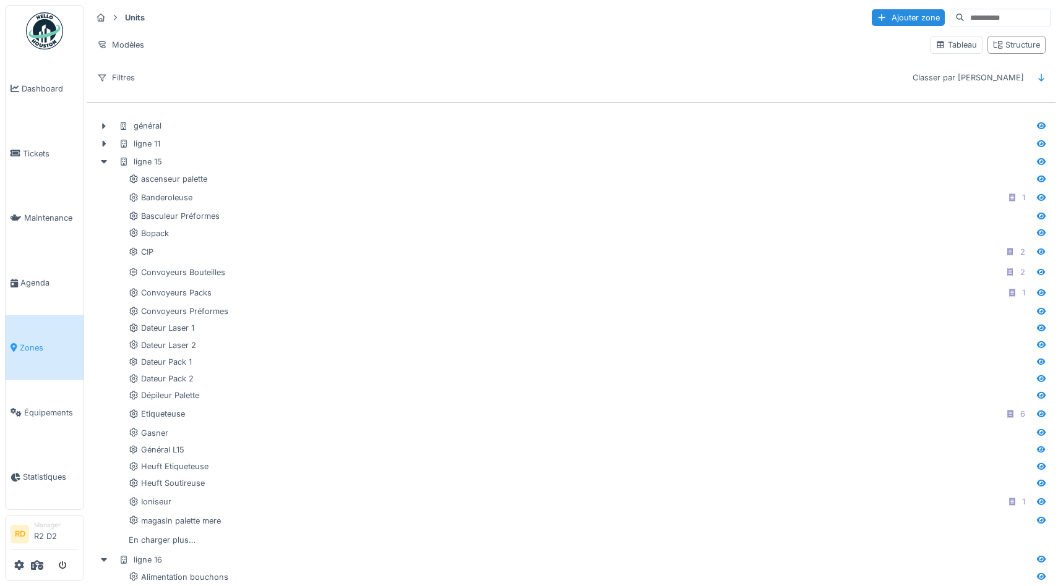
click at [379, 15] on div "Units Ajouter zone" at bounding box center [571, 17] width 959 height 20
click at [19, 564] on icon at bounding box center [19, 565] width 10 height 10
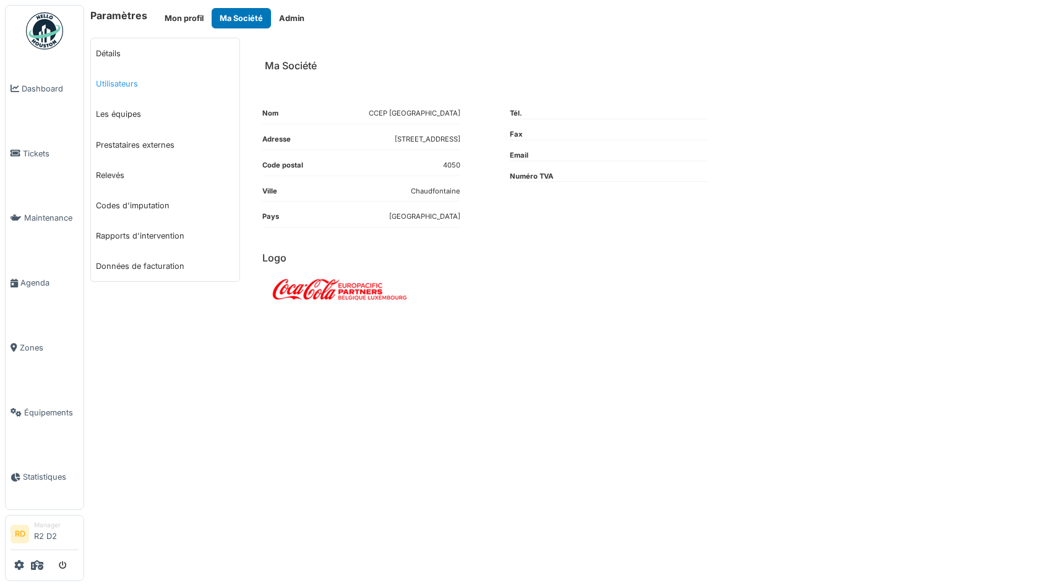
click at [123, 82] on link "Utilisateurs" at bounding box center [165, 84] width 148 height 30
select select "***"
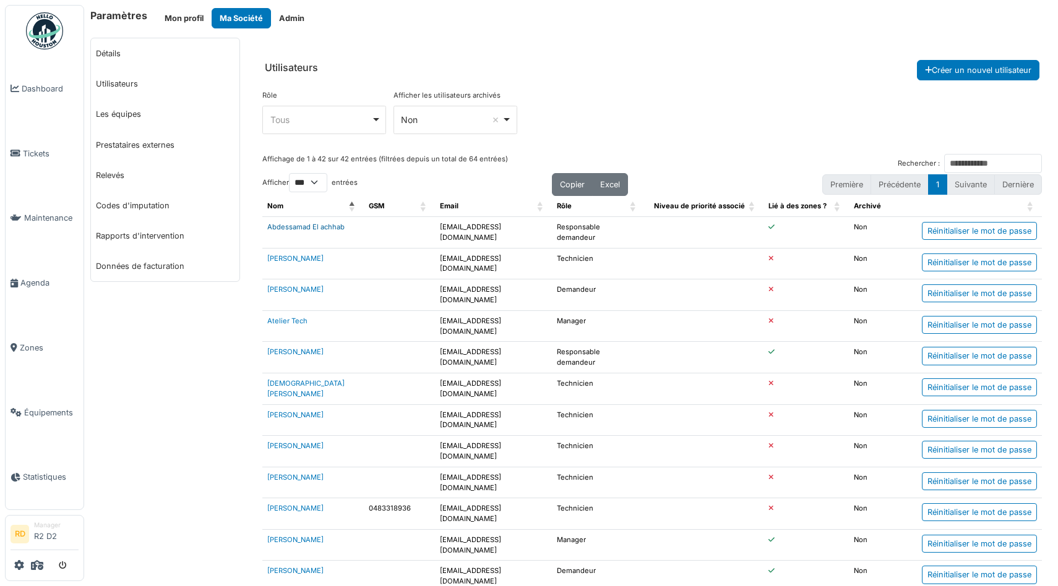
click at [299, 228] on link "Abdessamad El achhab" at bounding box center [305, 227] width 77 height 9
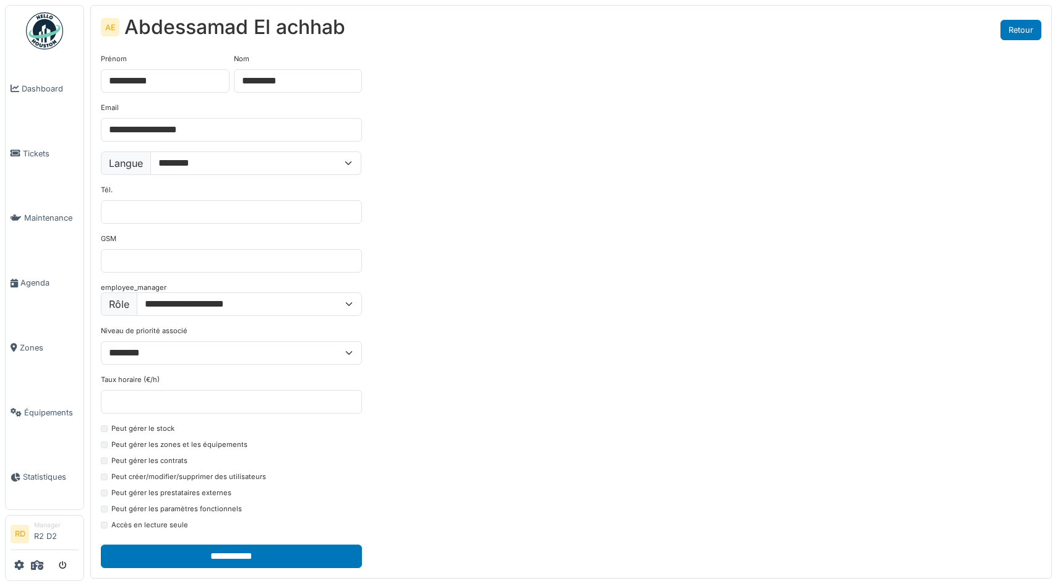
click at [1020, 27] on link "Retour" at bounding box center [1020, 30] width 41 height 20
select select "***"
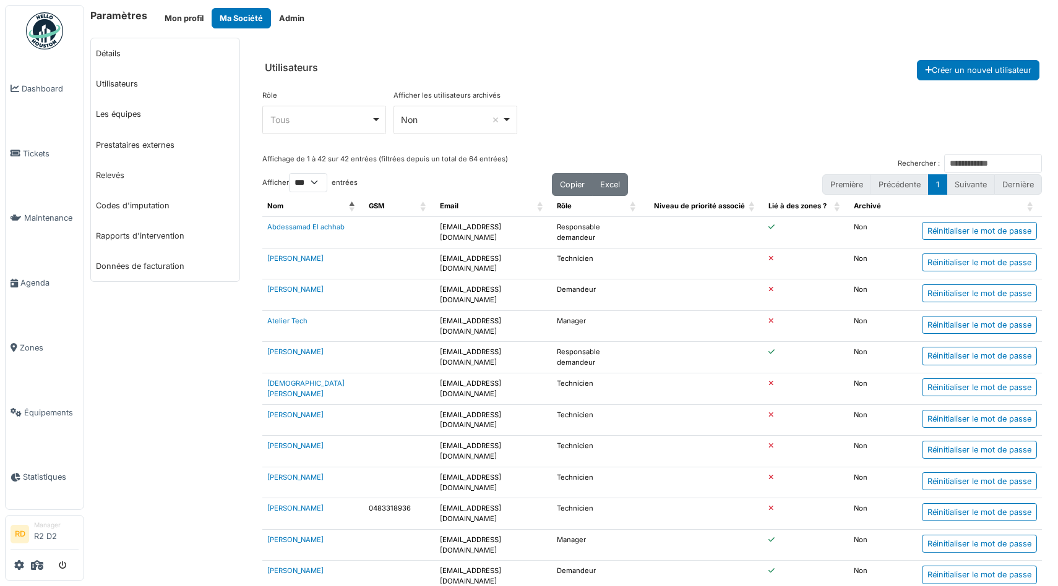
select select "***"
click at [698, 93] on div "Rôle **** Tous Remove item Tous Demandeur Gestionnaire local Manager Responsabl…" at bounding box center [651, 117] width 779 height 54
click at [543, 25] on div "Paramètres Mon profil Ma Société Admin" at bounding box center [570, 18] width 961 height 20
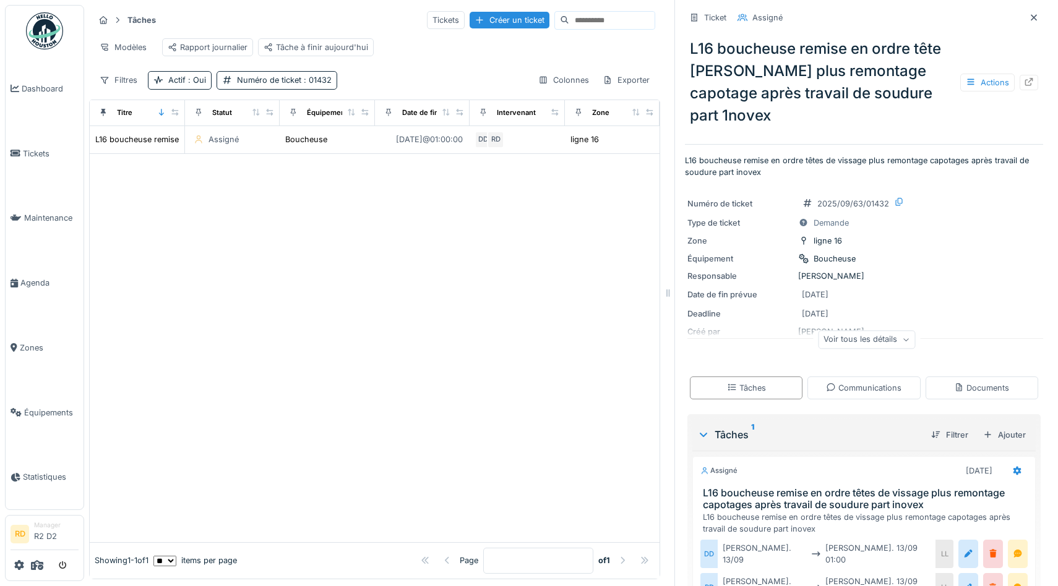
scroll to position [16, 0]
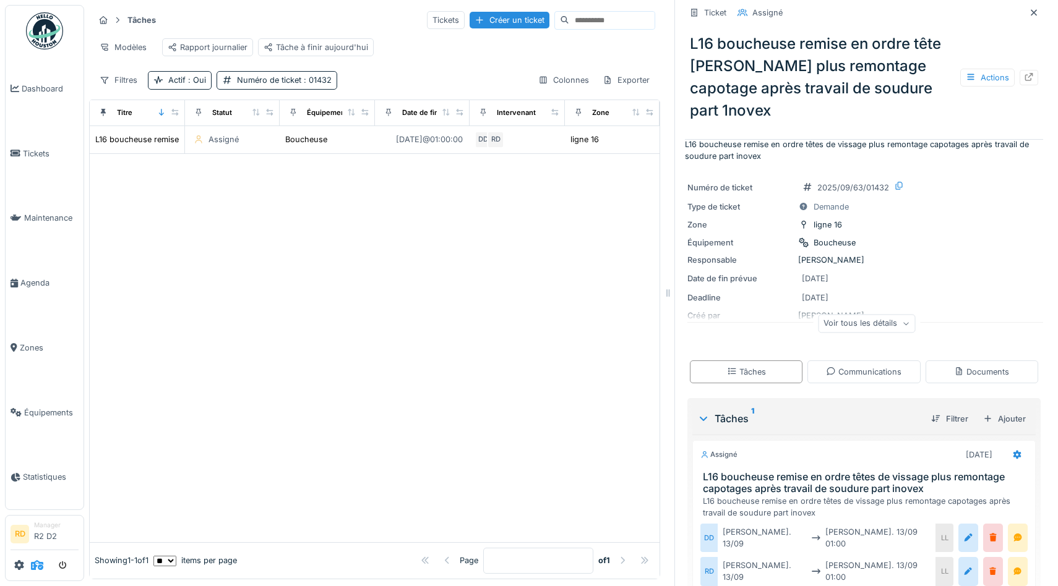
click at [38, 564] on icon at bounding box center [37, 565] width 12 height 10
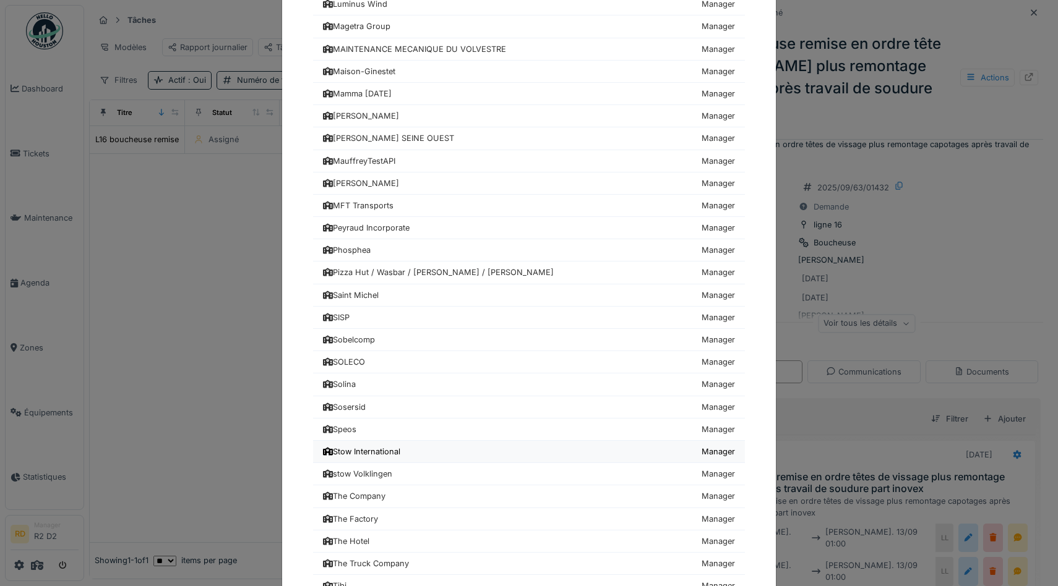
scroll to position [1161, 0]
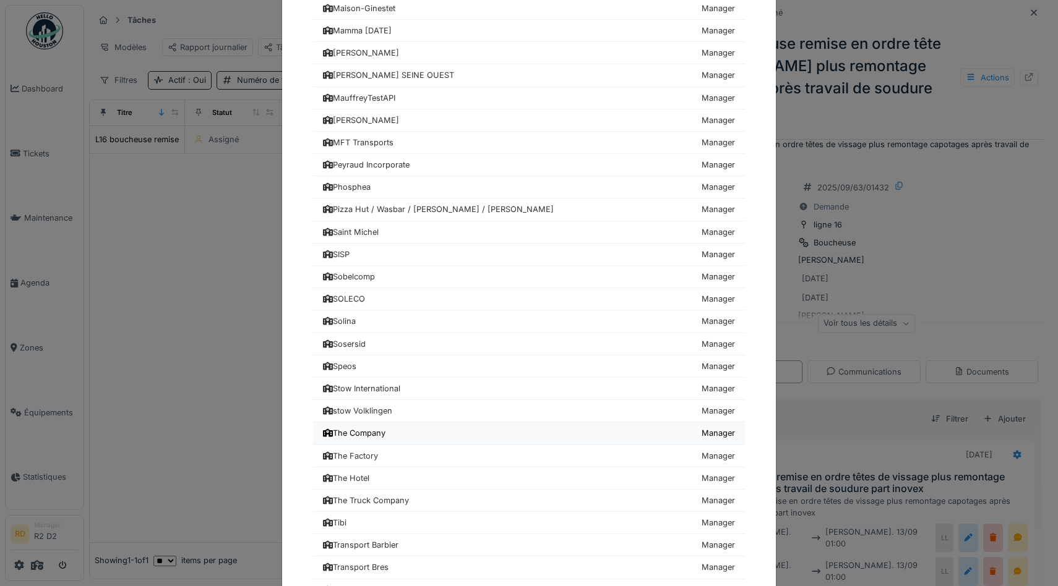
click at [389, 434] on link "The Company Manager" at bounding box center [529, 434] width 432 height 22
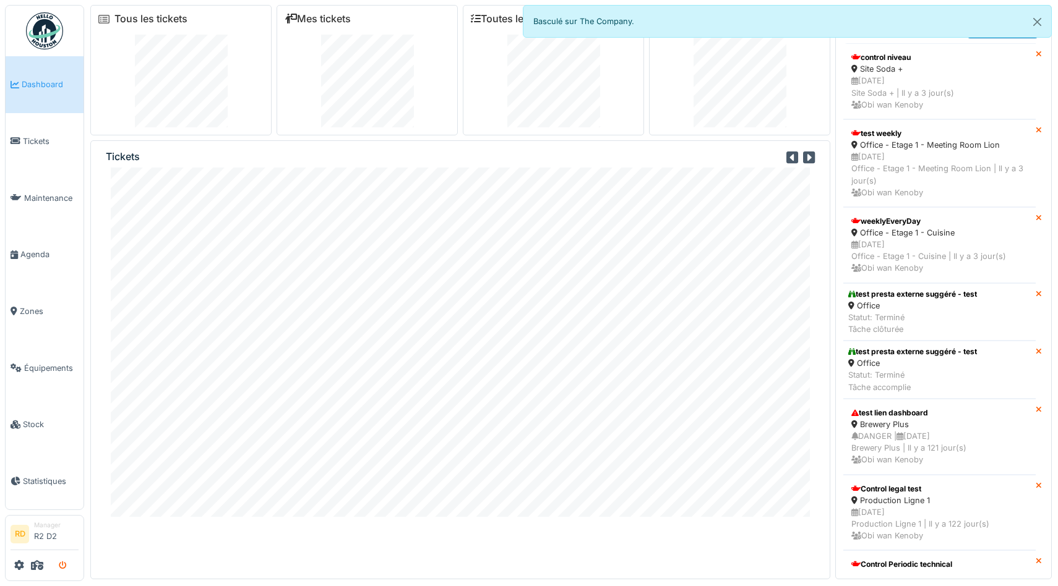
click at [61, 565] on icon "submit" at bounding box center [63, 566] width 8 height 8
